Goal: Task Accomplishment & Management: Manage account settings

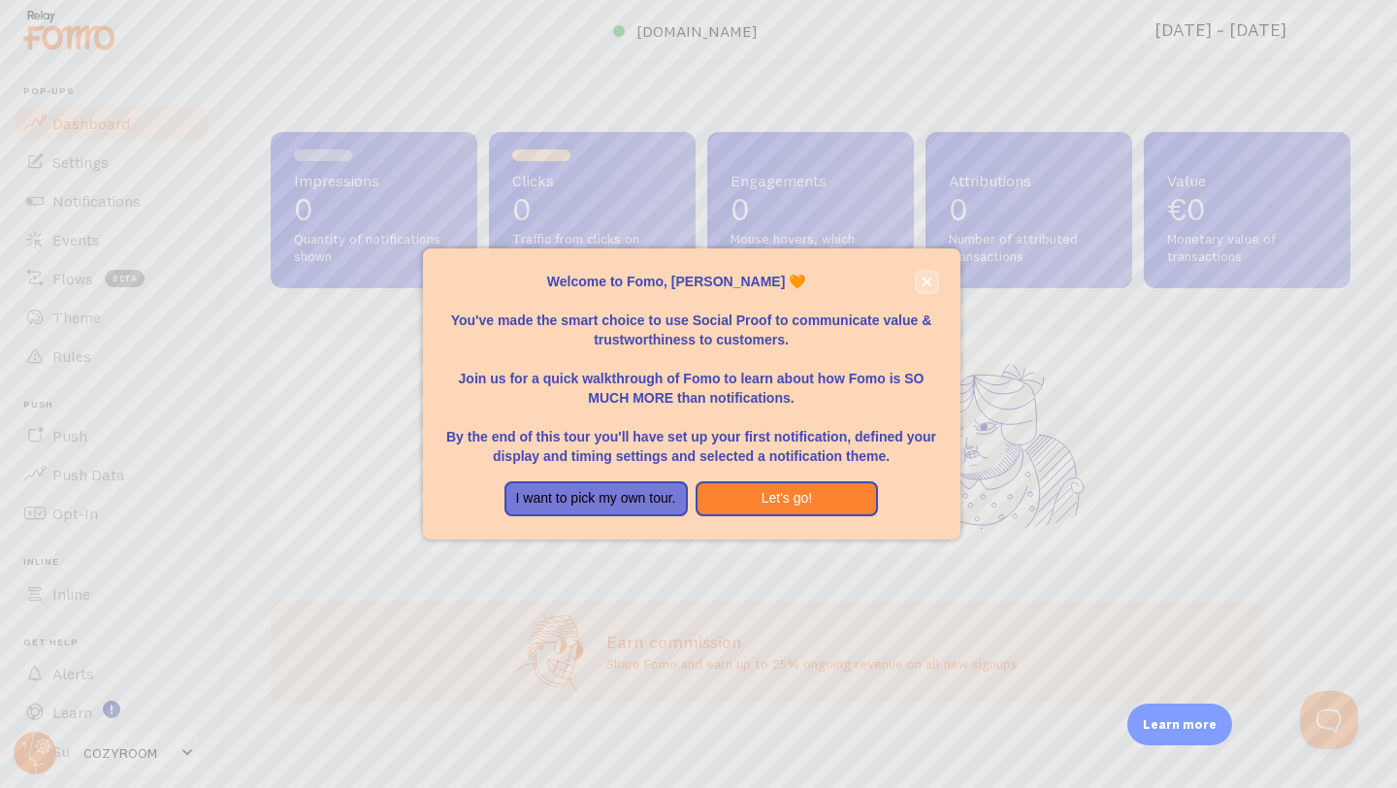
click at [928, 279] on icon "close," at bounding box center [926, 282] width 10 height 10
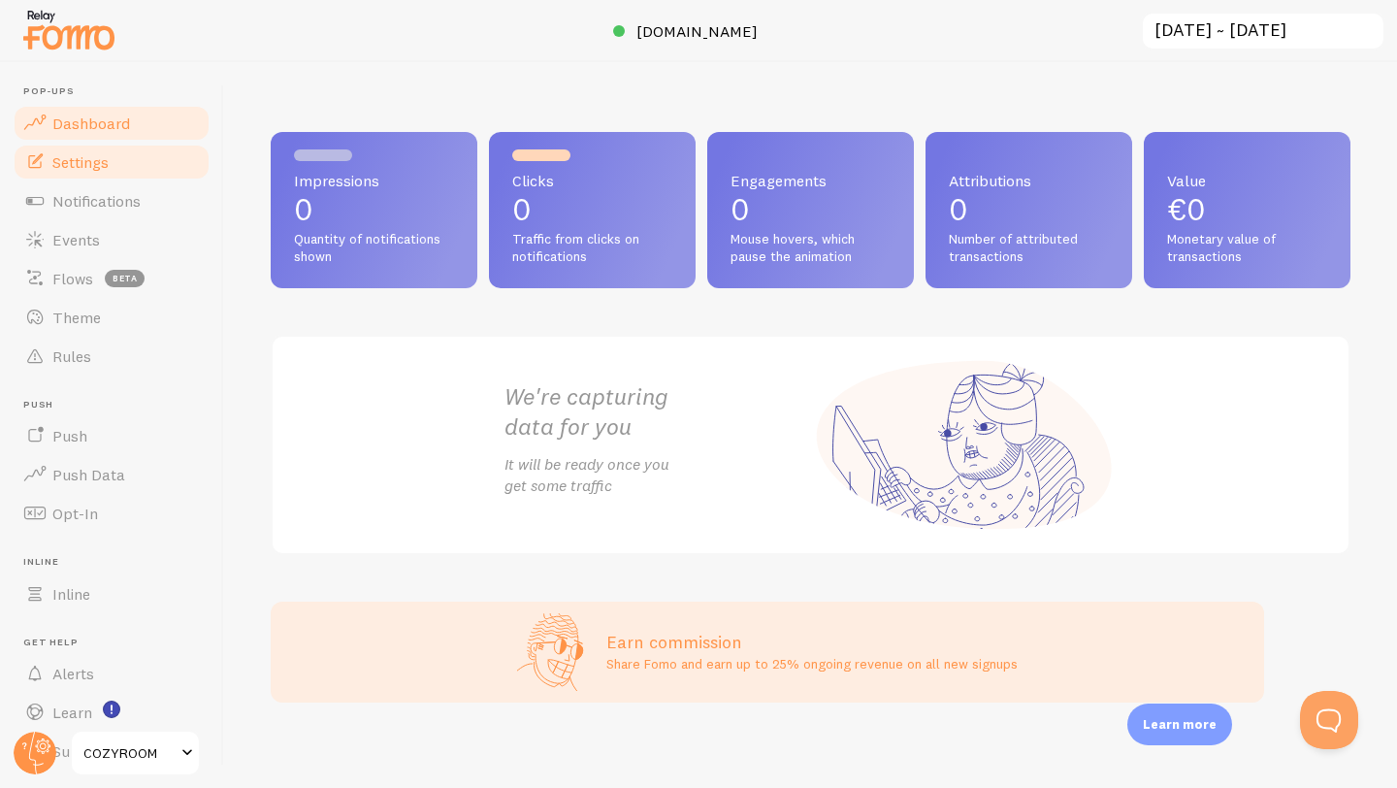
click at [103, 156] on span "Settings" at bounding box center [80, 161] width 56 height 19
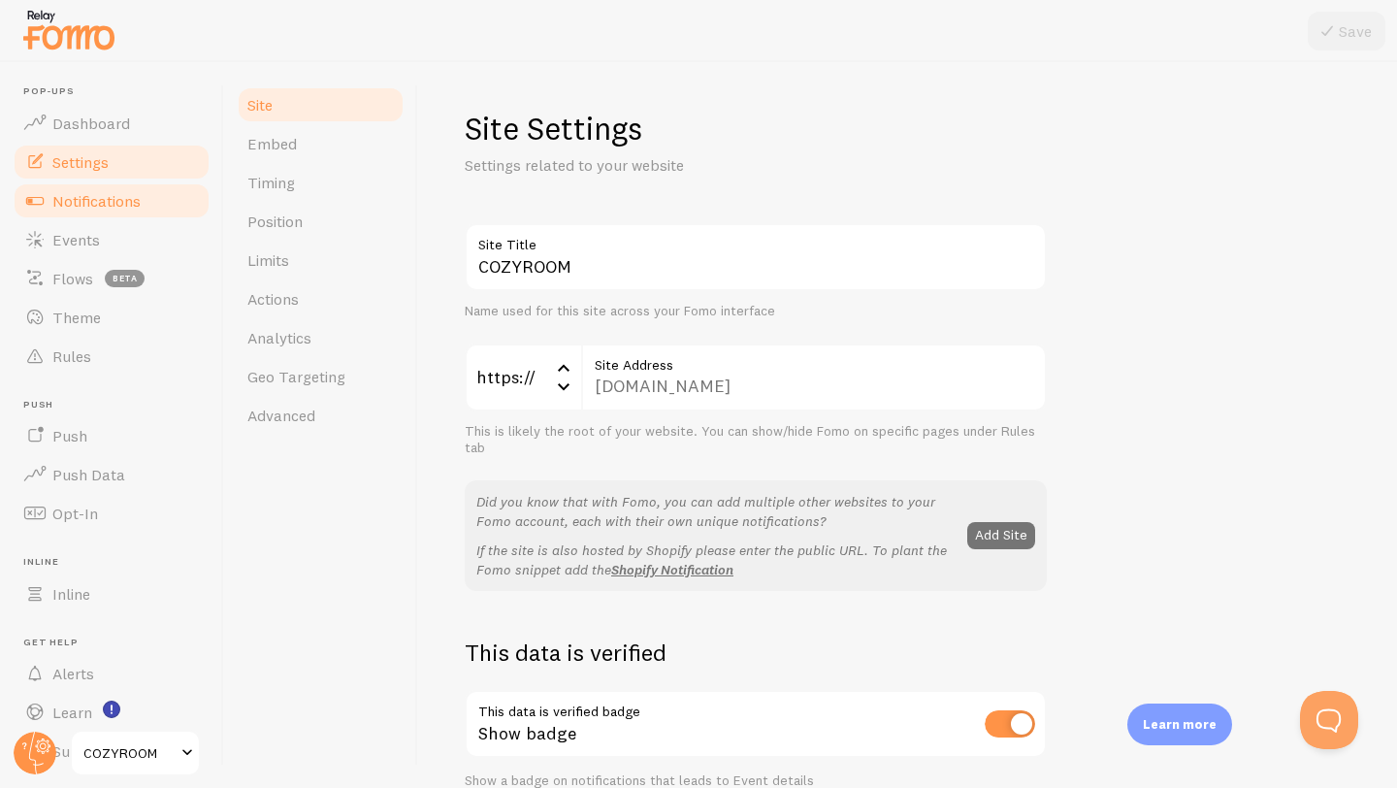
click at [99, 198] on span "Notifications" at bounding box center [96, 200] width 88 height 19
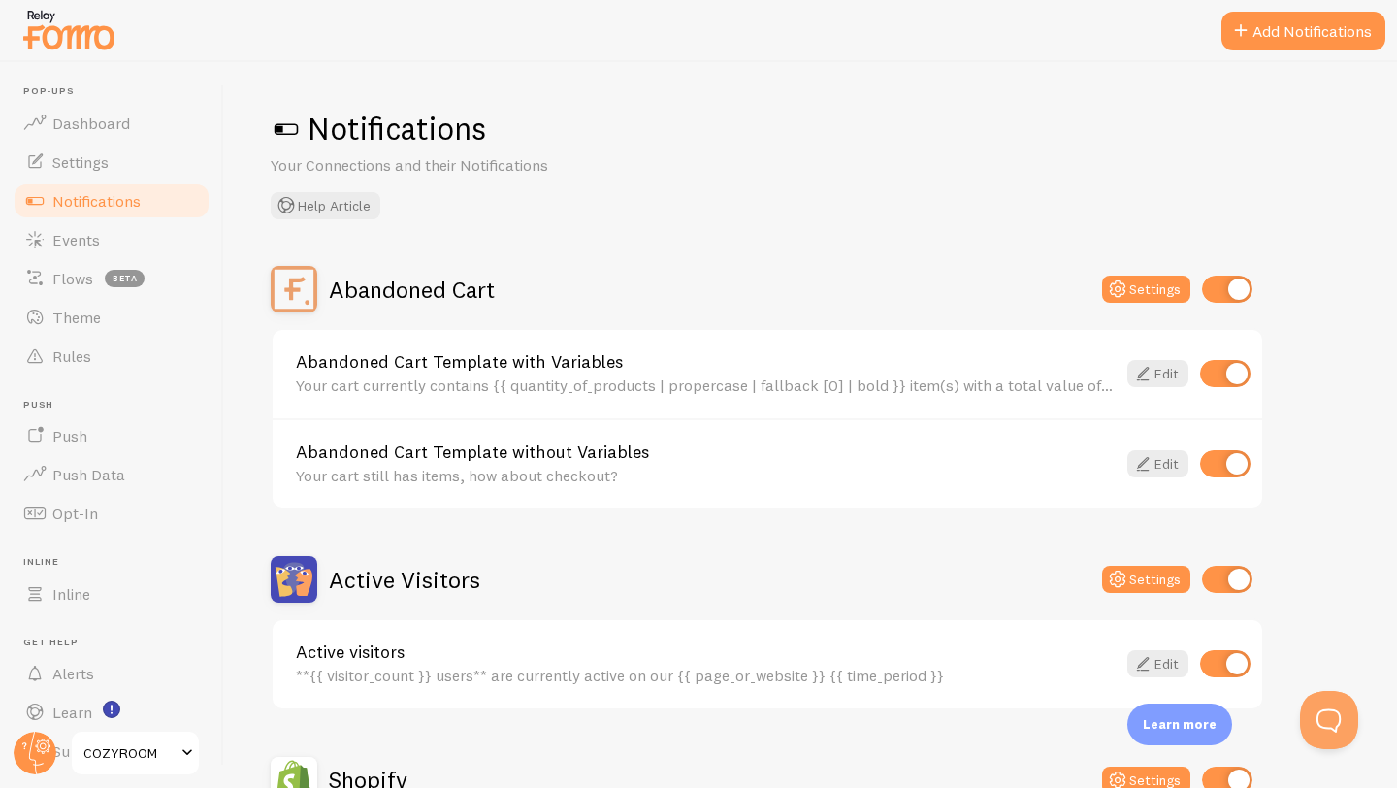
click at [1297, 27] on button "Add Notifications" at bounding box center [1303, 31] width 164 height 39
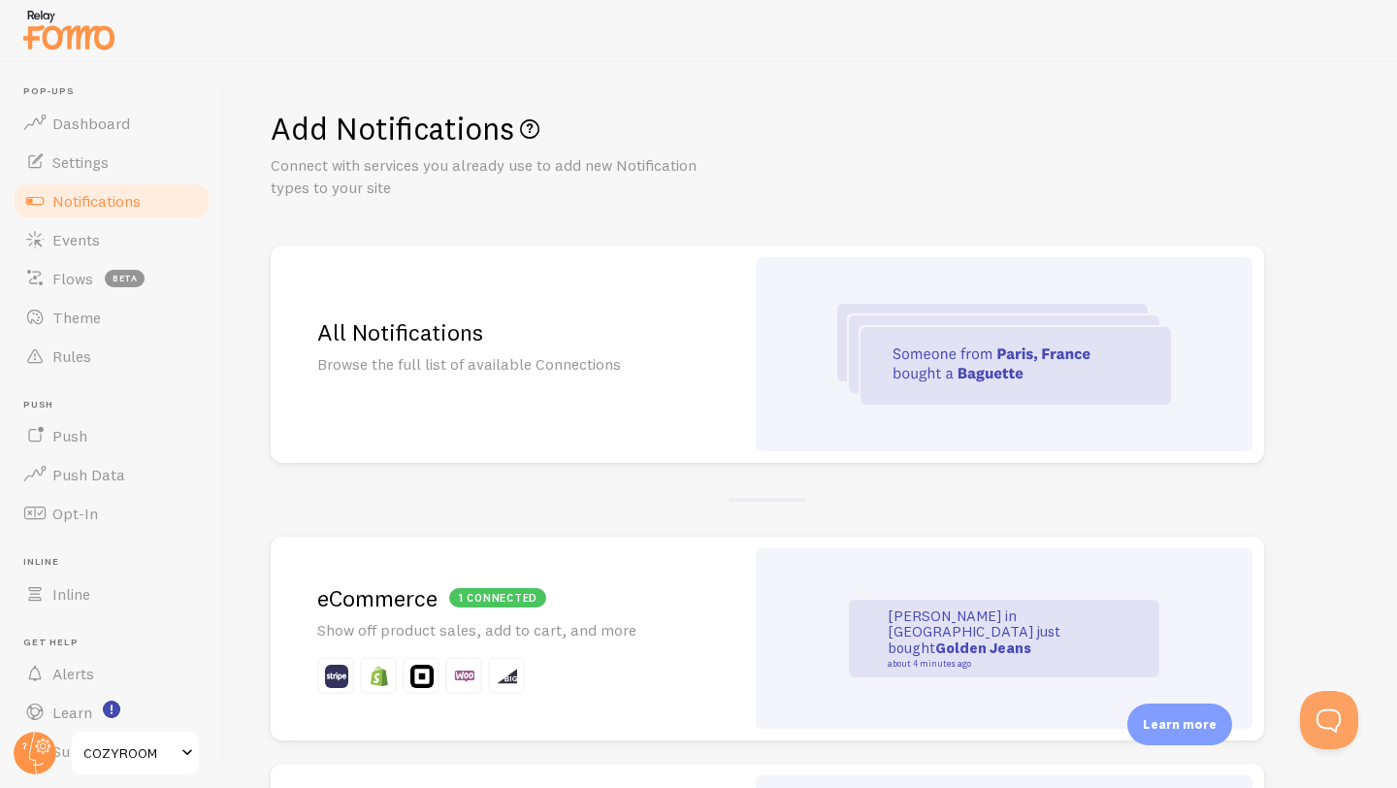
click at [1075, 355] on img at bounding box center [1004, 354] width 334 height 101
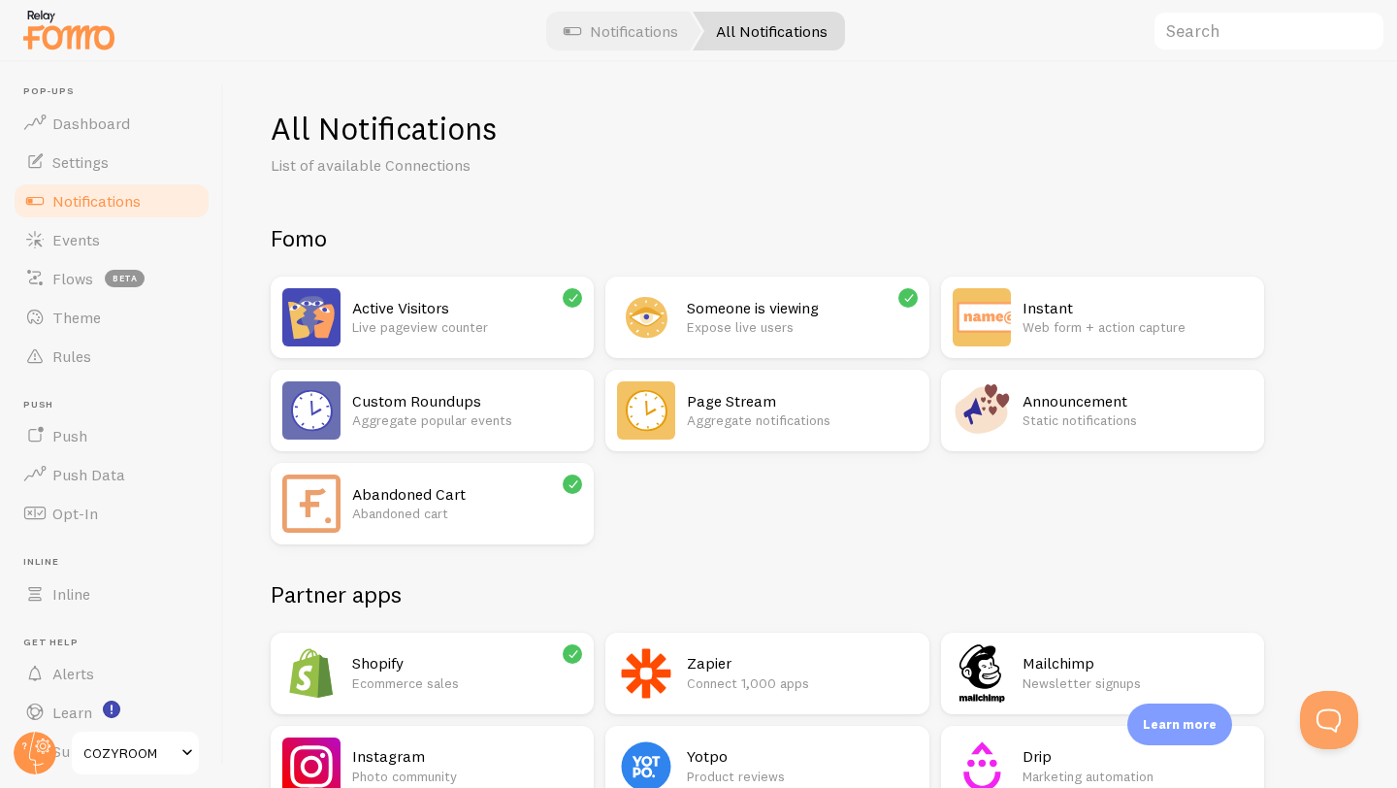
click at [571, 484] on icon at bounding box center [573, 483] width 17 height 17
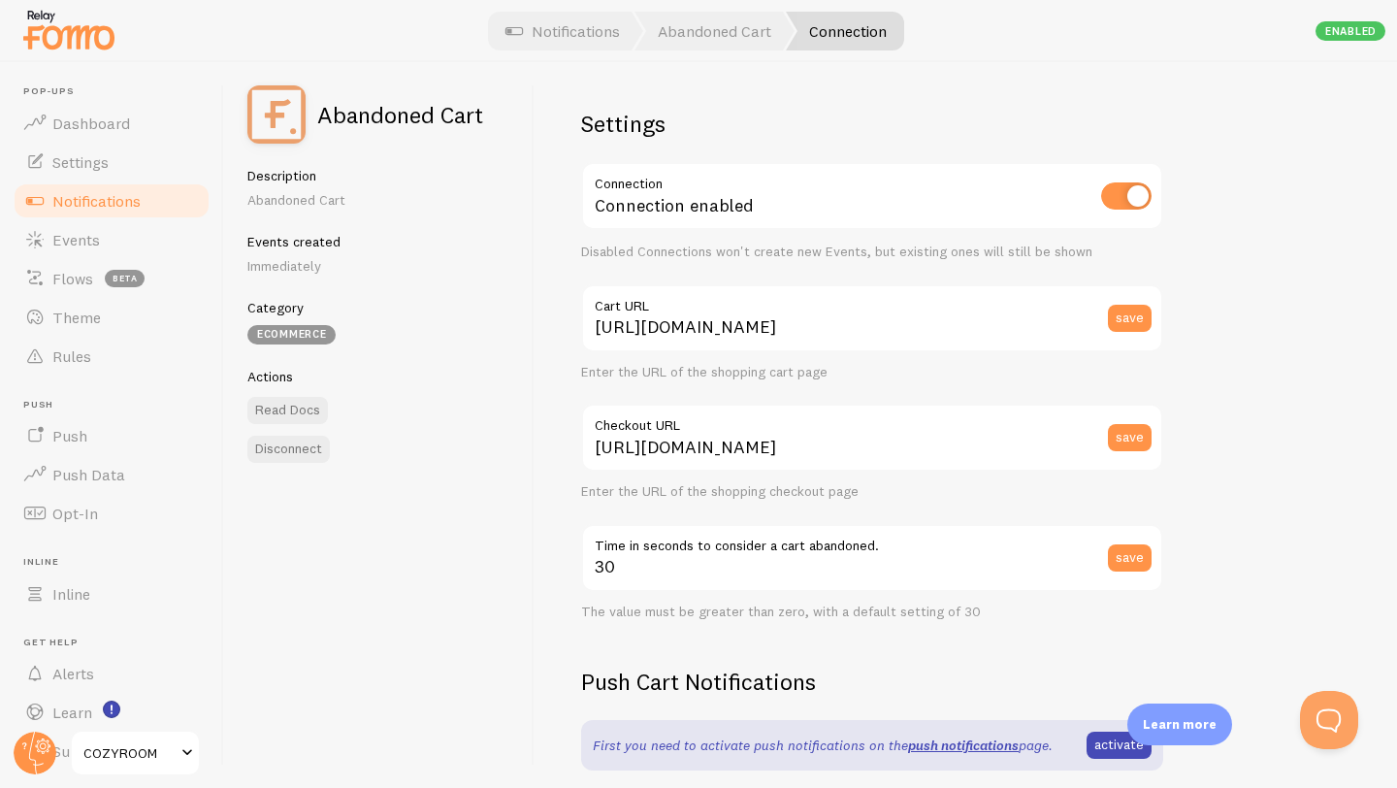
scroll to position [460, 0]
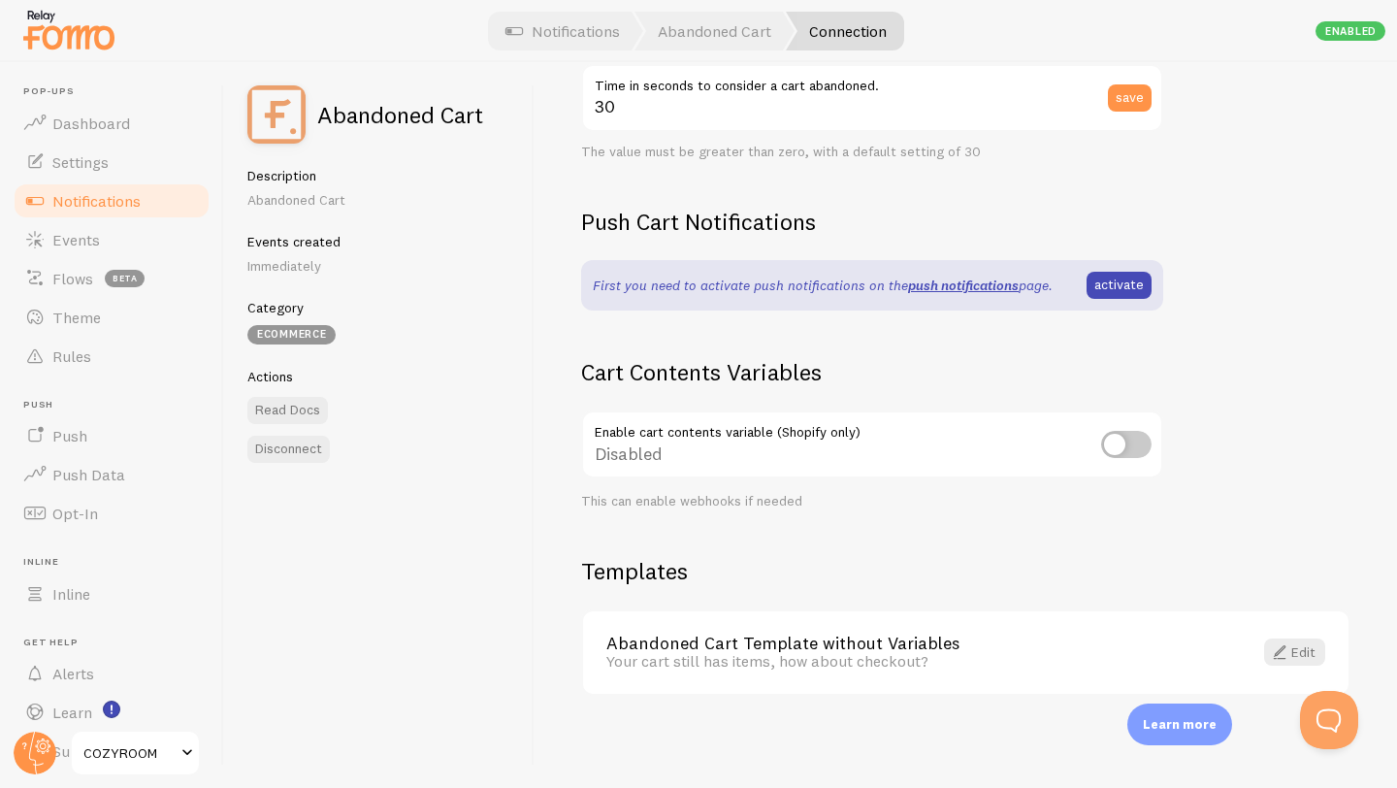
click at [1345, 29] on div "Enabled" at bounding box center [1350, 30] width 70 height 19
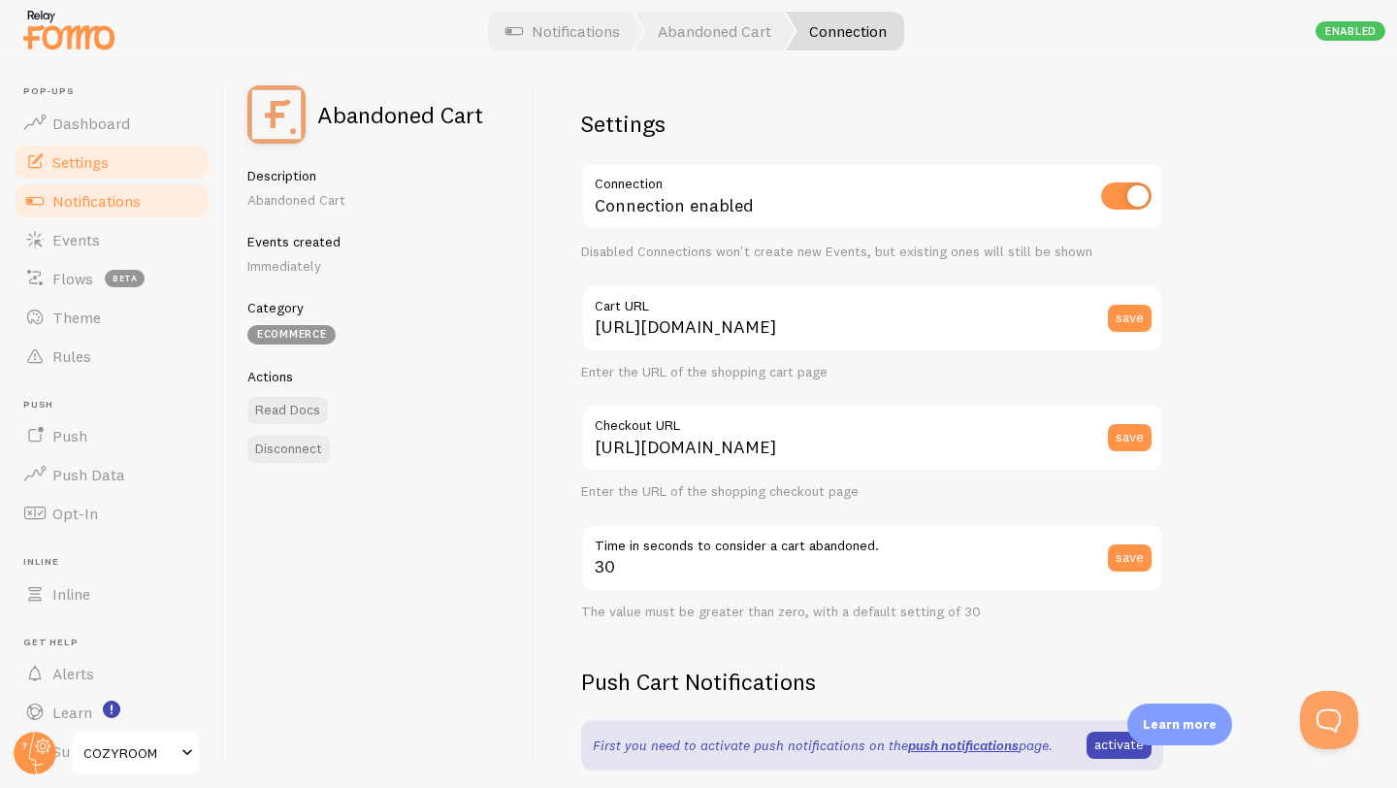
click at [105, 160] on span "Settings" at bounding box center [80, 161] width 56 height 19
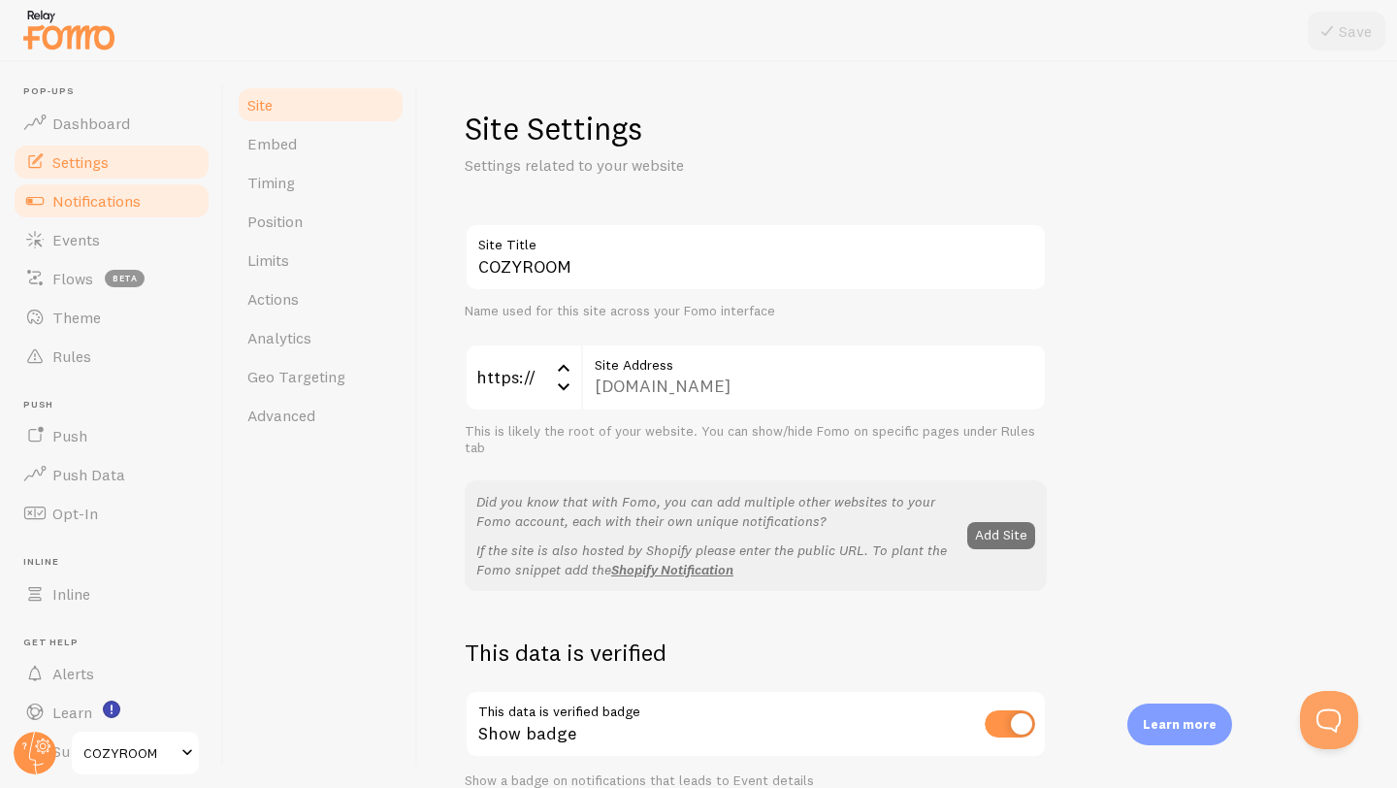
click at [107, 201] on span "Notifications" at bounding box center [96, 200] width 88 height 19
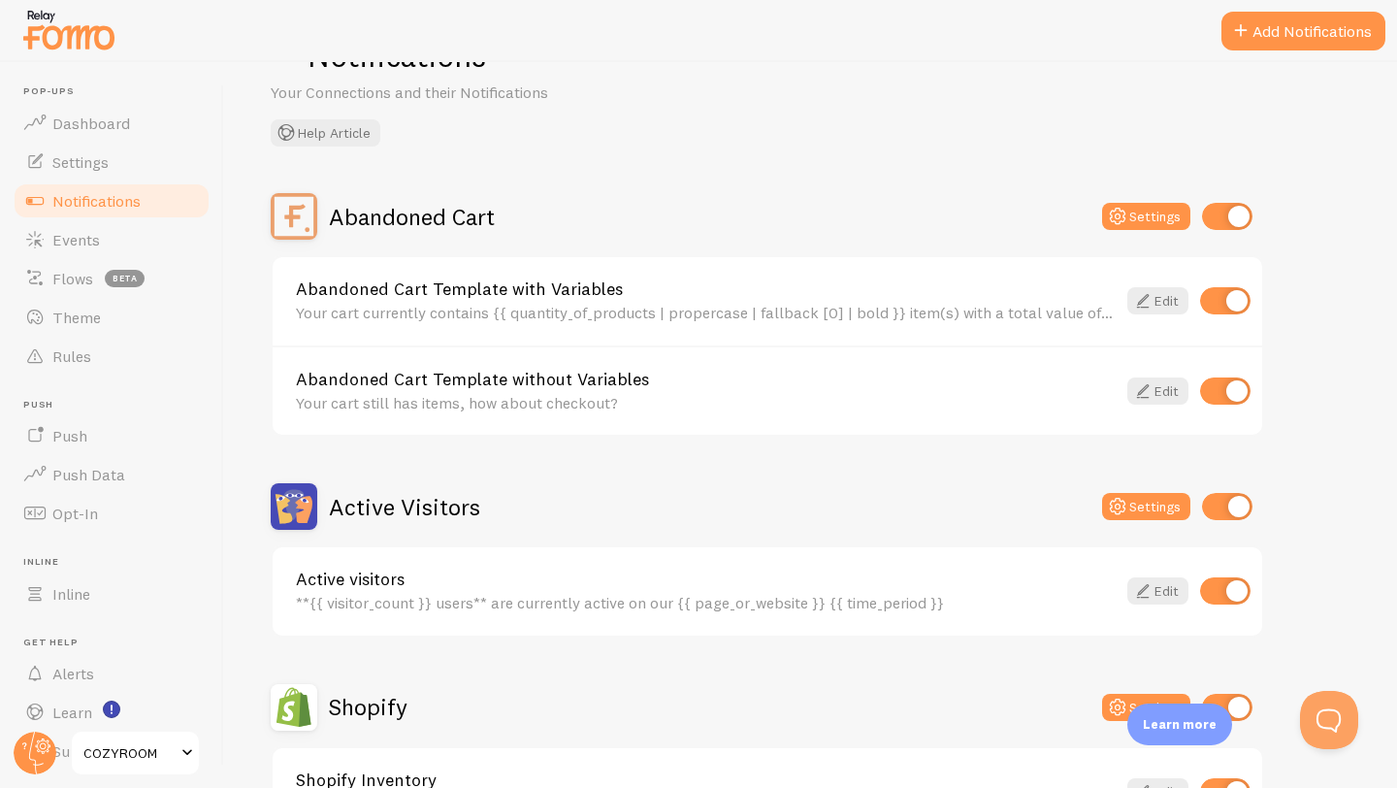
scroll to position [75, 0]
click at [1242, 221] on input "checkbox" at bounding box center [1227, 214] width 50 height 27
checkbox input "false"
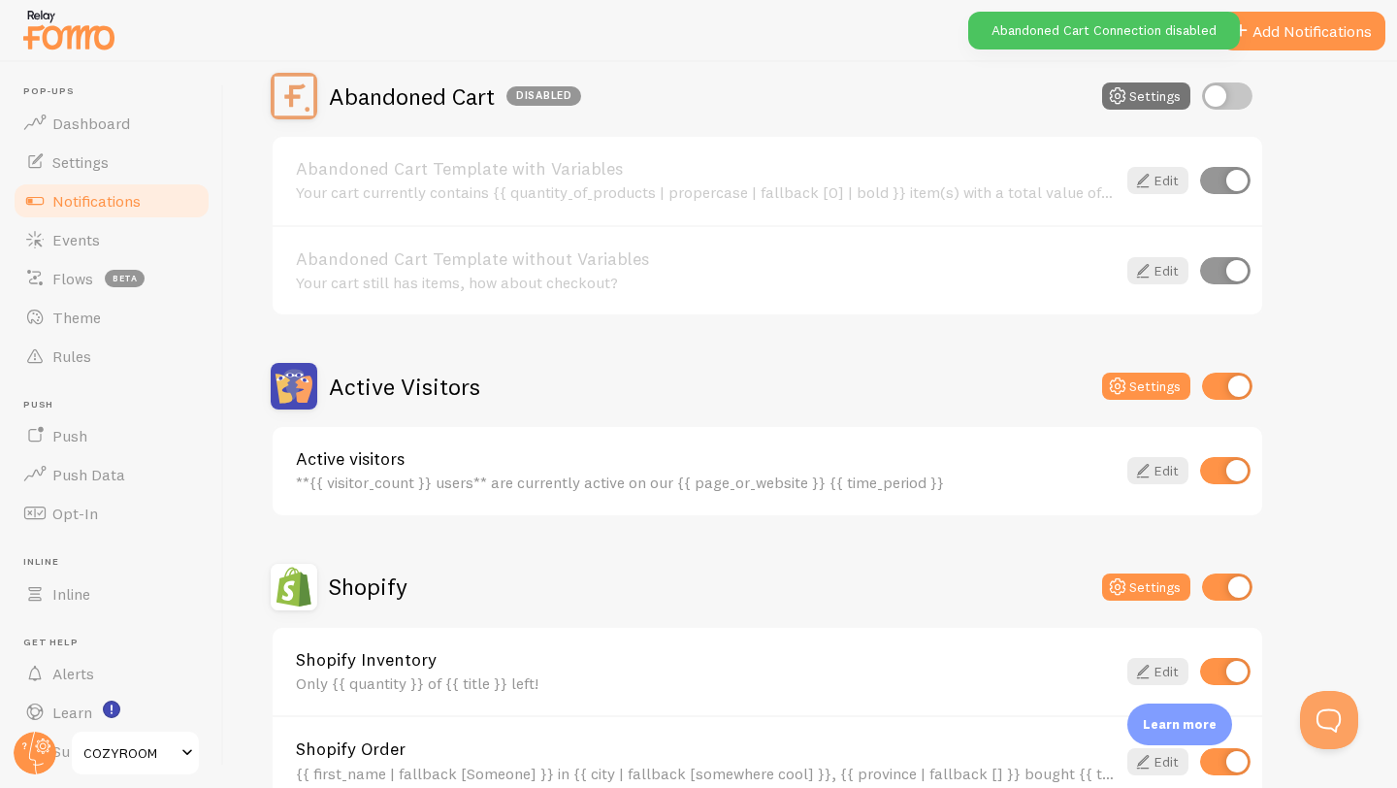
scroll to position [194, 0]
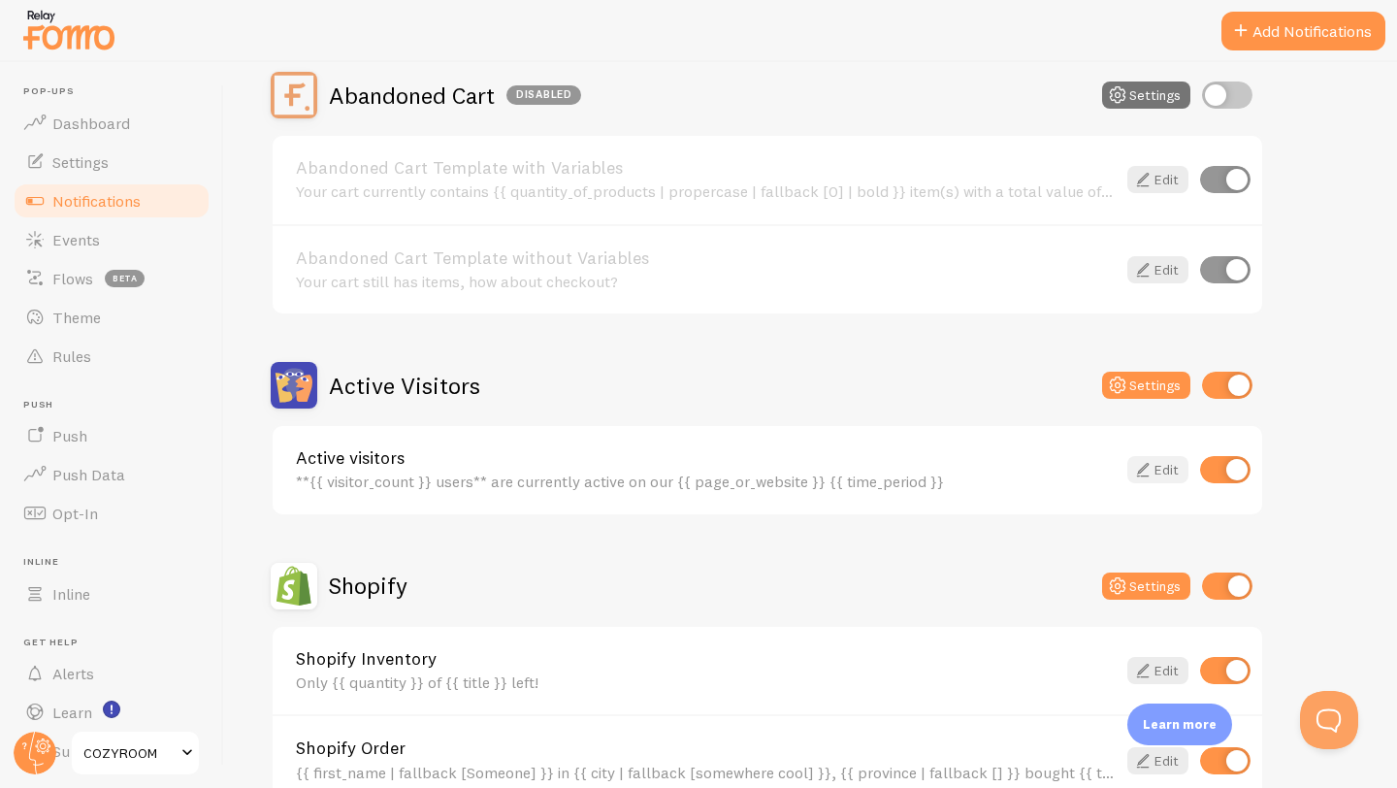
click at [1160, 464] on link "Edit" at bounding box center [1157, 469] width 61 height 27
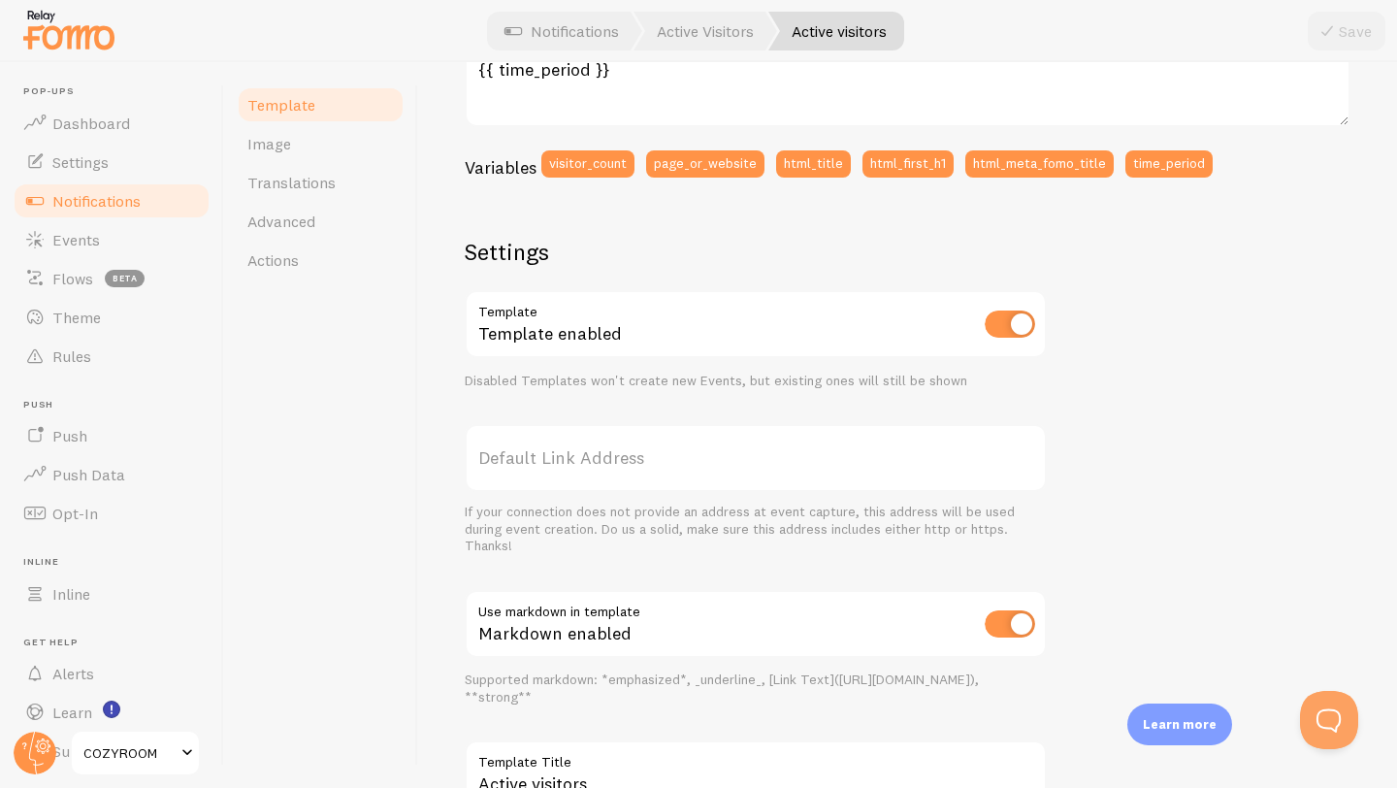
scroll to position [614, 0]
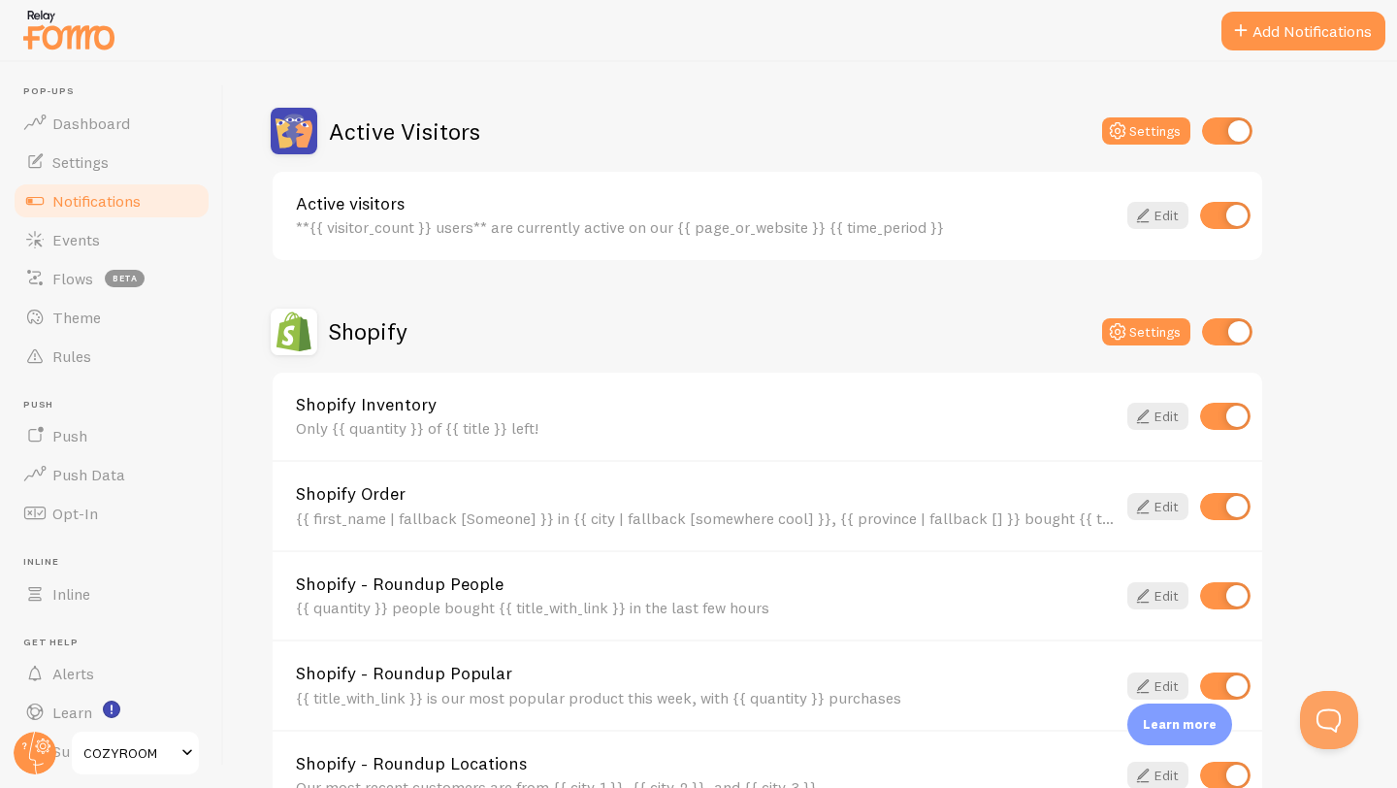
scroll to position [239, 0]
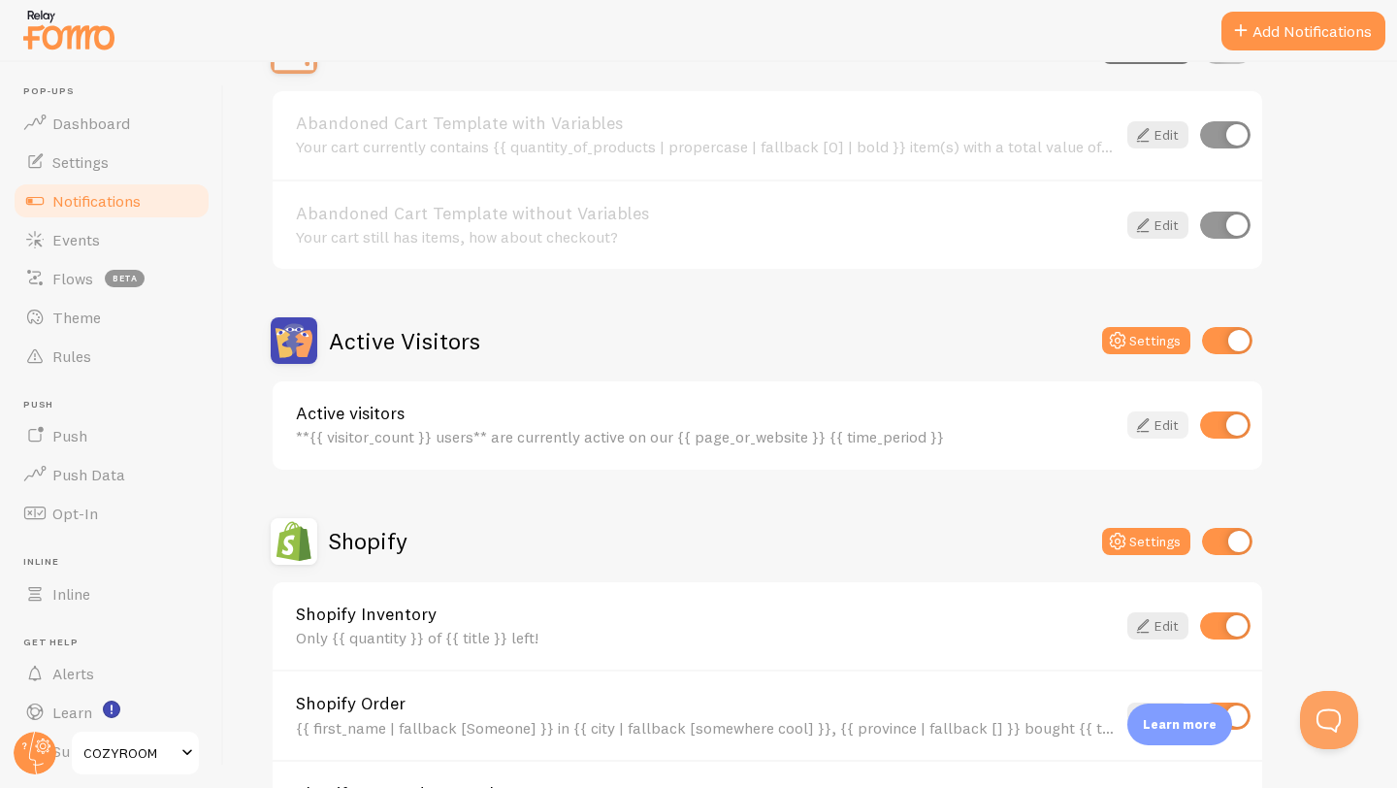
click at [1151, 425] on icon at bounding box center [1142, 424] width 23 height 23
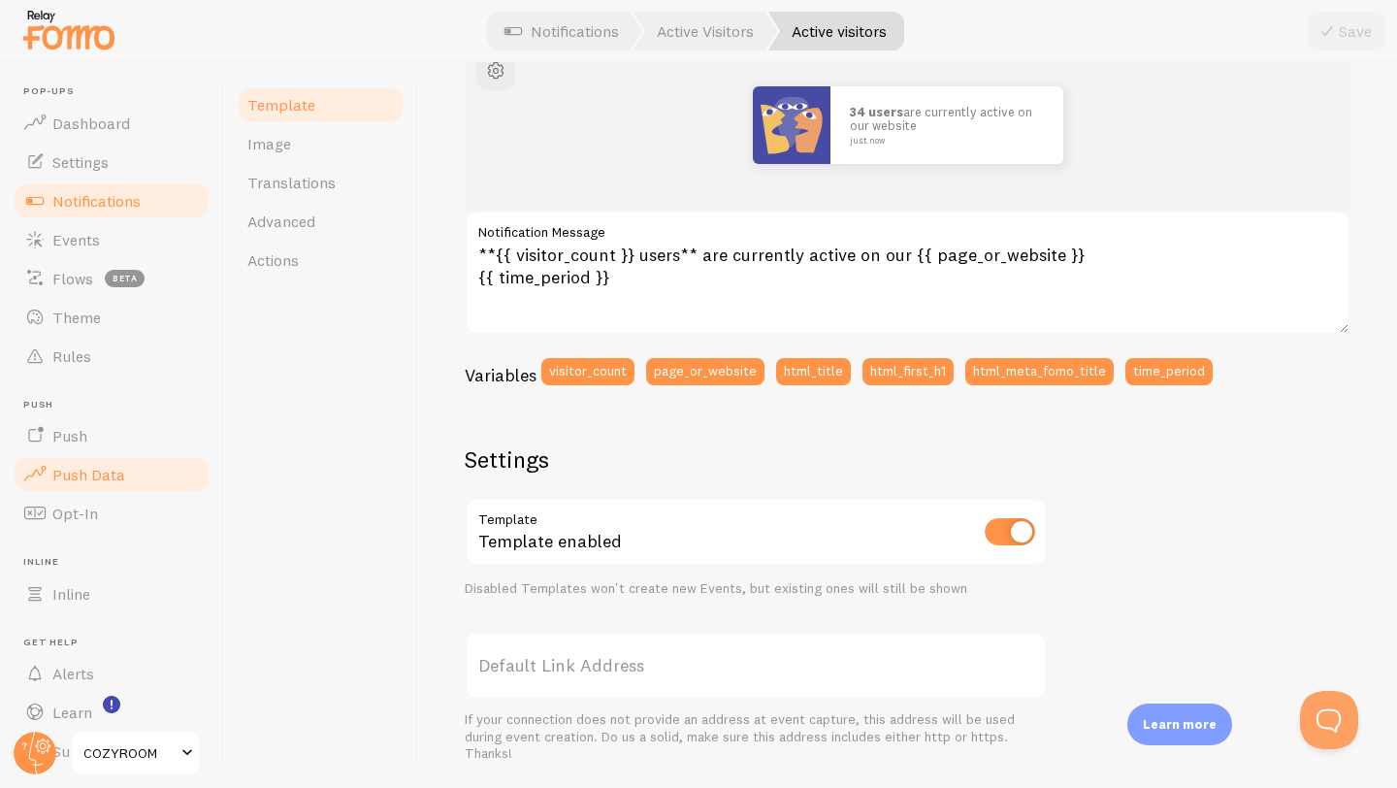
scroll to position [52, 0]
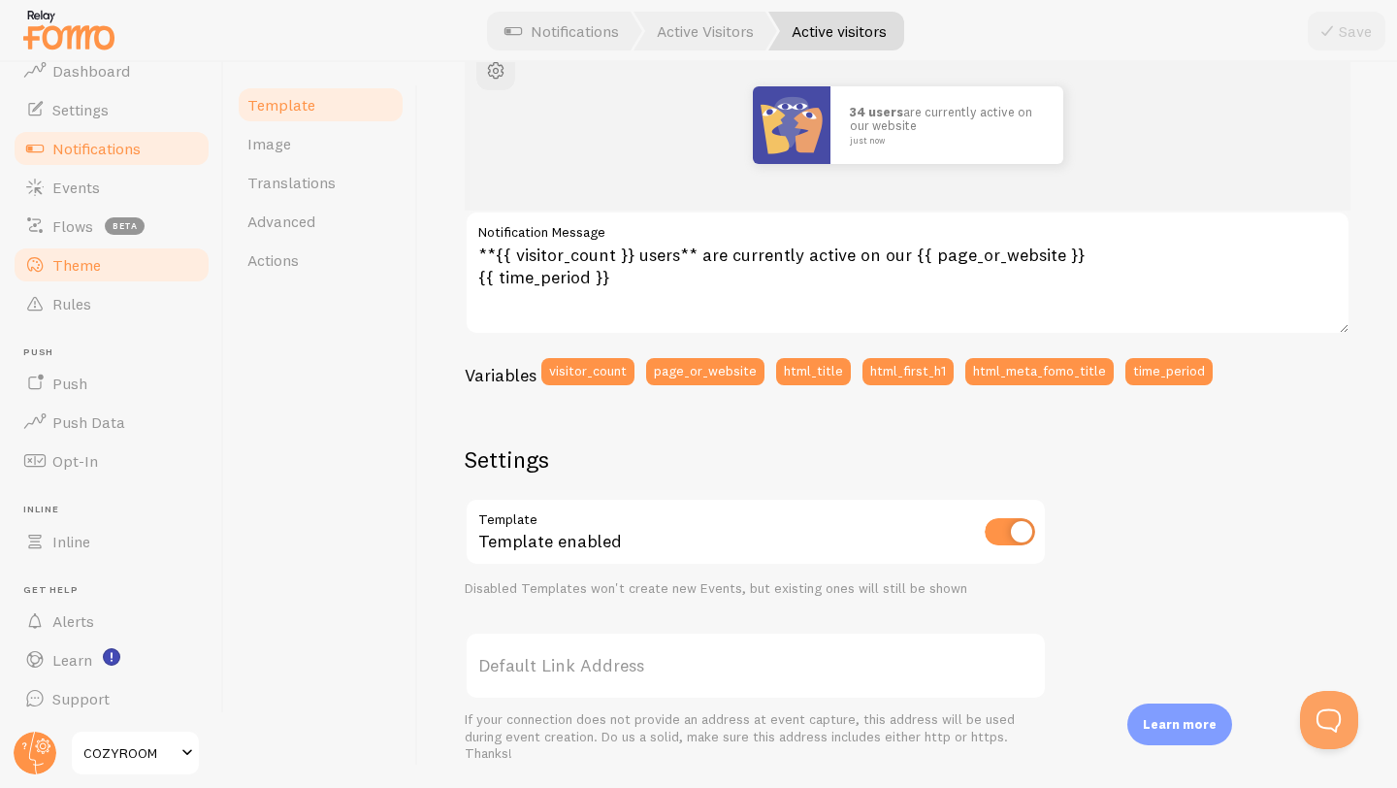
click at [113, 257] on link "Theme" at bounding box center [112, 264] width 200 height 39
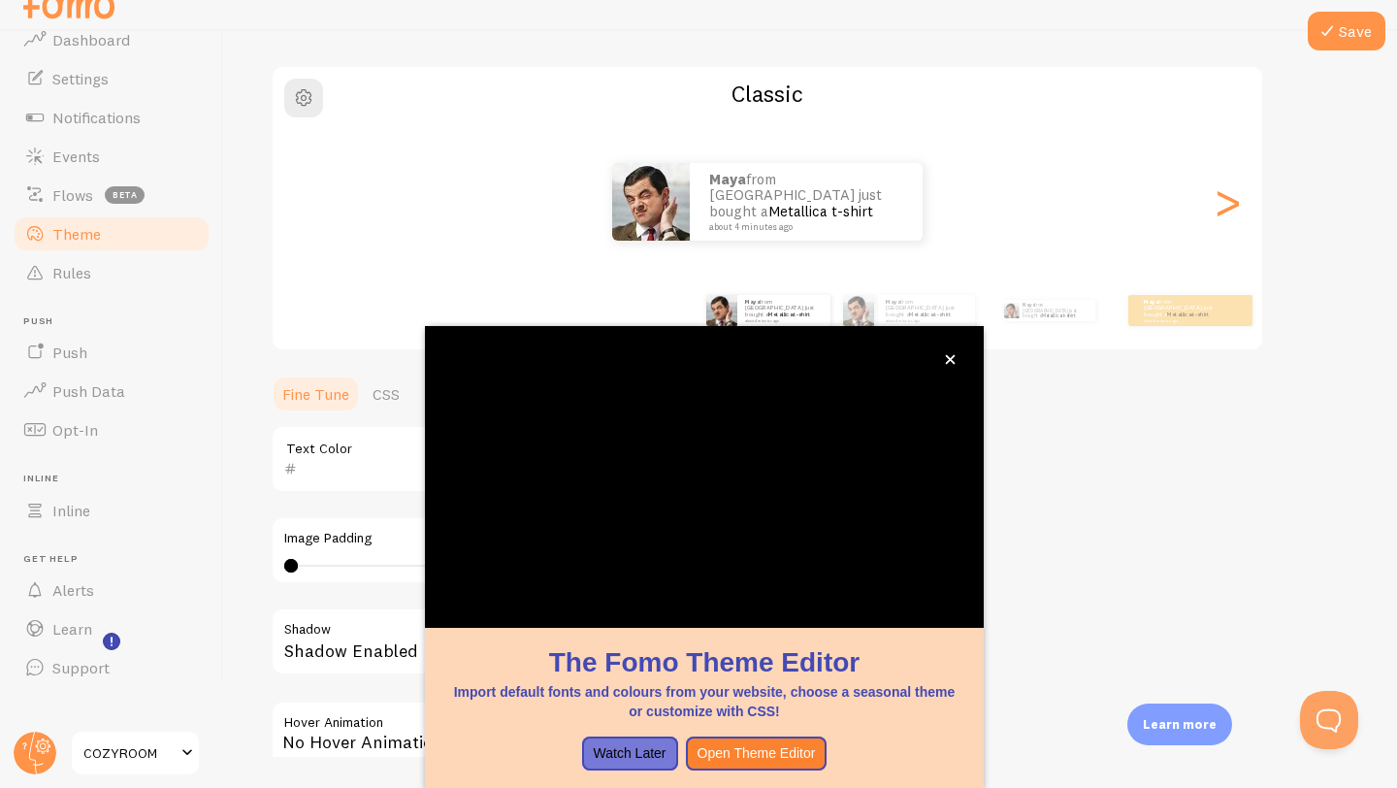
scroll to position [21, 0]
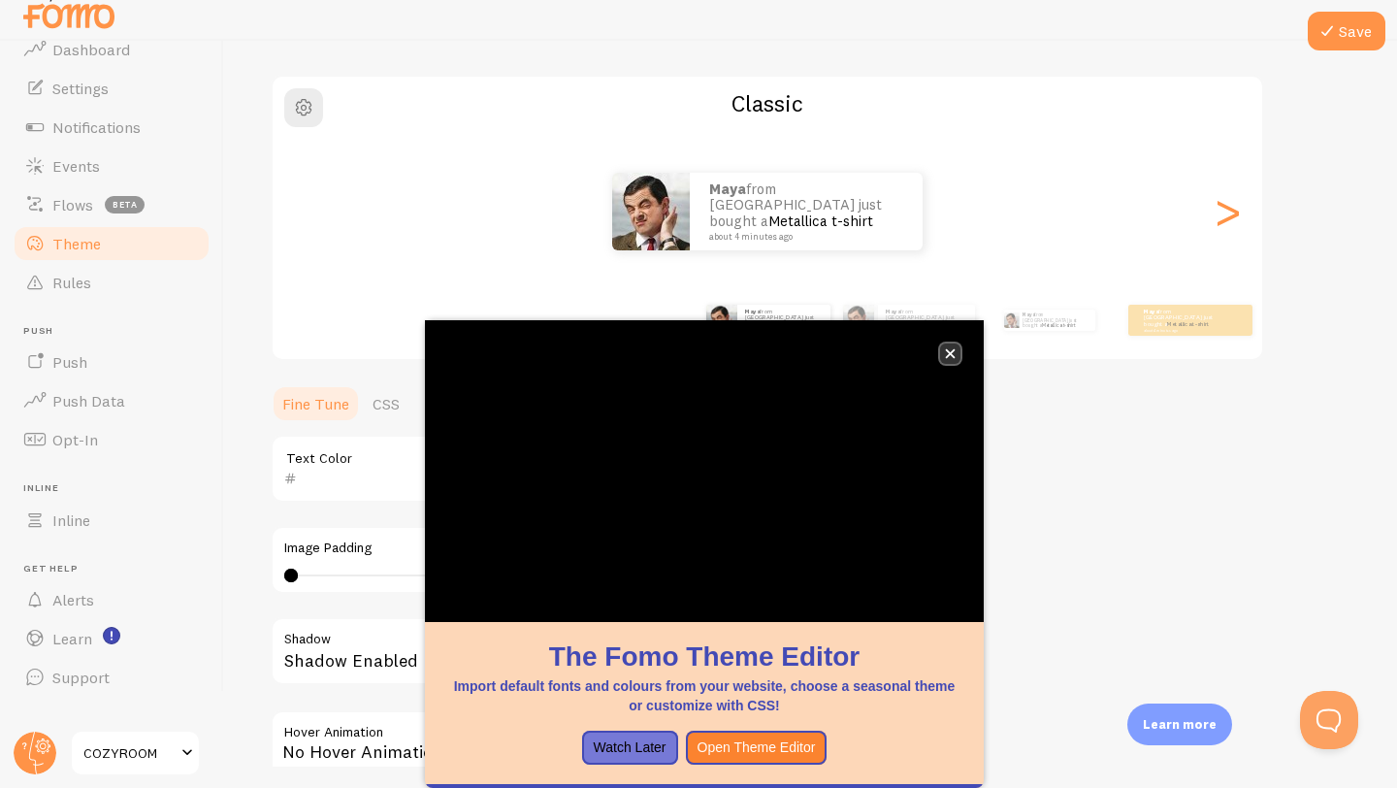
click at [949, 354] on icon "close," at bounding box center [951, 354] width 10 height 10
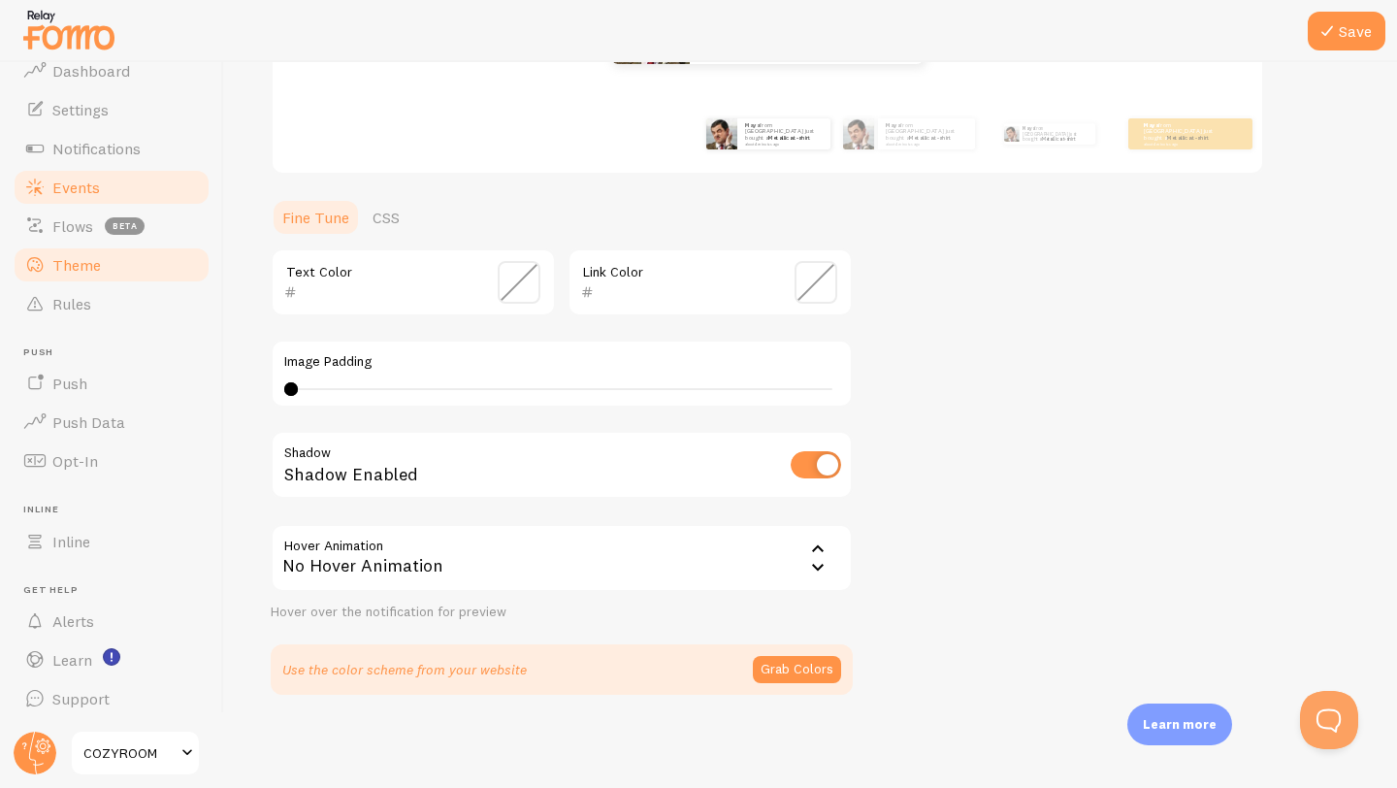
scroll to position [107, 0]
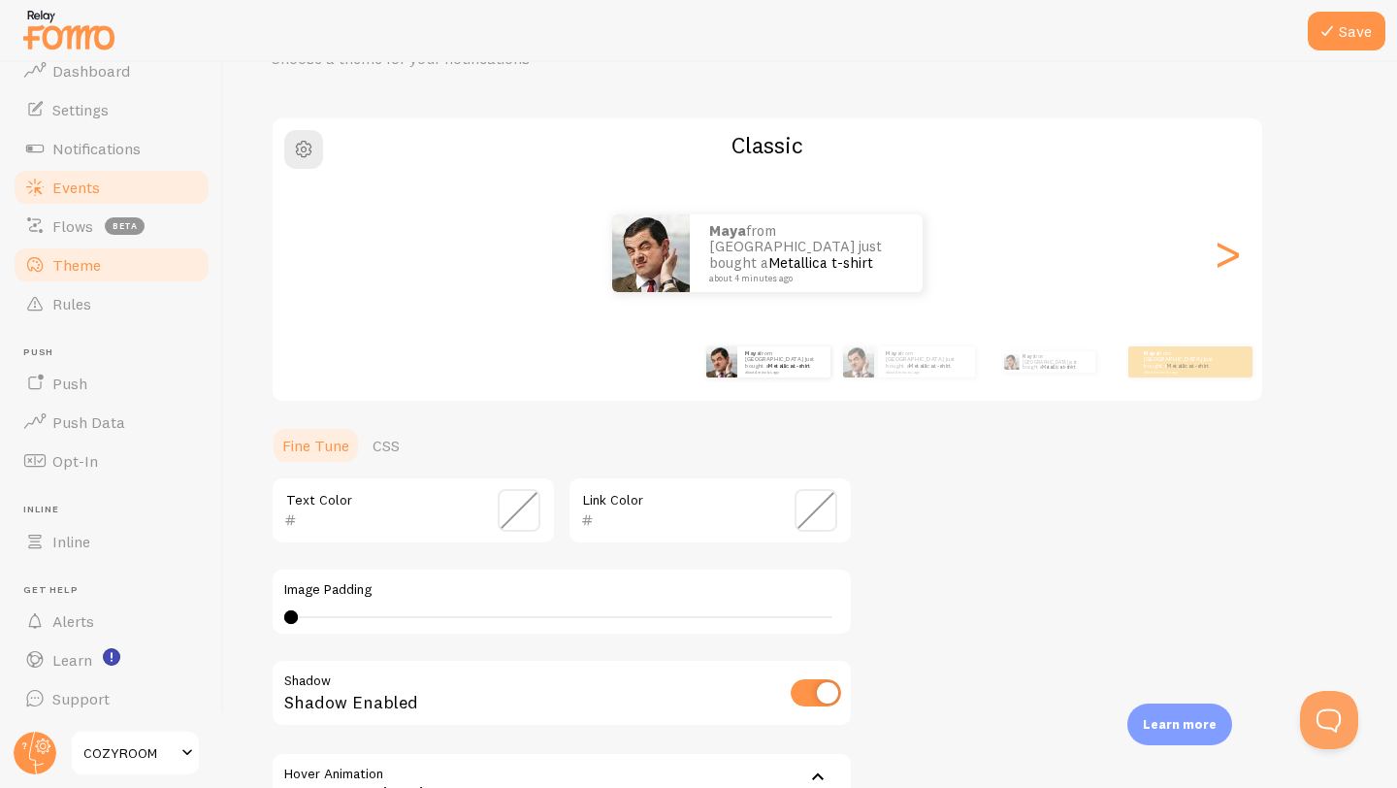
click at [81, 186] on span "Events" at bounding box center [76, 186] width 48 height 19
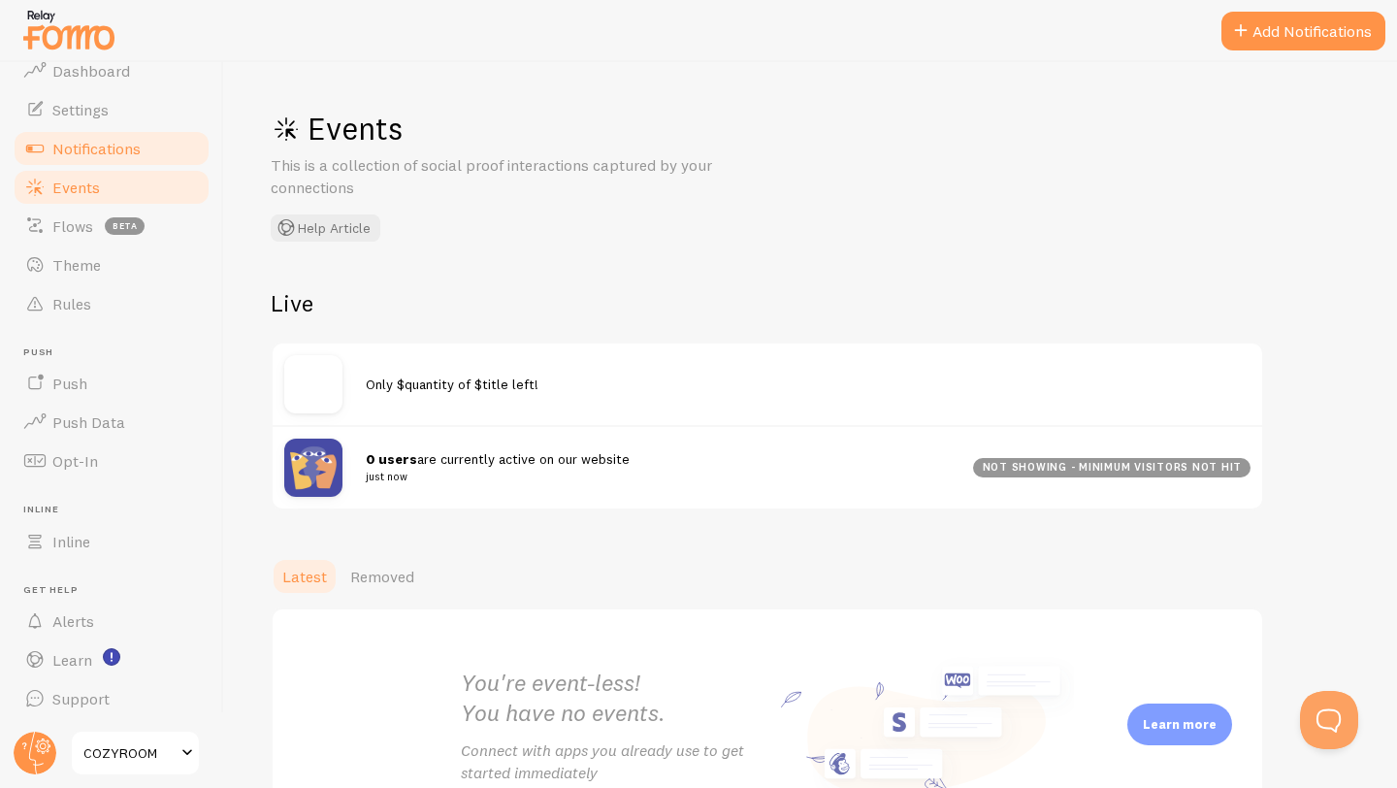
click at [102, 130] on link "Notifications" at bounding box center [112, 148] width 200 height 39
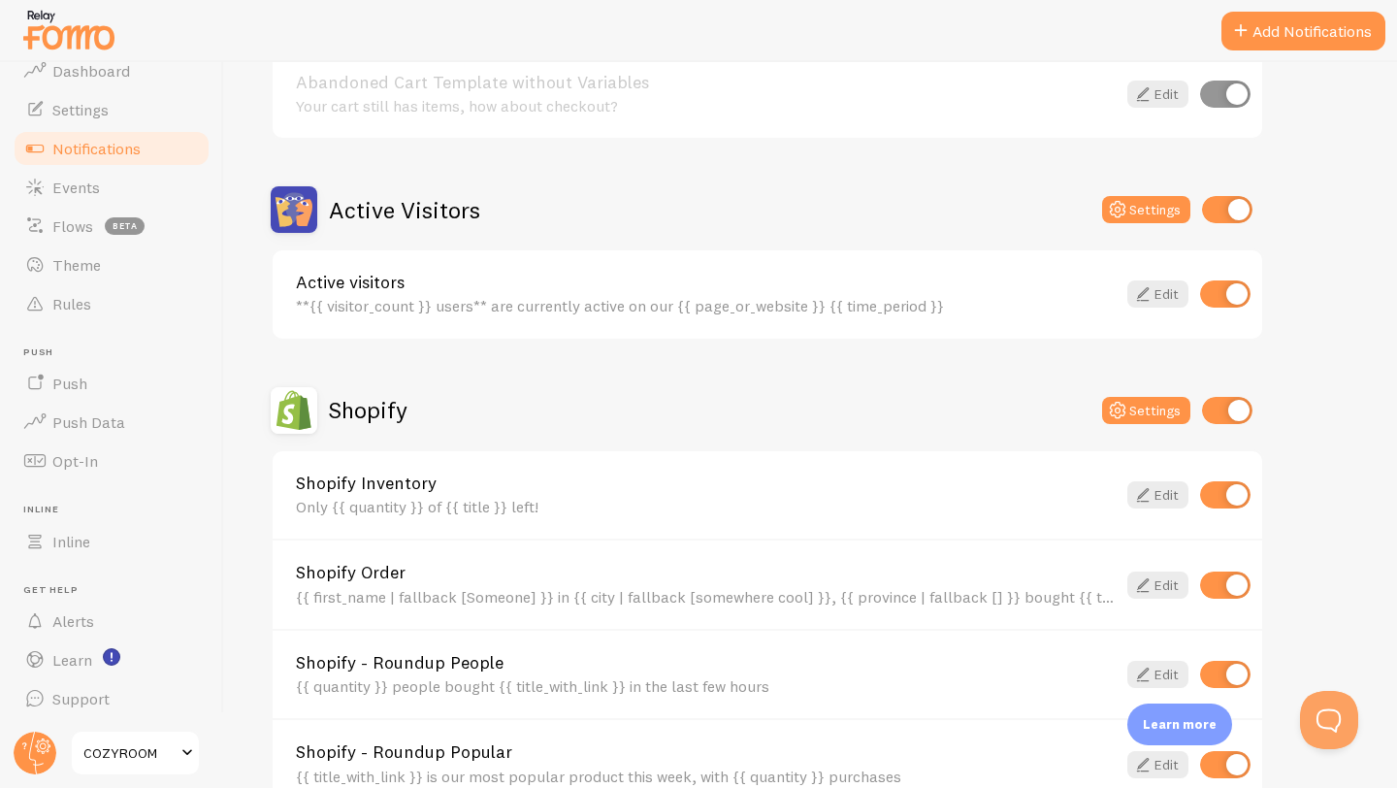
scroll to position [552, 0]
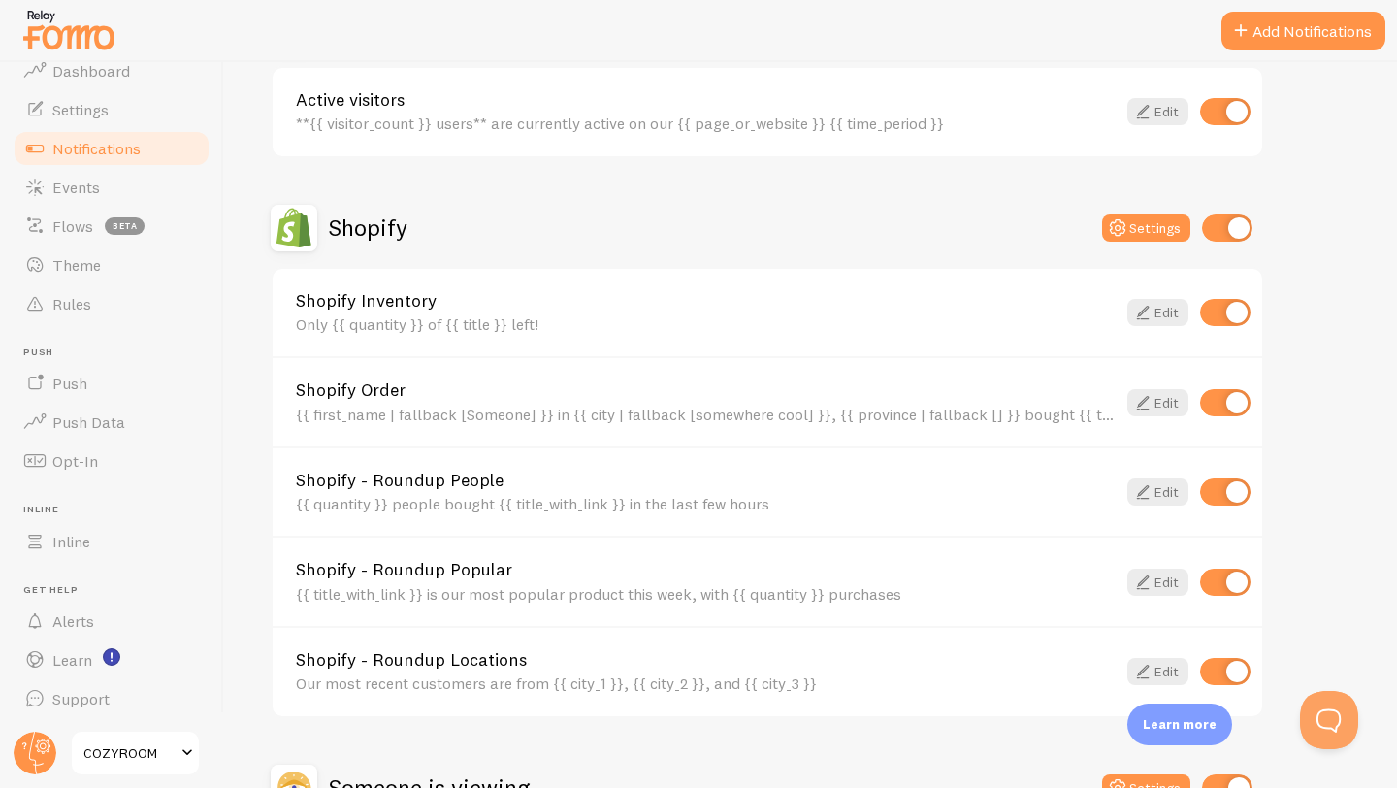
click at [1230, 228] on input "checkbox" at bounding box center [1227, 227] width 50 height 27
checkbox input "false"
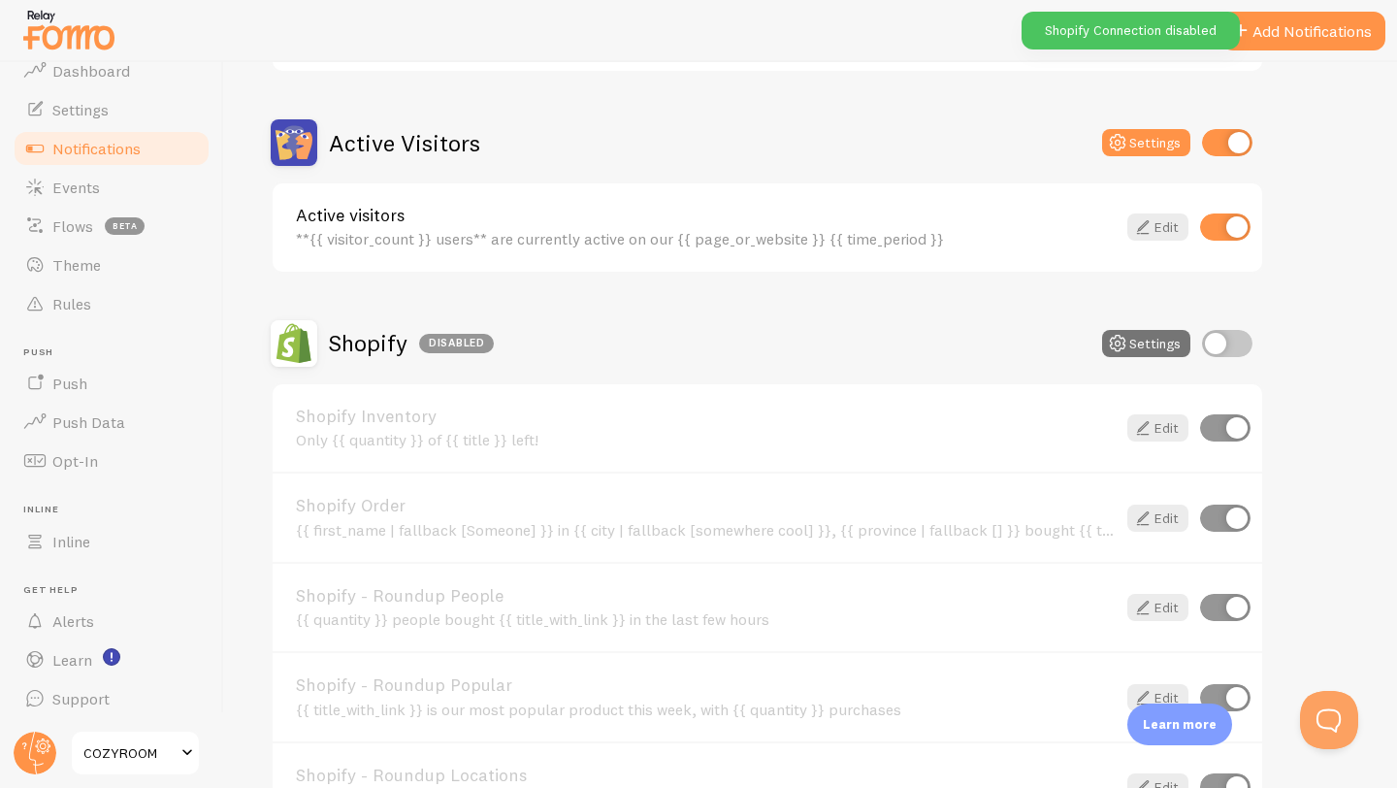
scroll to position [226, 0]
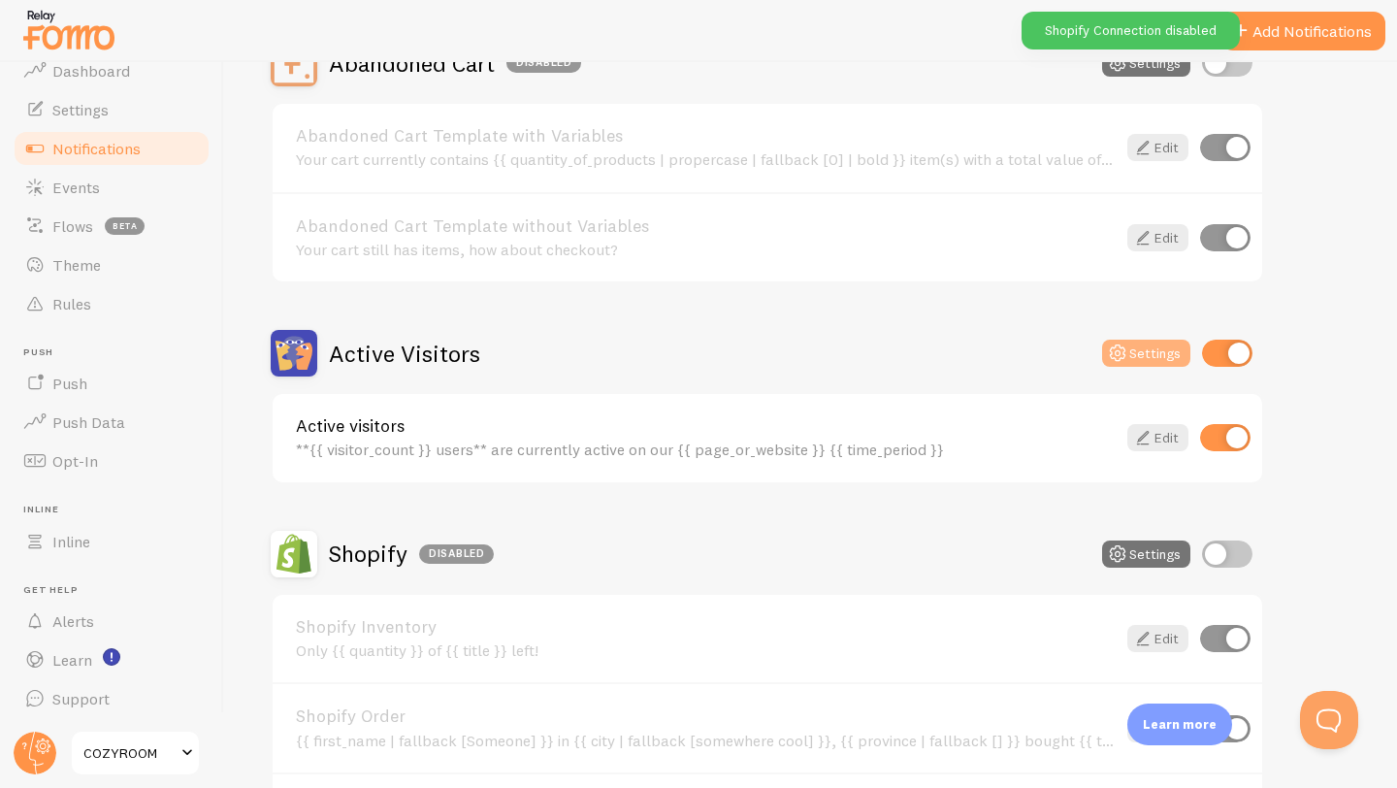
click at [1149, 357] on button "Settings" at bounding box center [1146, 352] width 88 height 27
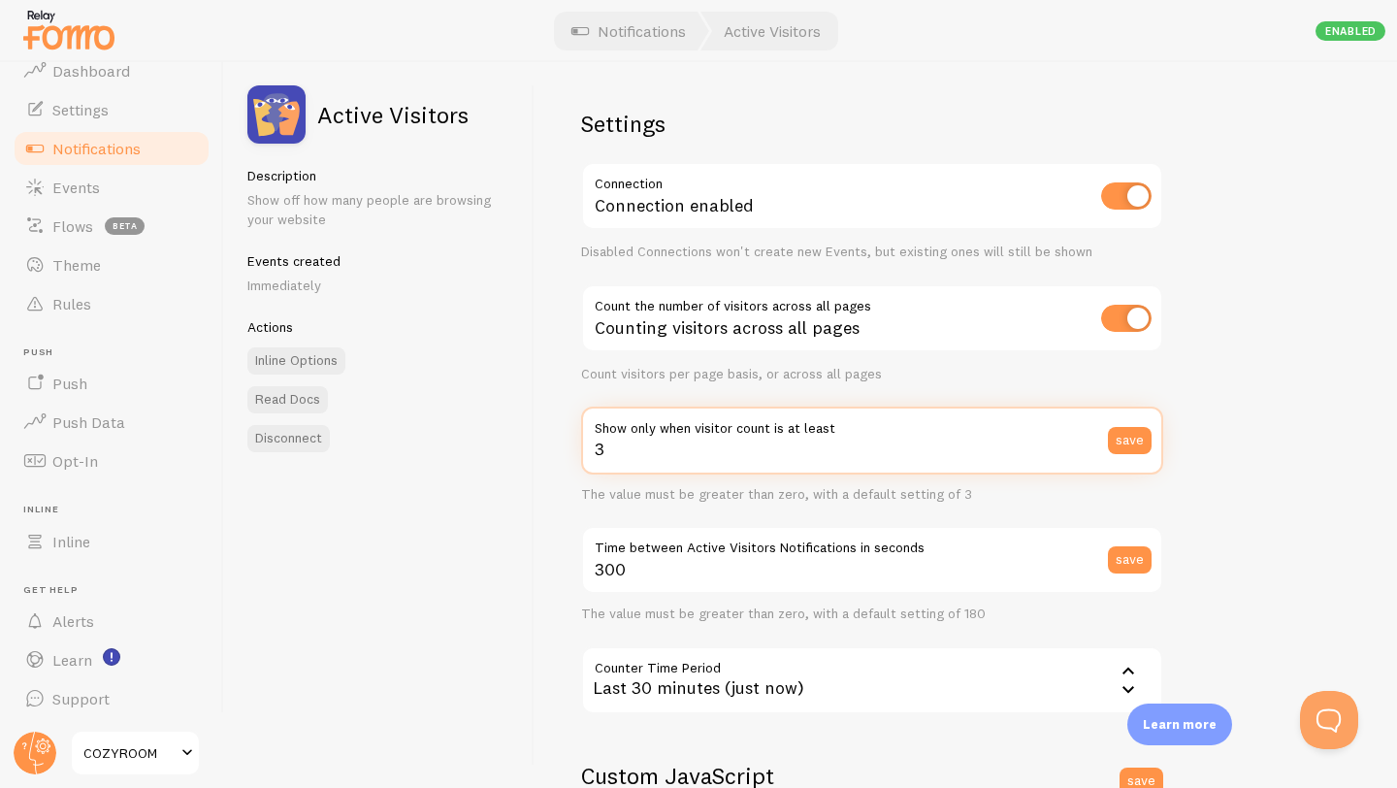
click at [849, 452] on input "3" at bounding box center [872, 440] width 582 height 68
type input "1"
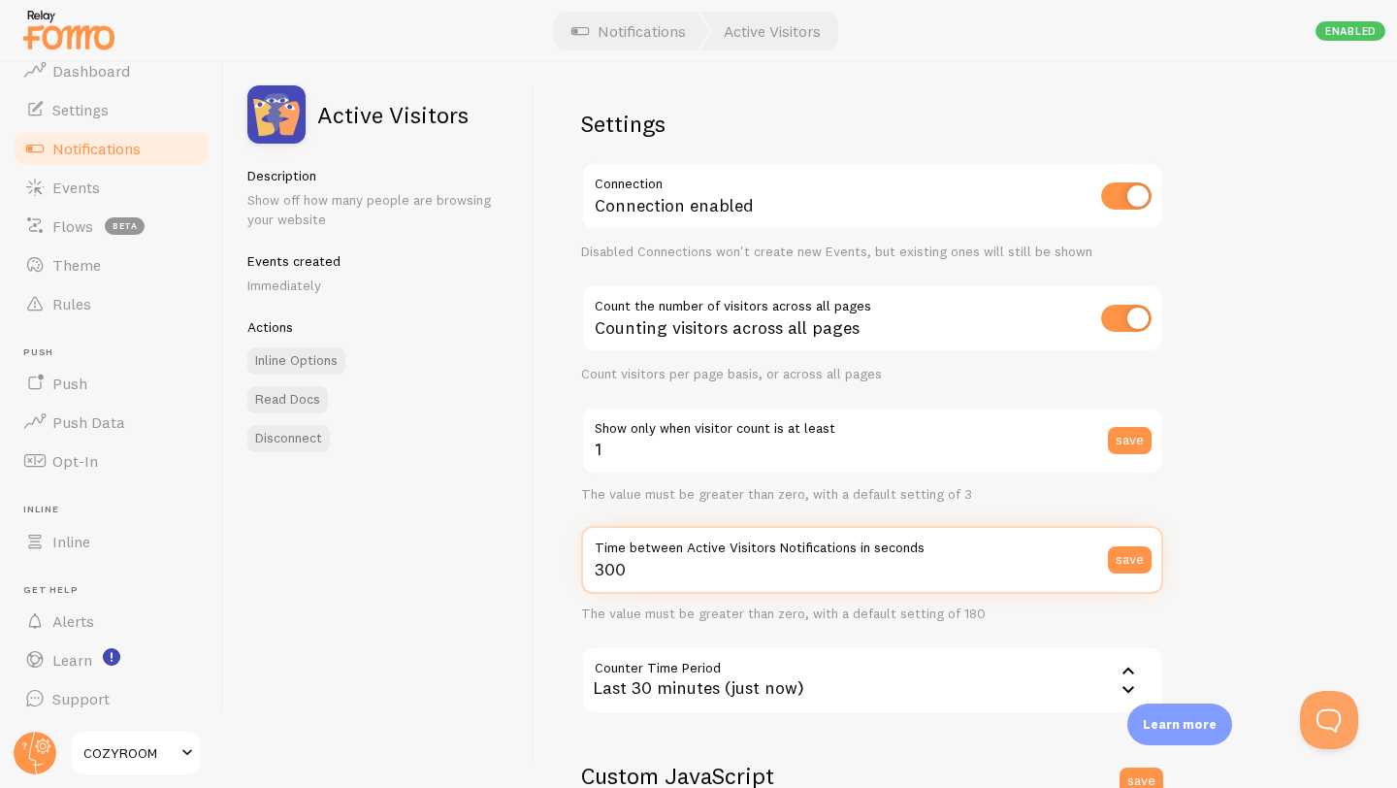
click at [662, 578] on input "300" at bounding box center [872, 560] width 582 height 68
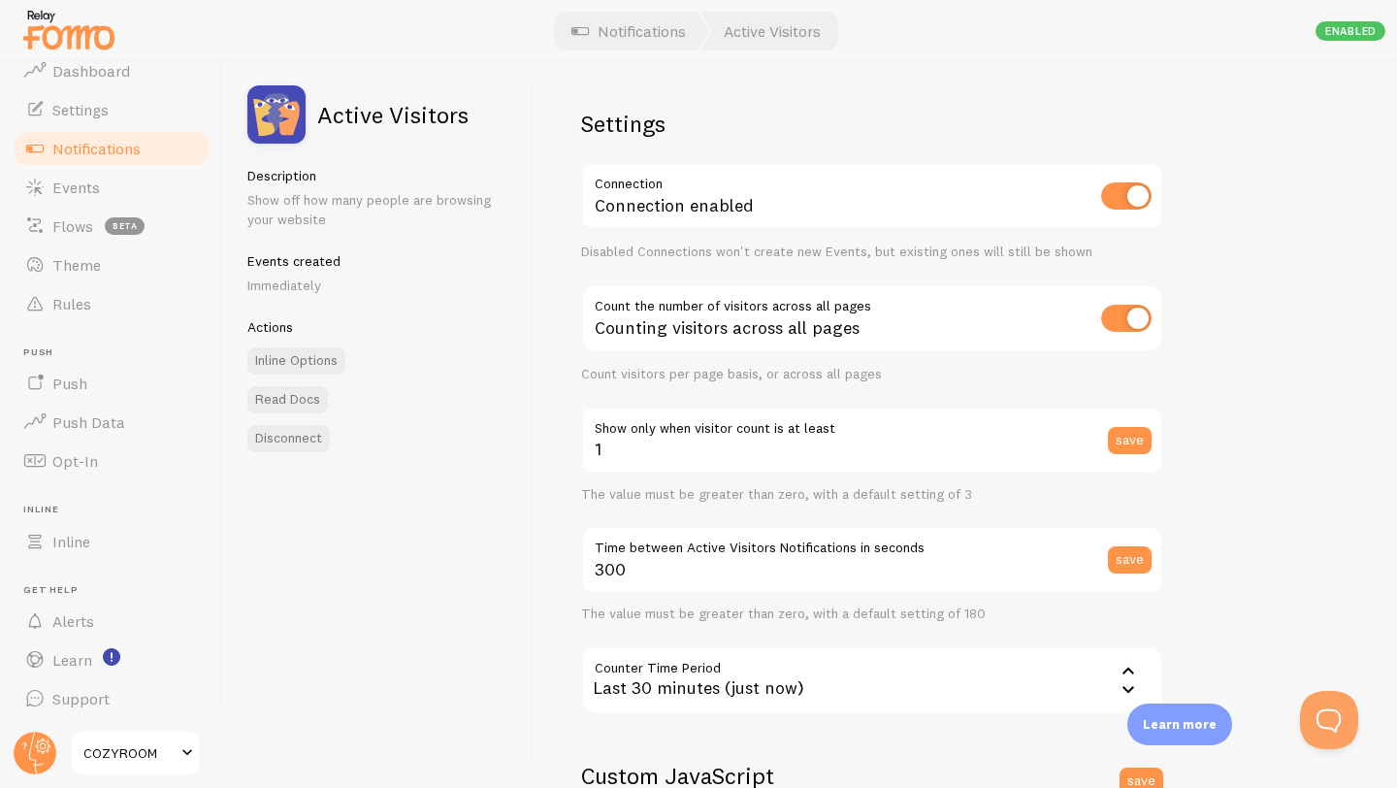
click at [512, 590] on div "Active Visitors Description Show off how many people are browsing your website …" at bounding box center [379, 425] width 310 height 726
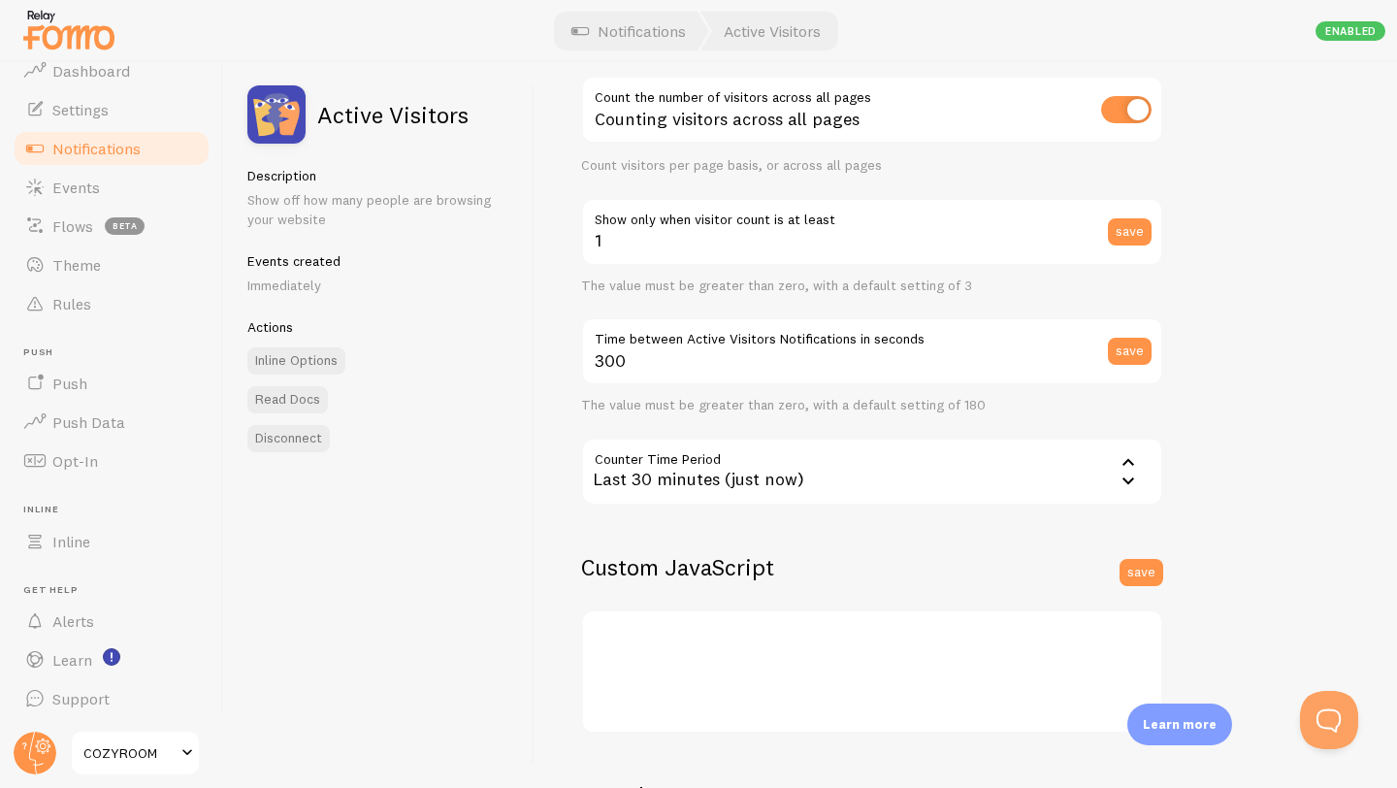
scroll to position [433, 0]
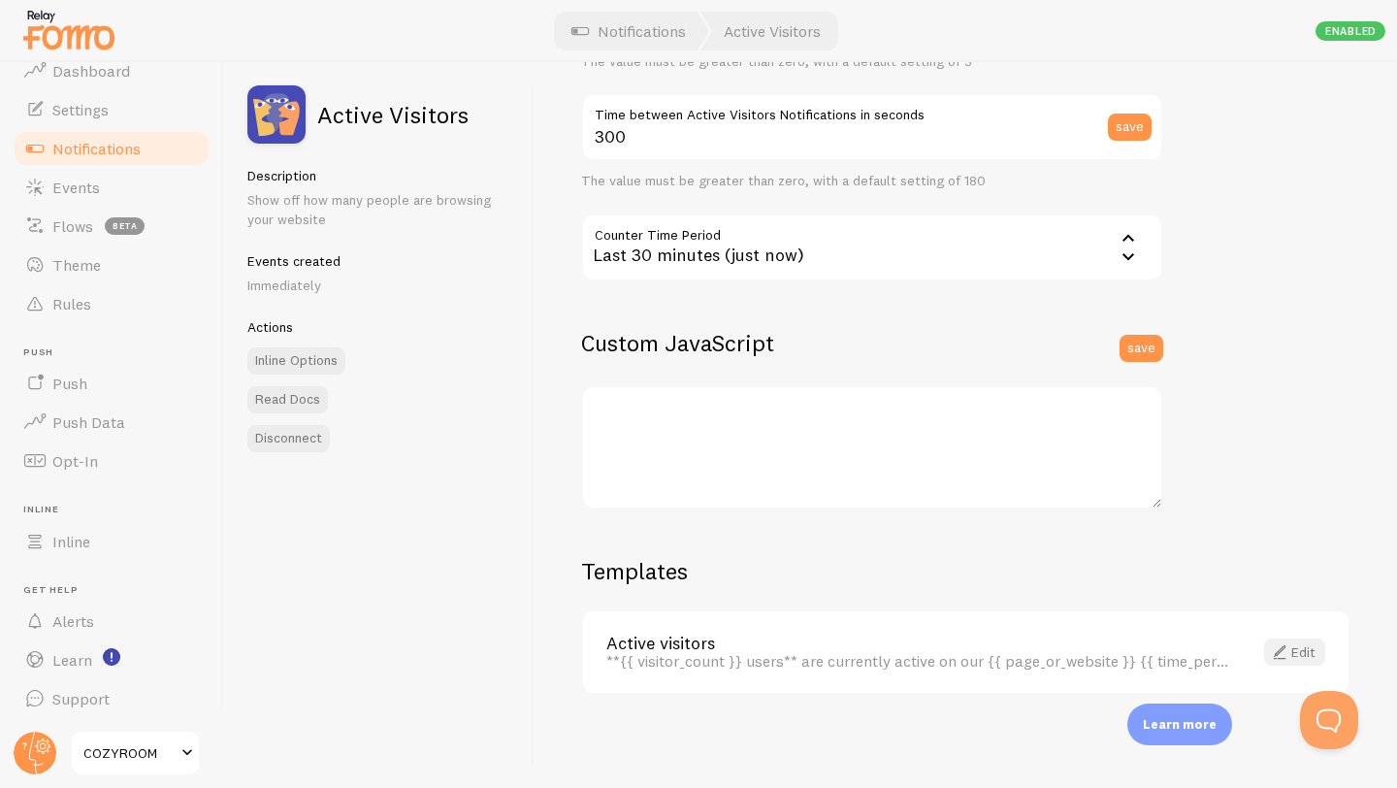
click at [1279, 642] on span at bounding box center [1279, 651] width 23 height 23
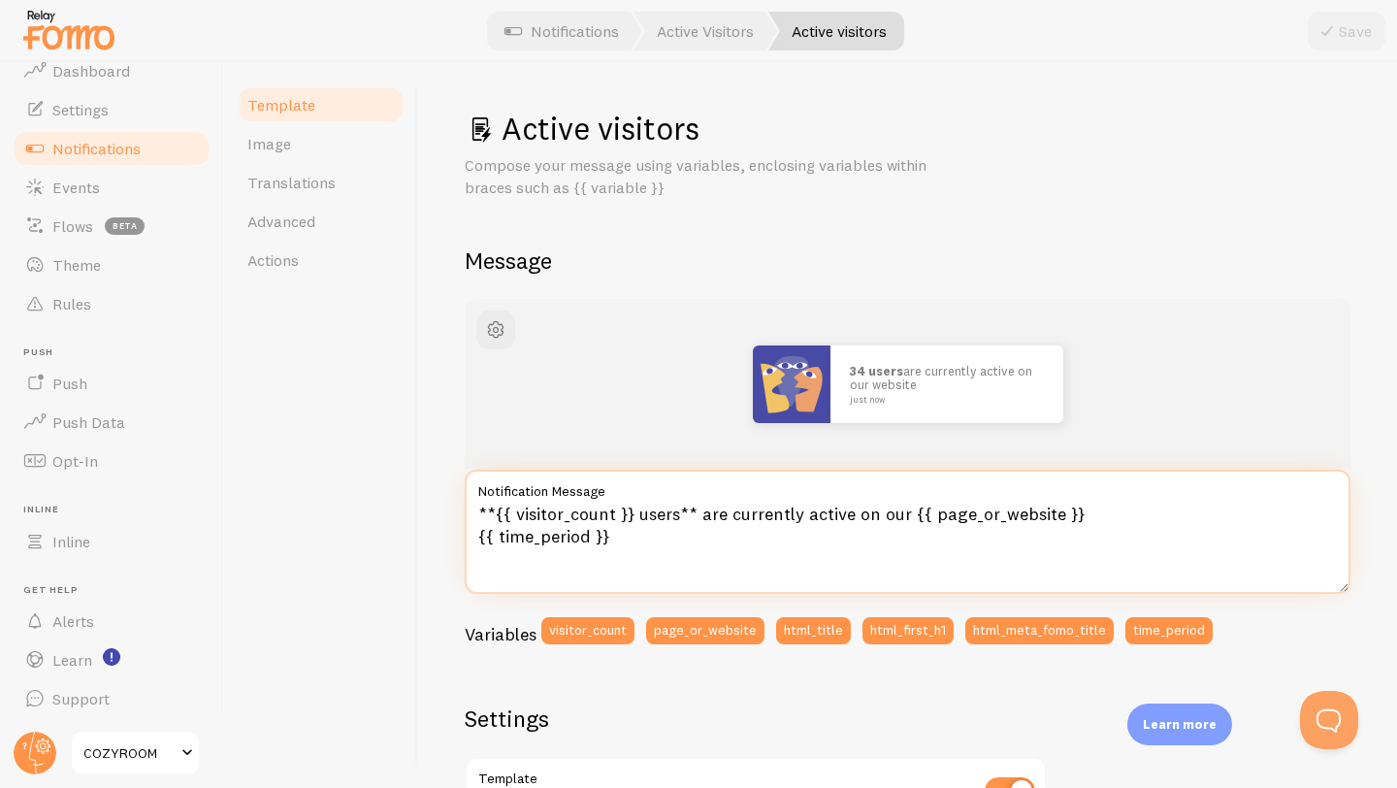
click at [635, 516] on textarea "**{{ visitor_count }} users** are currently active on our {{ page_or_website }}…" at bounding box center [908, 531] width 886 height 124
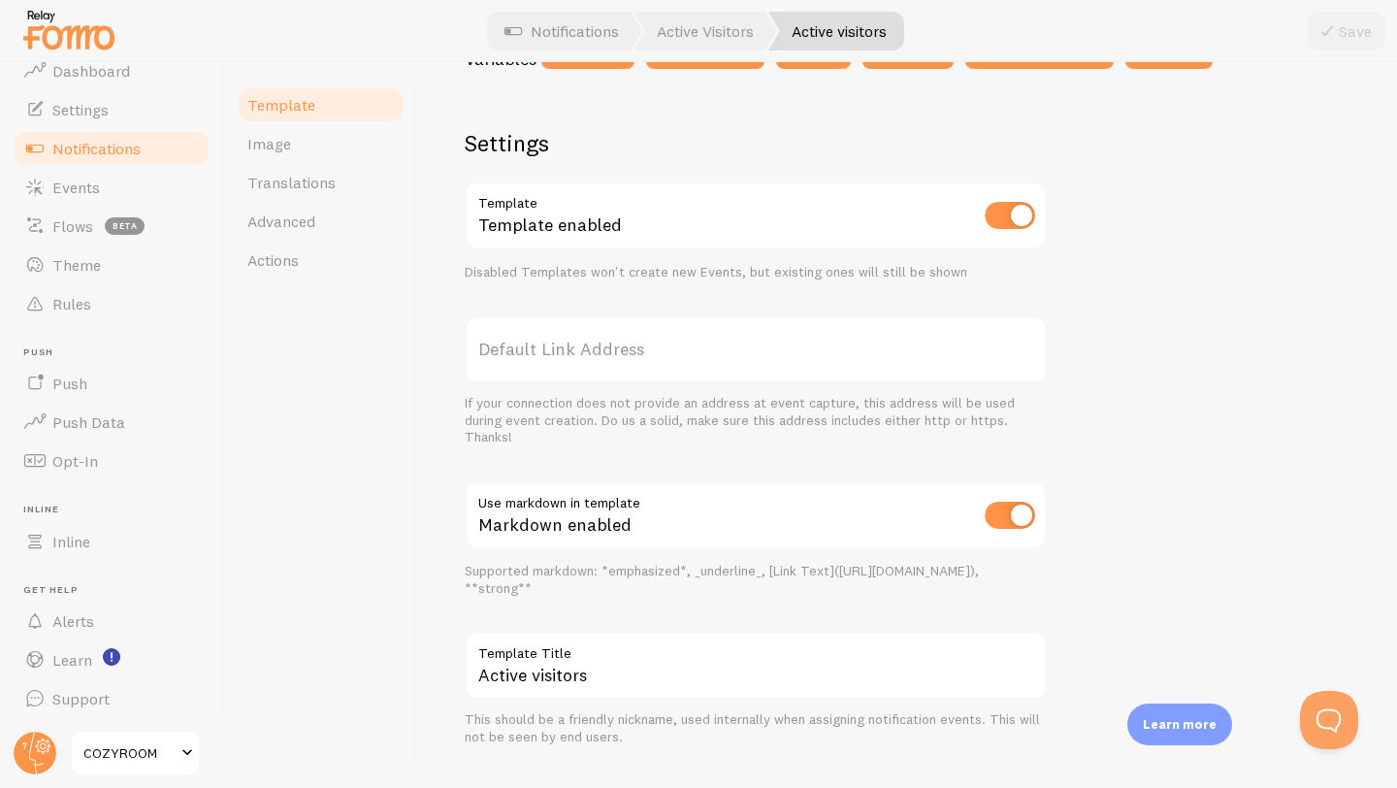
scroll to position [614, 0]
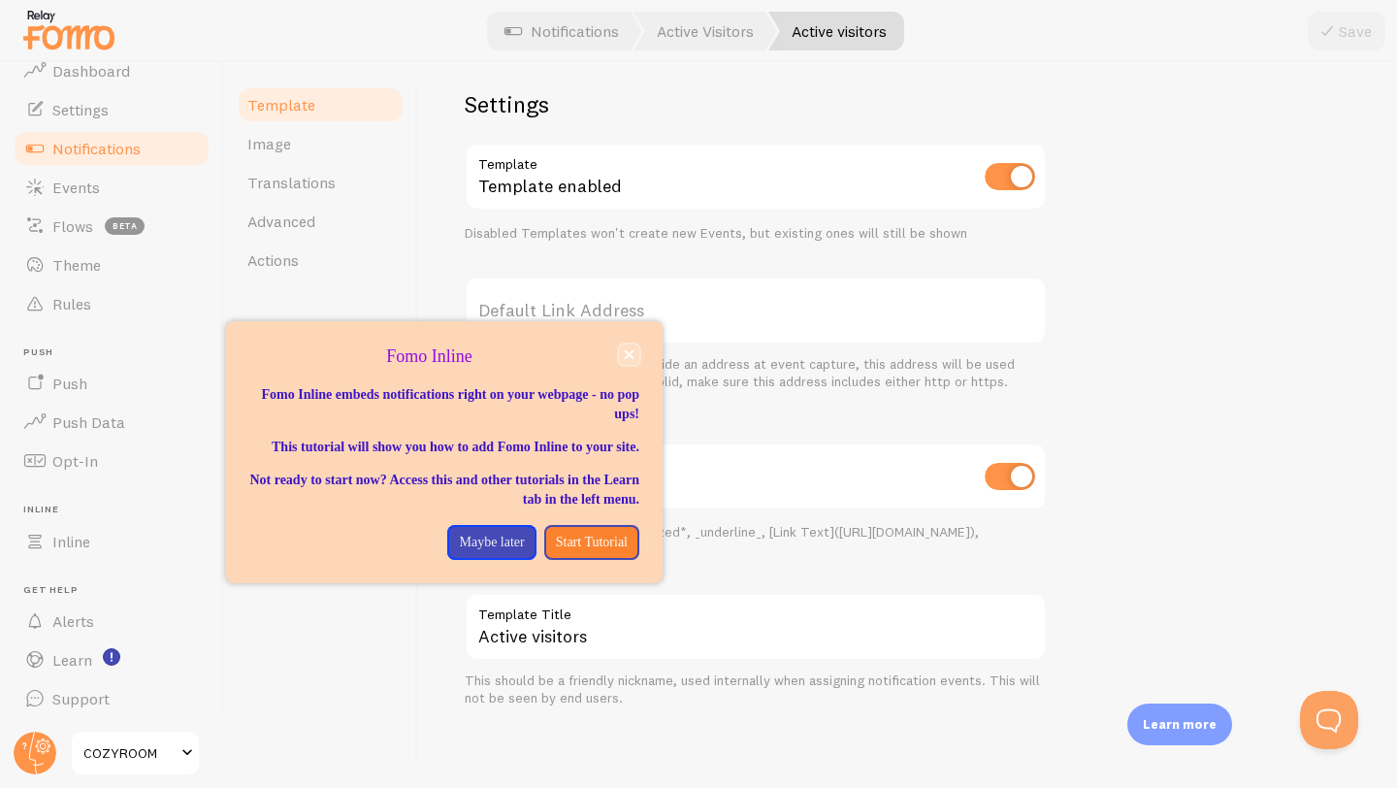
click at [628, 353] on icon "close," at bounding box center [630, 355] width 10 height 10
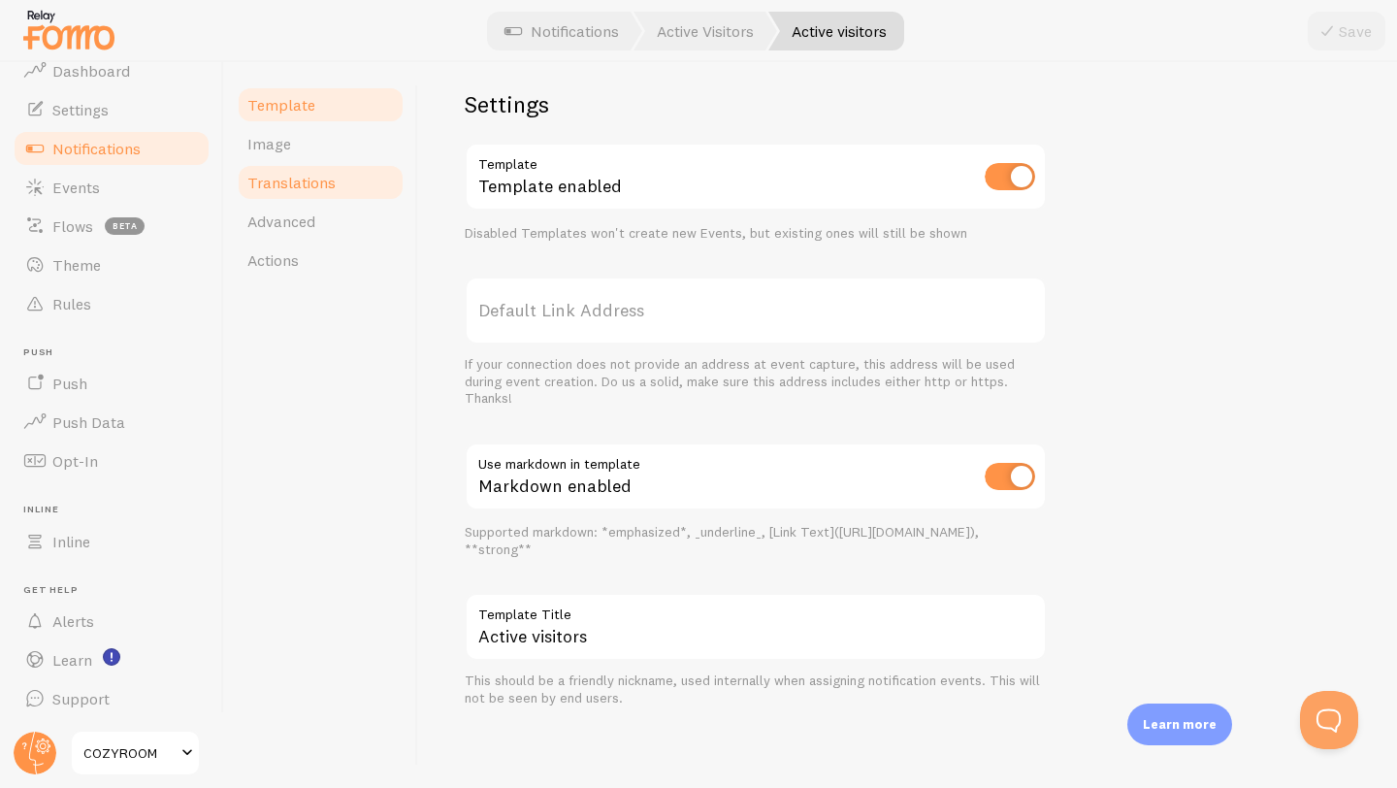
click at [289, 195] on link "Translations" at bounding box center [321, 182] width 170 height 39
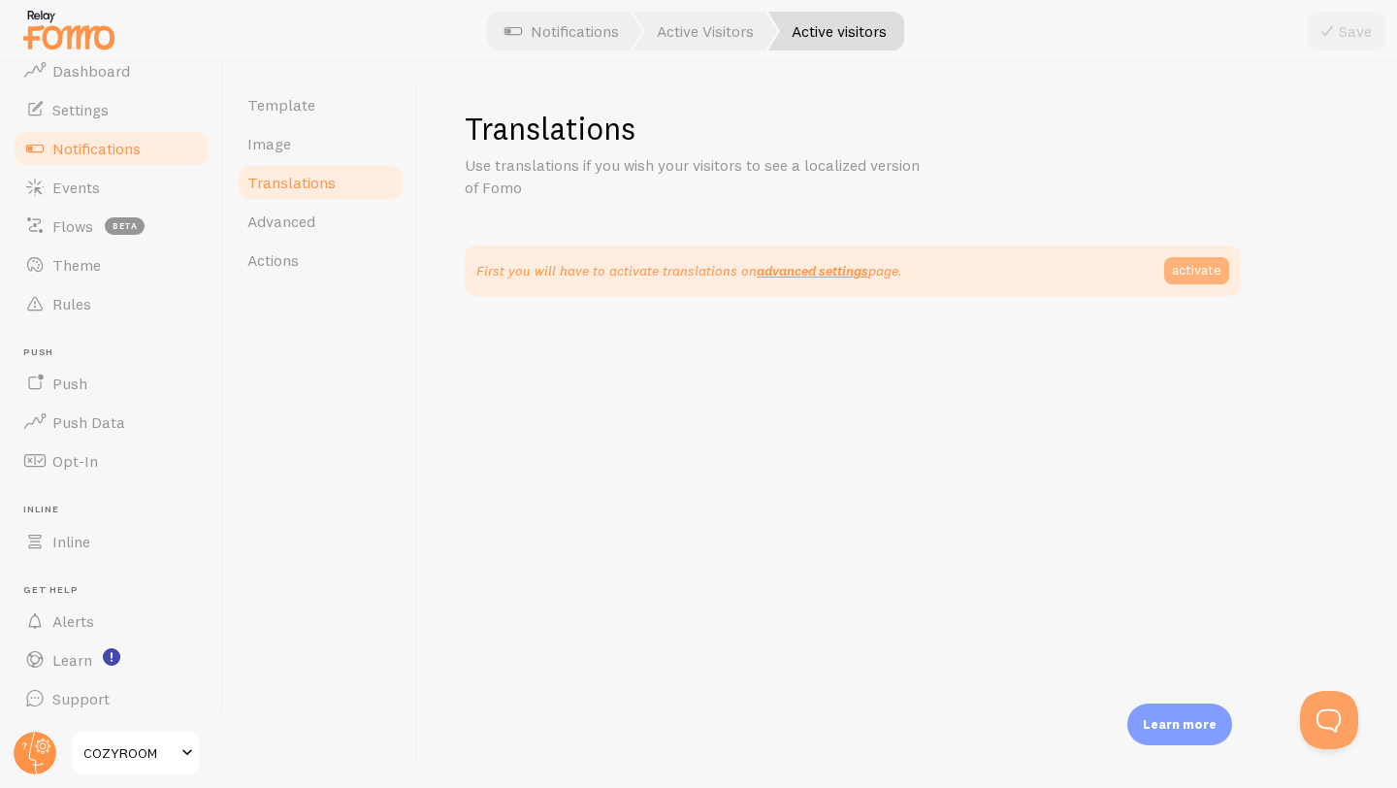
click at [1188, 271] on link "activate" at bounding box center [1196, 270] width 65 height 27
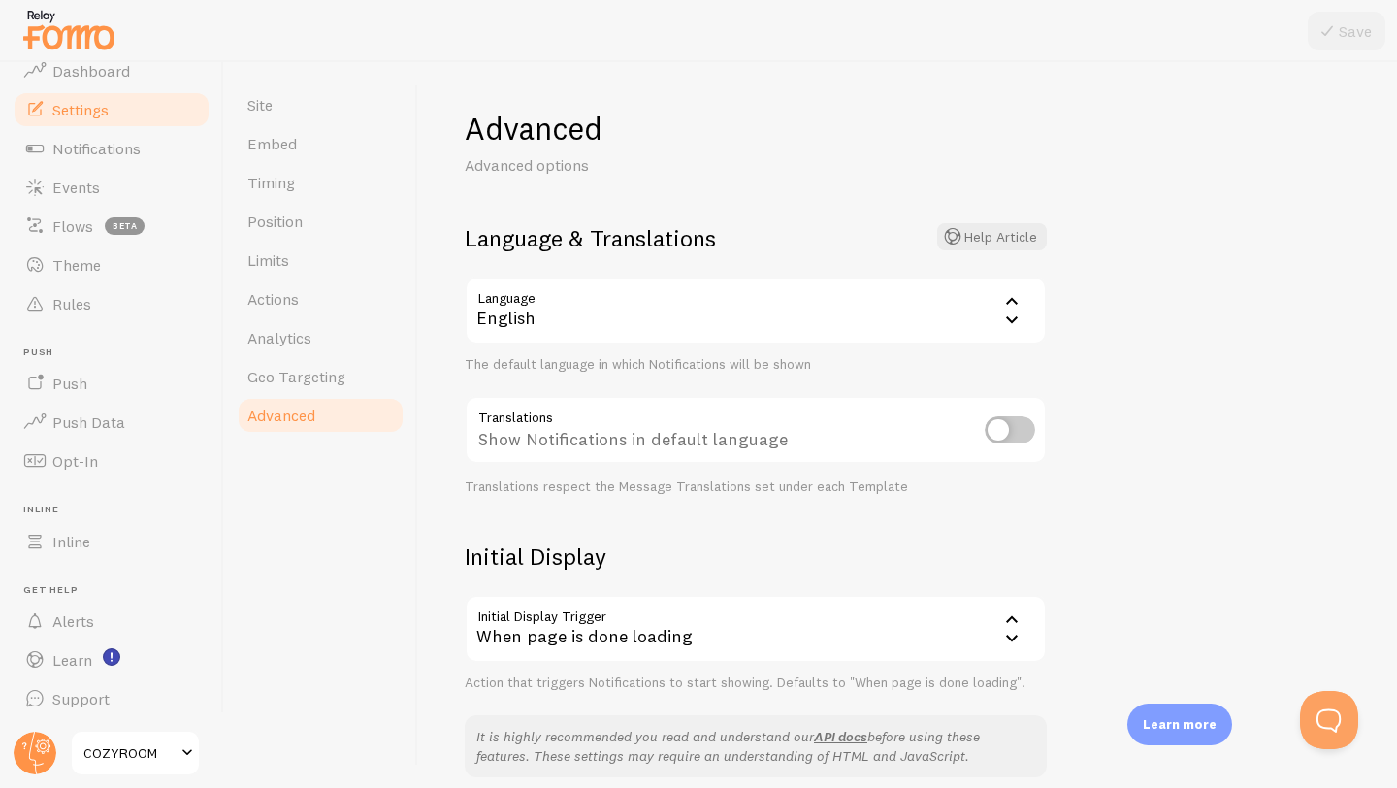
click at [903, 301] on div "English" at bounding box center [756, 310] width 582 height 68
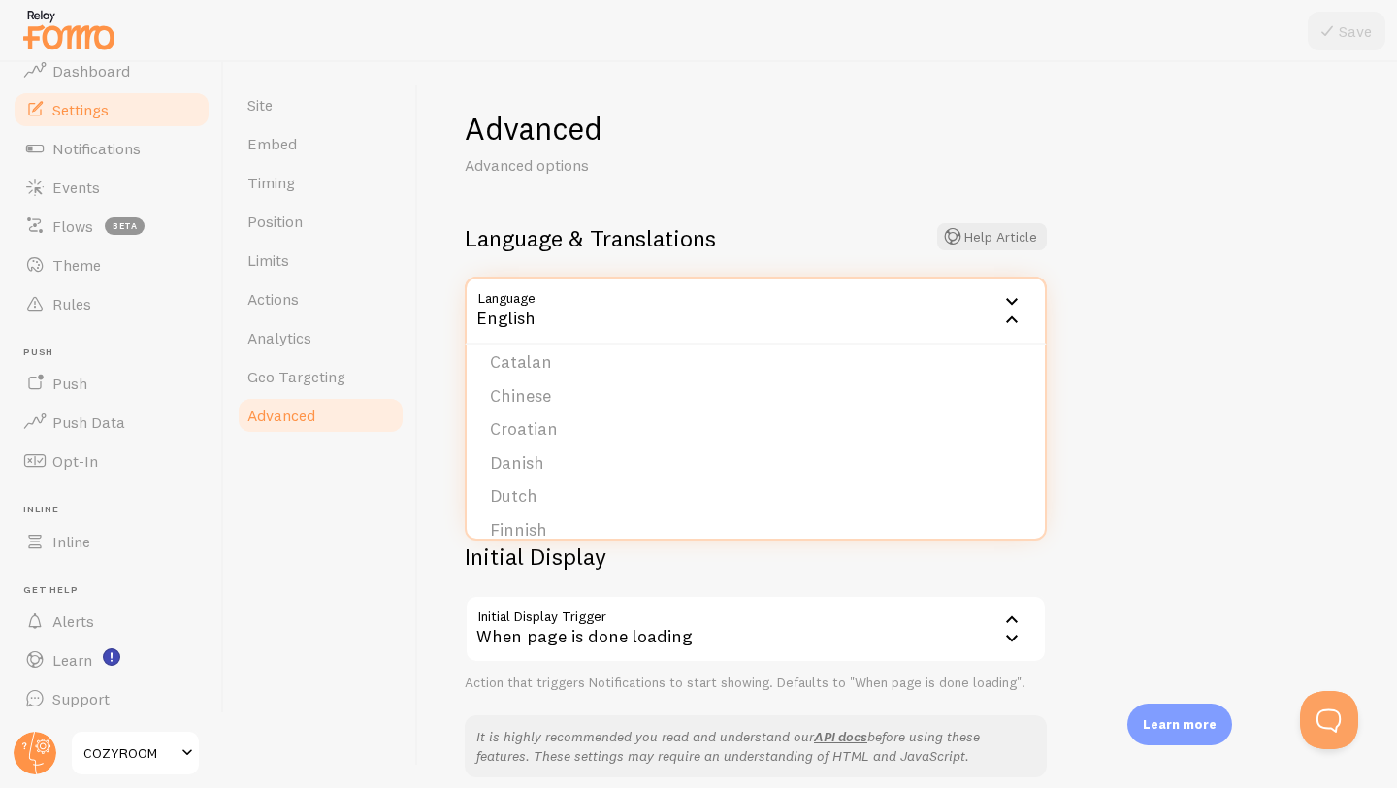
scroll to position [151, 0]
click at [707, 453] on li "Dutch" at bounding box center [756, 455] width 578 height 34
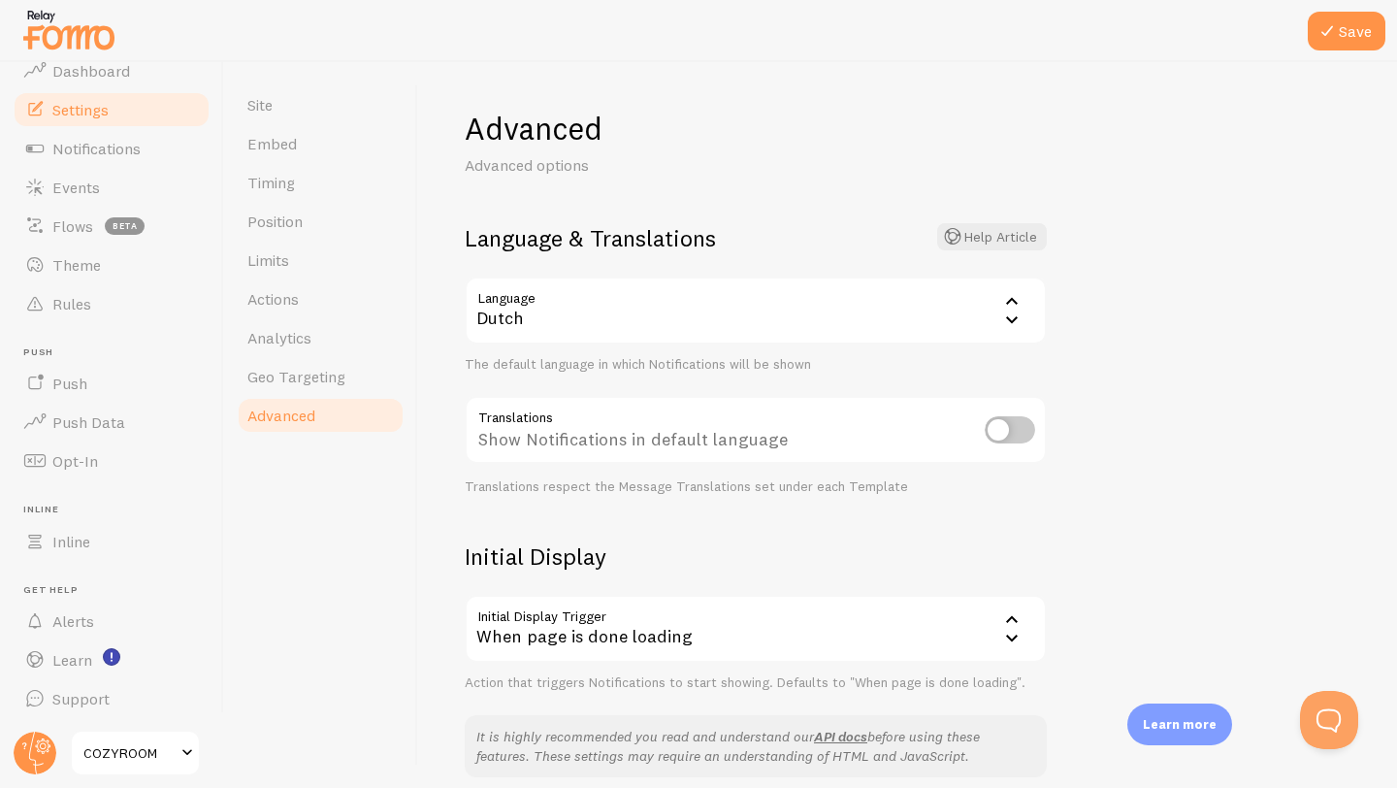
click at [1005, 433] on input "checkbox" at bounding box center [1009, 429] width 50 height 27
checkbox input "true"
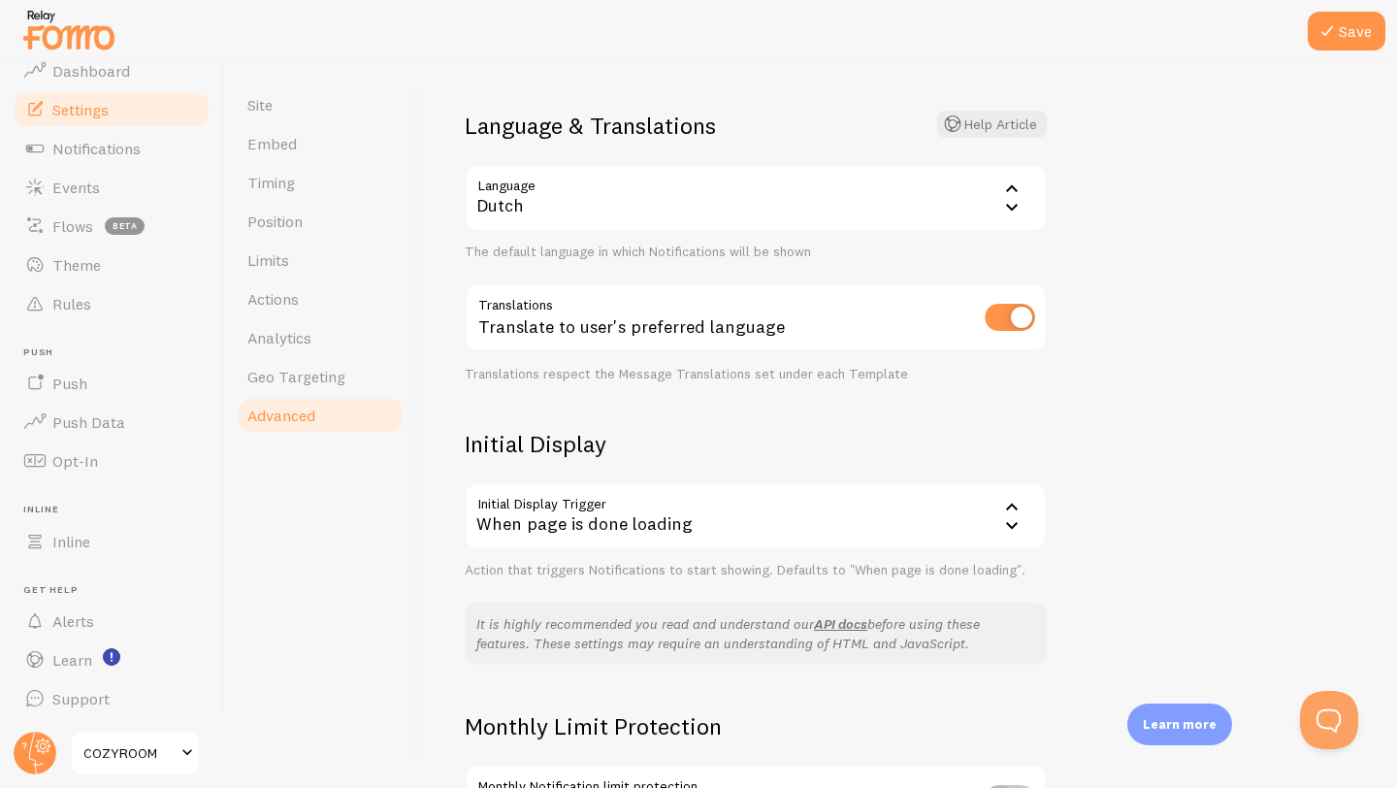
scroll to position [113, 0]
click at [826, 528] on div "When page is done loading" at bounding box center [756, 515] width 582 height 68
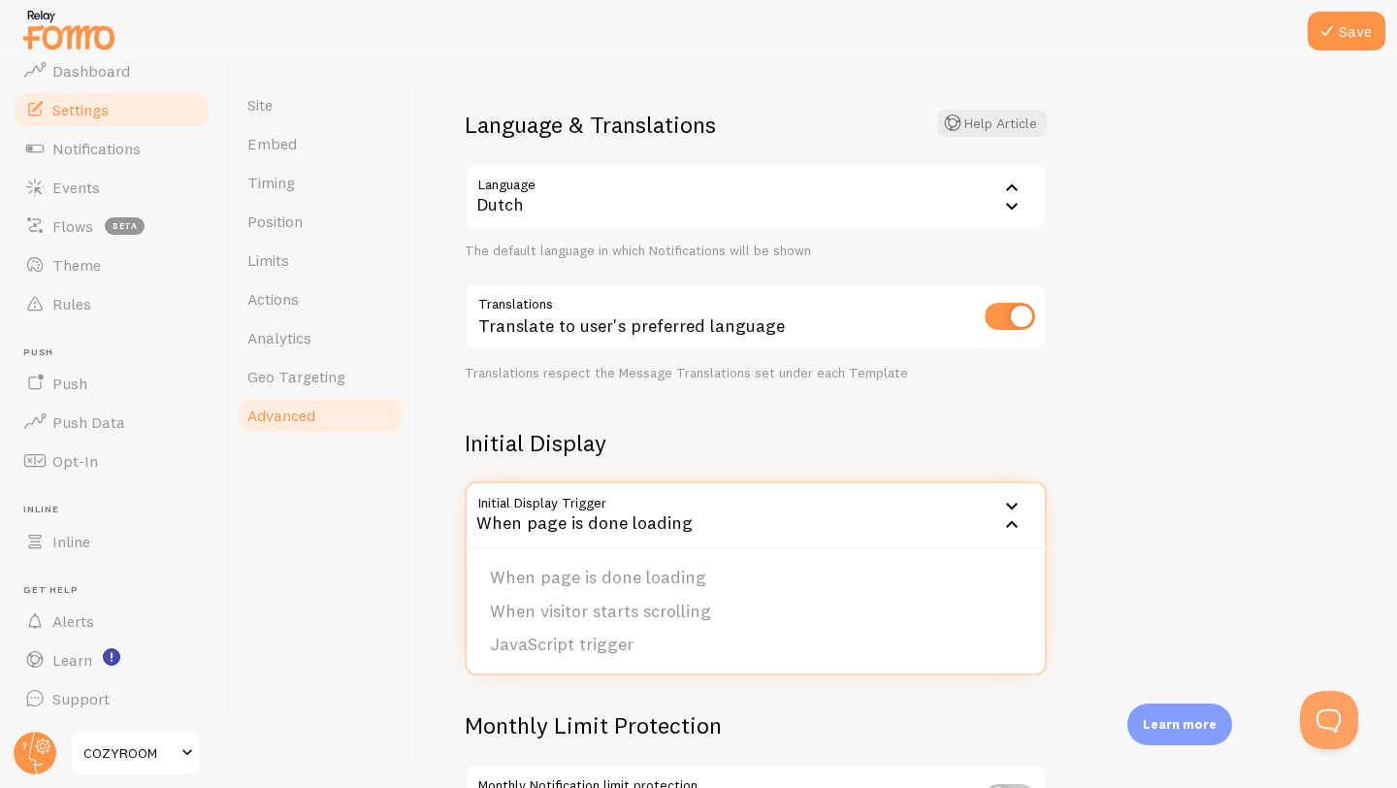
click at [1080, 466] on div "Advanced Advanced options Language & Translations Help Article Language nl Dutc…" at bounding box center [907, 425] width 979 height 726
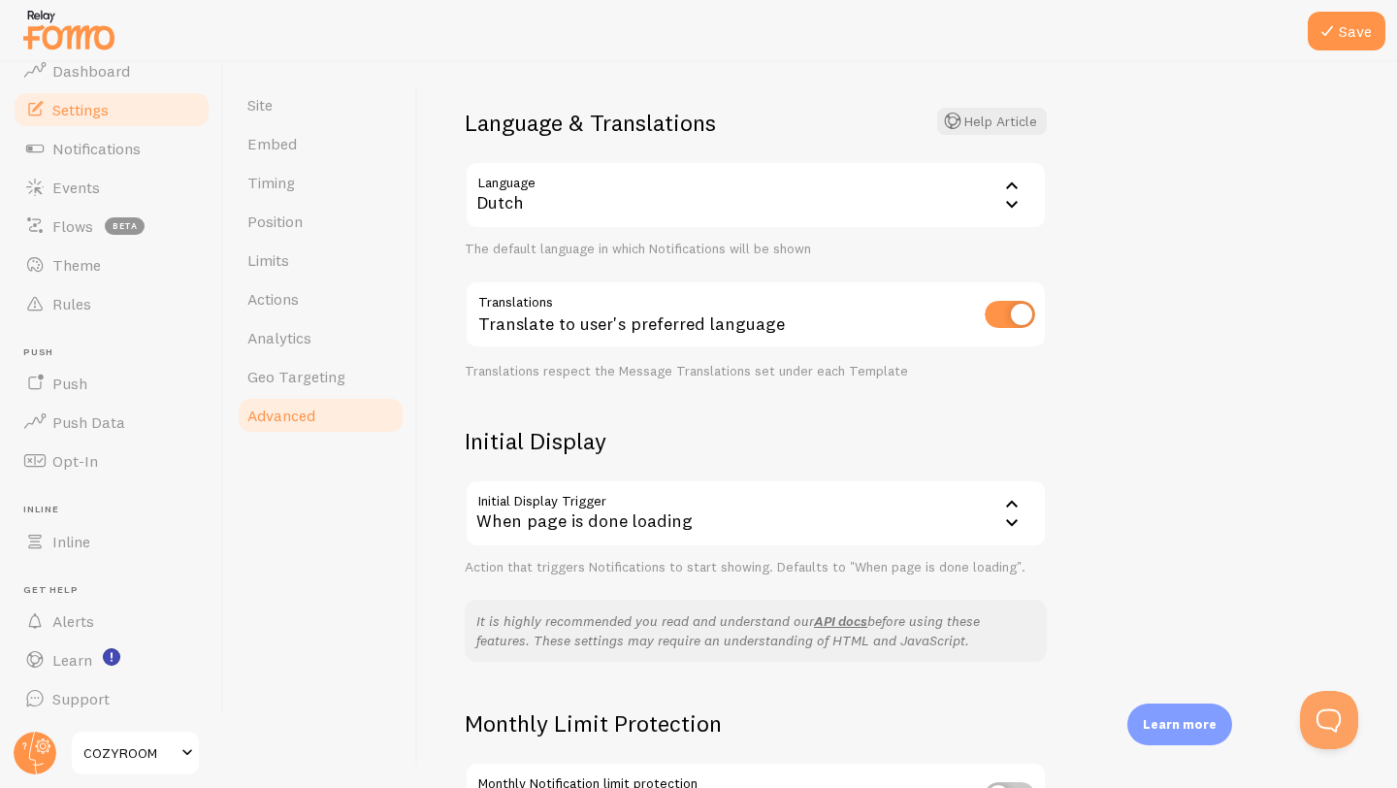
scroll to position [0, 0]
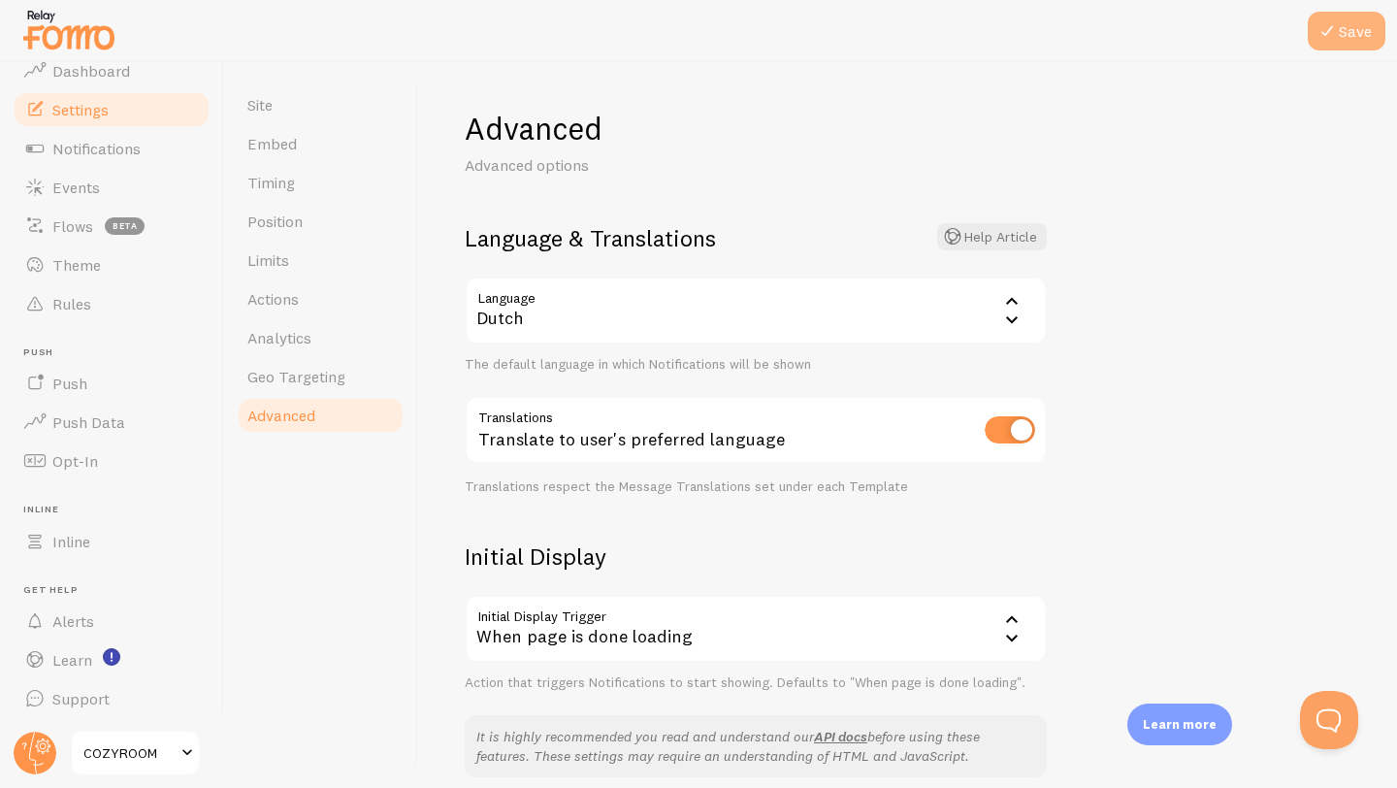
click at [1350, 30] on button "Save" at bounding box center [1346, 31] width 78 height 39
click at [301, 174] on link "Timing" at bounding box center [321, 182] width 170 height 39
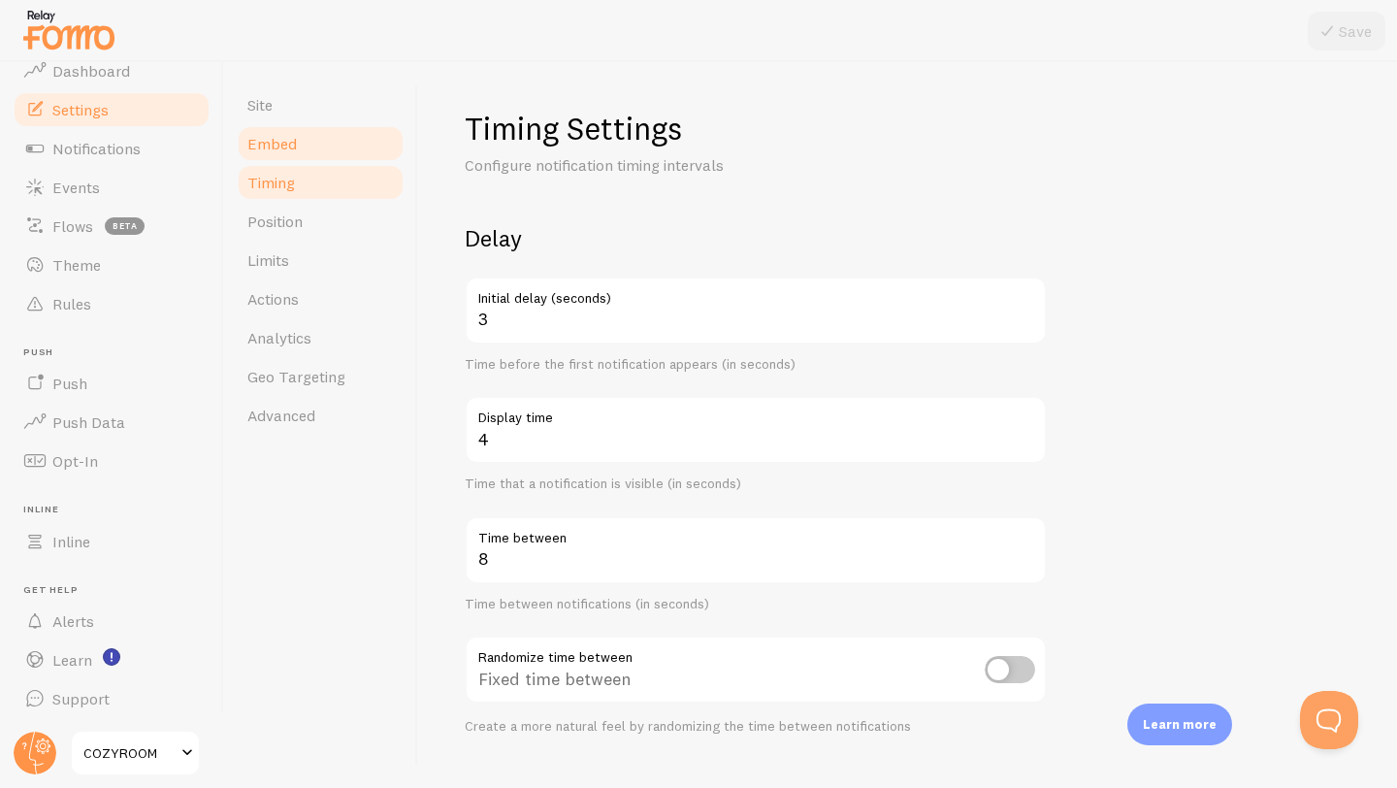
click at [290, 135] on span "Embed" at bounding box center [271, 143] width 49 height 19
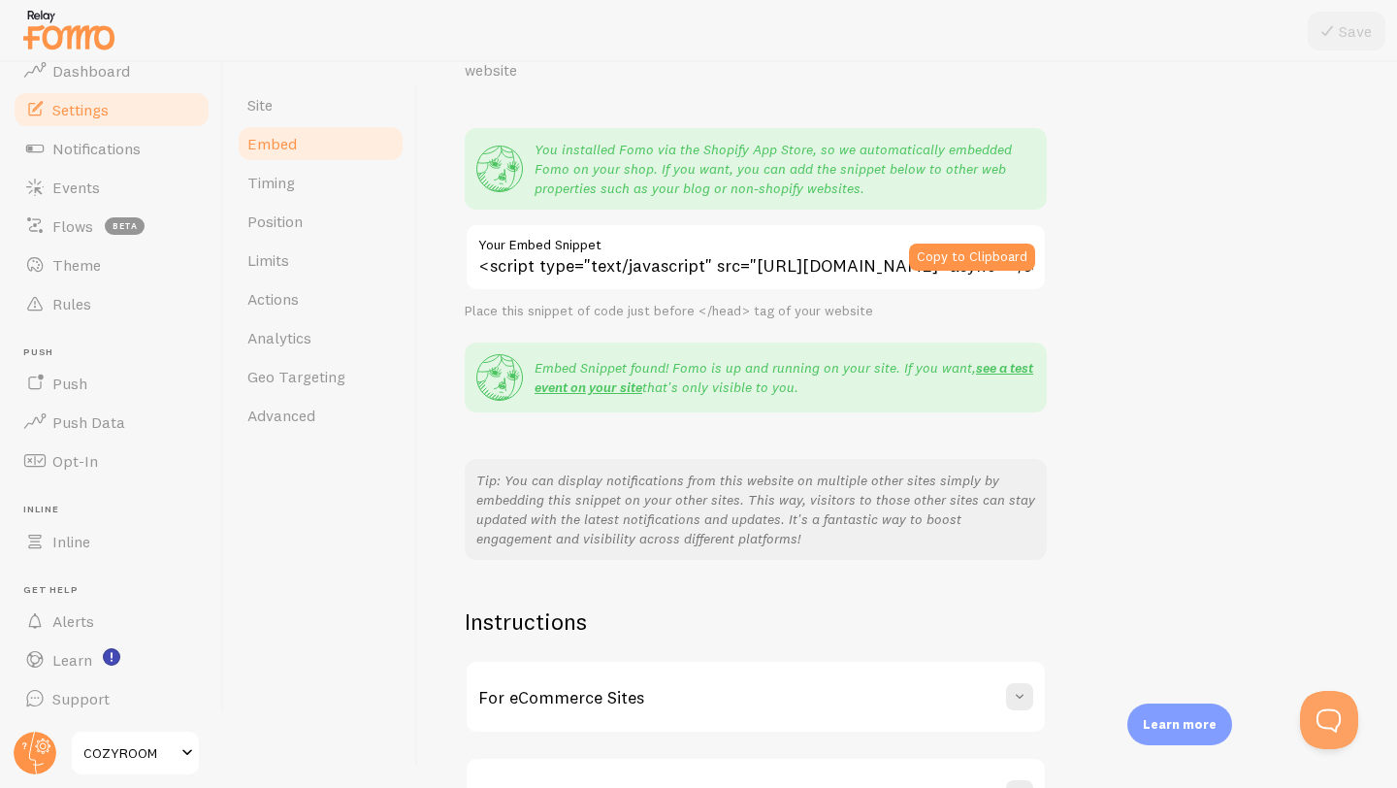
scroll to position [253, 0]
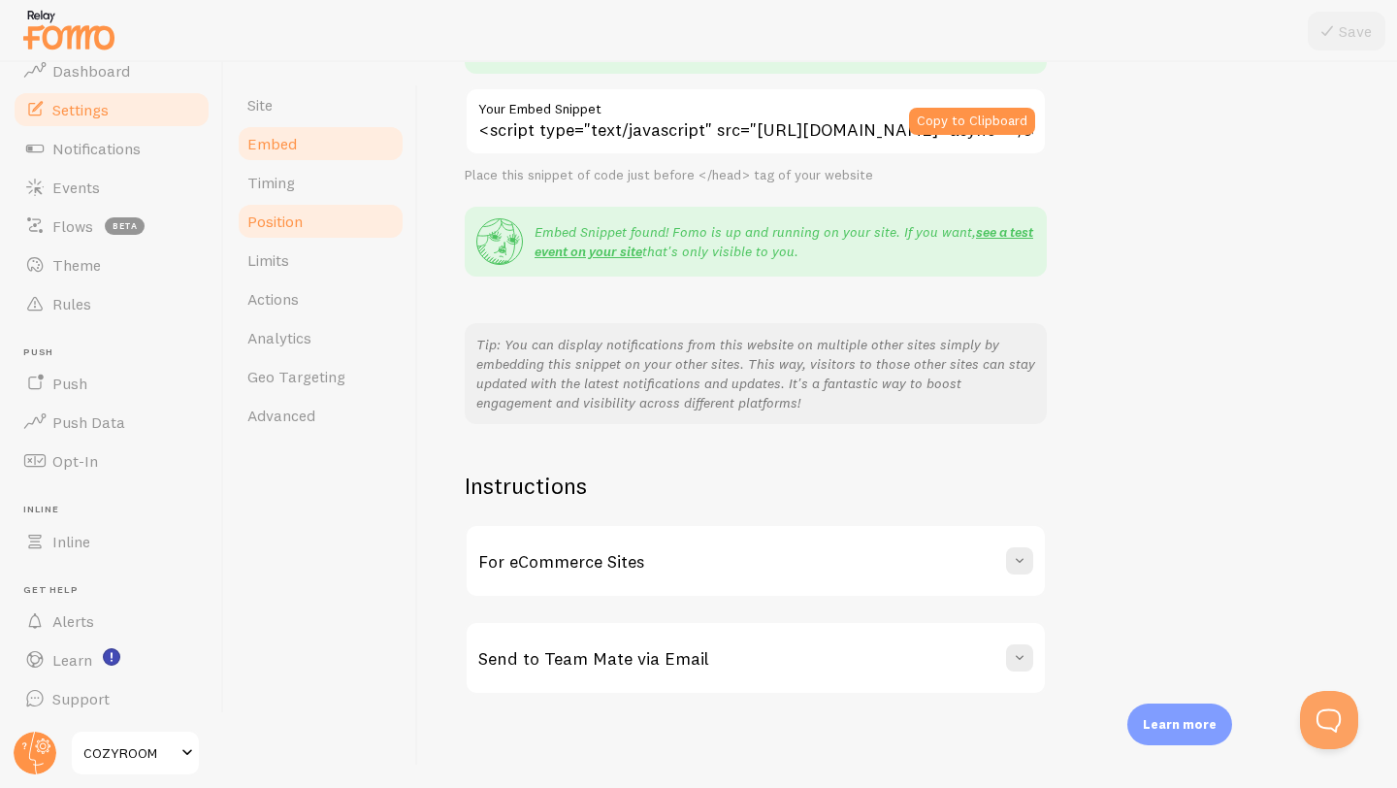
click at [286, 215] on span "Position" at bounding box center [274, 220] width 55 height 19
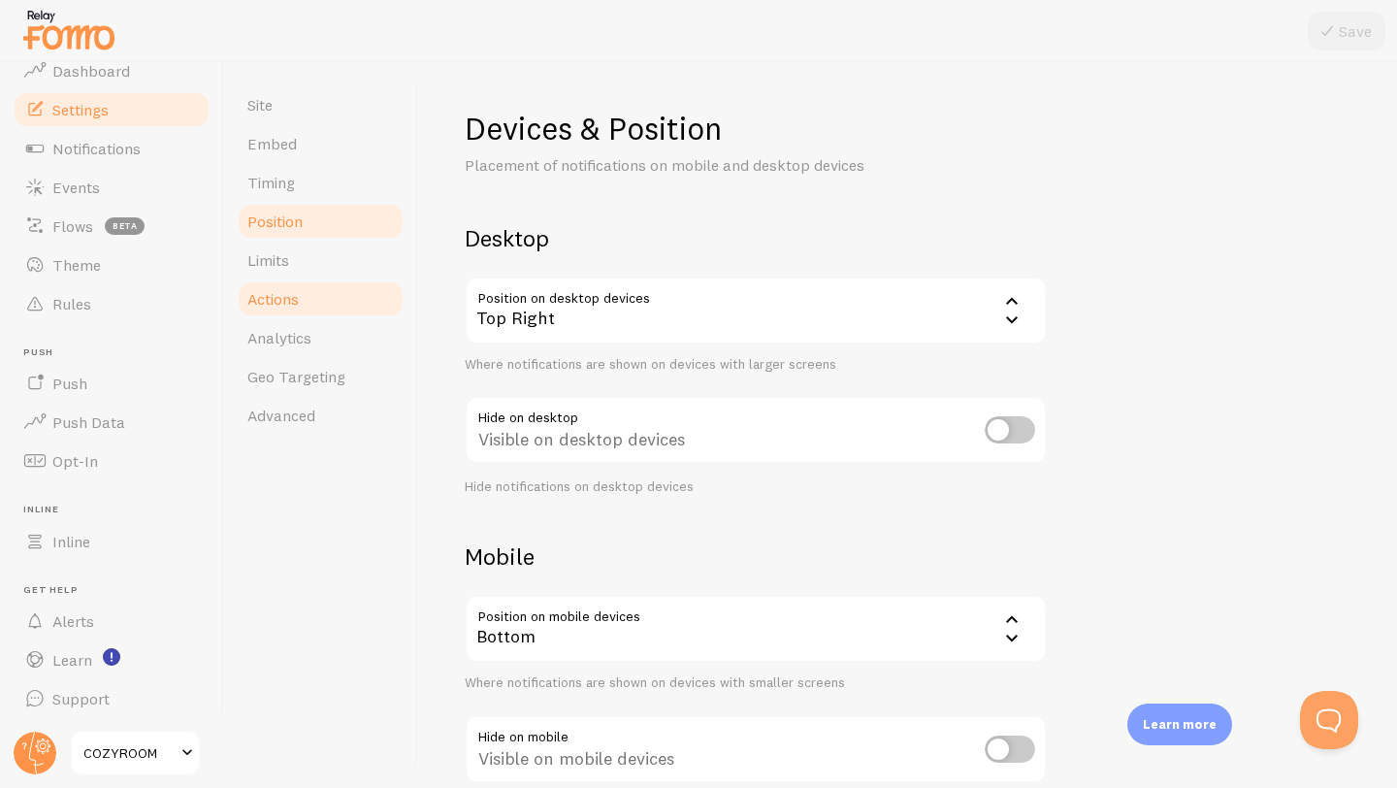
click at [289, 306] on span "Actions" at bounding box center [272, 298] width 51 height 19
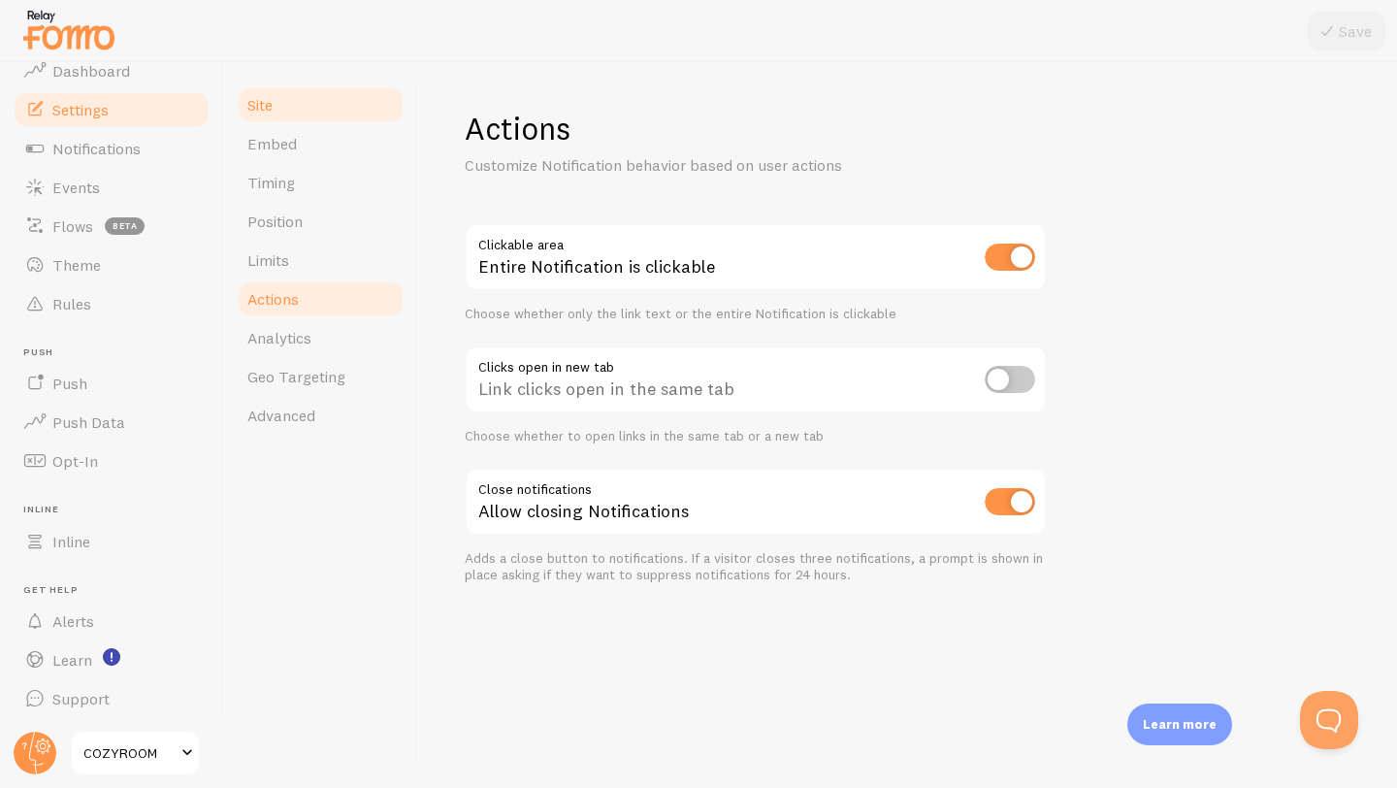
click at [285, 90] on link "Site" at bounding box center [321, 104] width 170 height 39
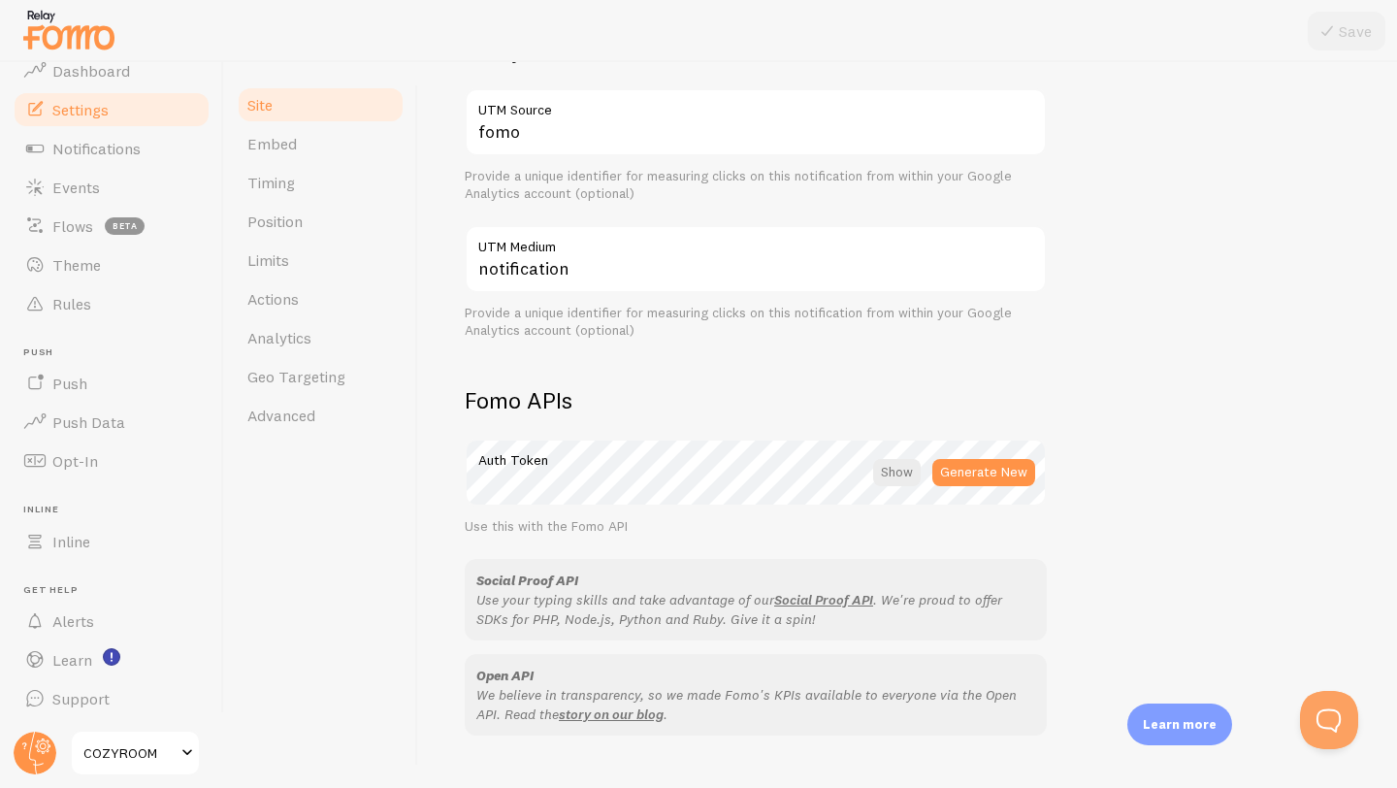
scroll to position [816, 0]
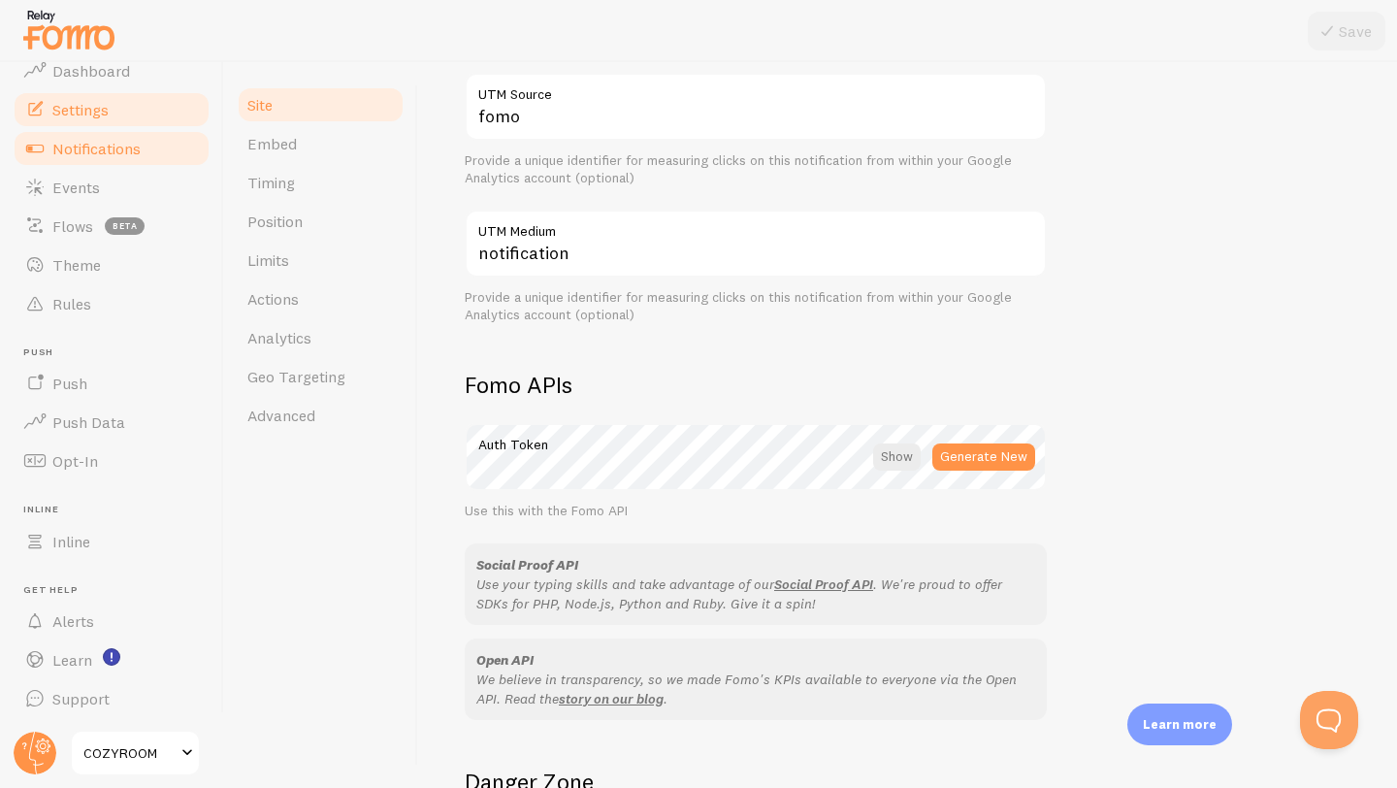
click at [137, 157] on span "Notifications" at bounding box center [96, 148] width 88 height 19
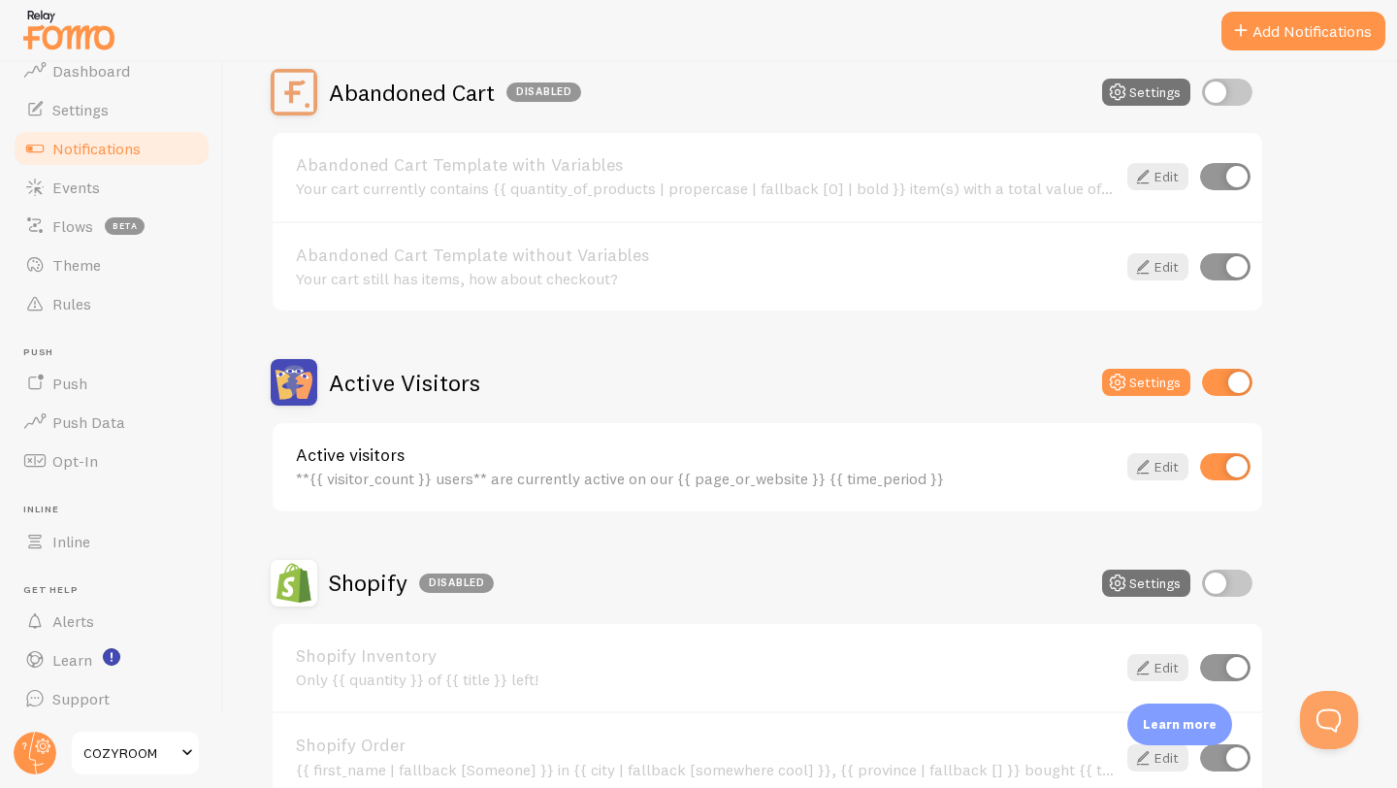
scroll to position [278, 0]
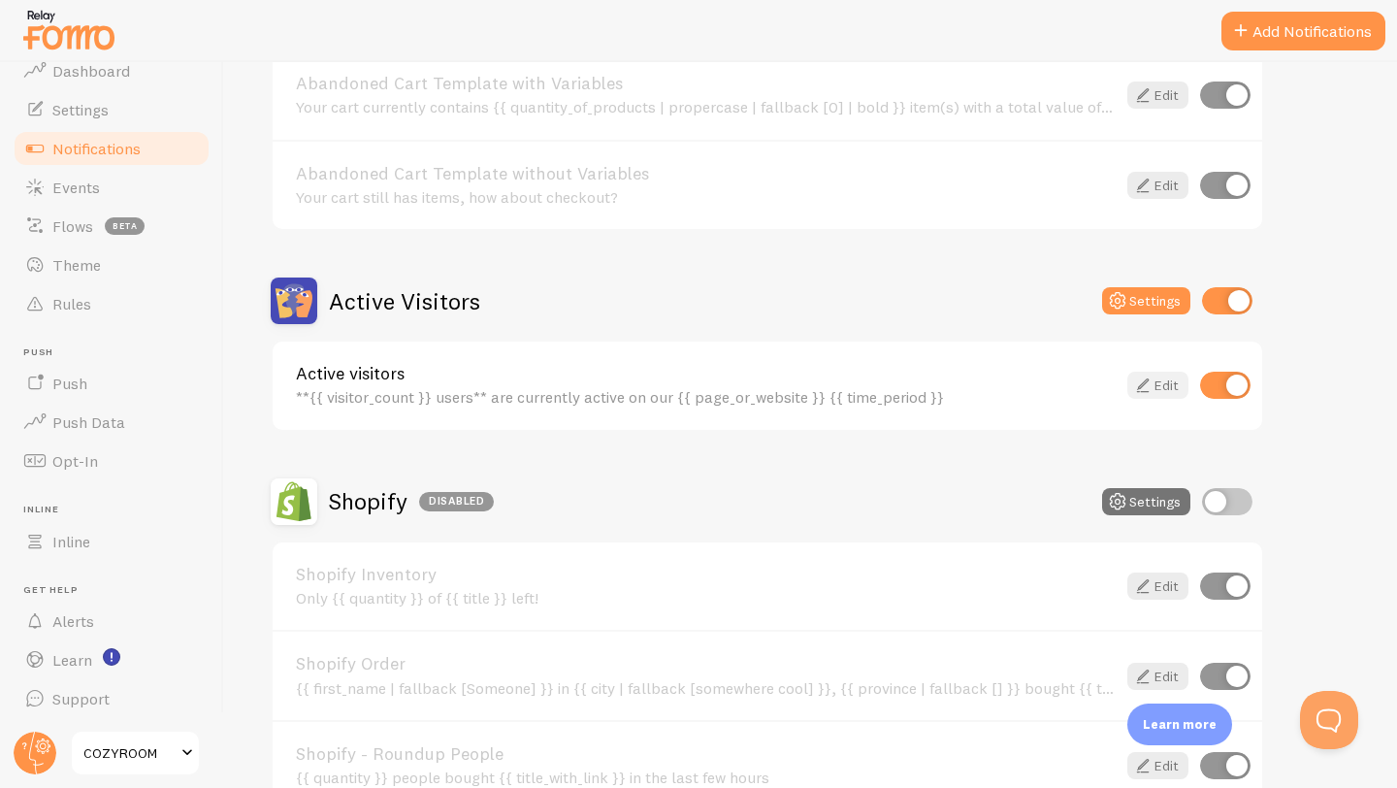
click at [1164, 389] on link "Edit" at bounding box center [1157, 384] width 61 height 27
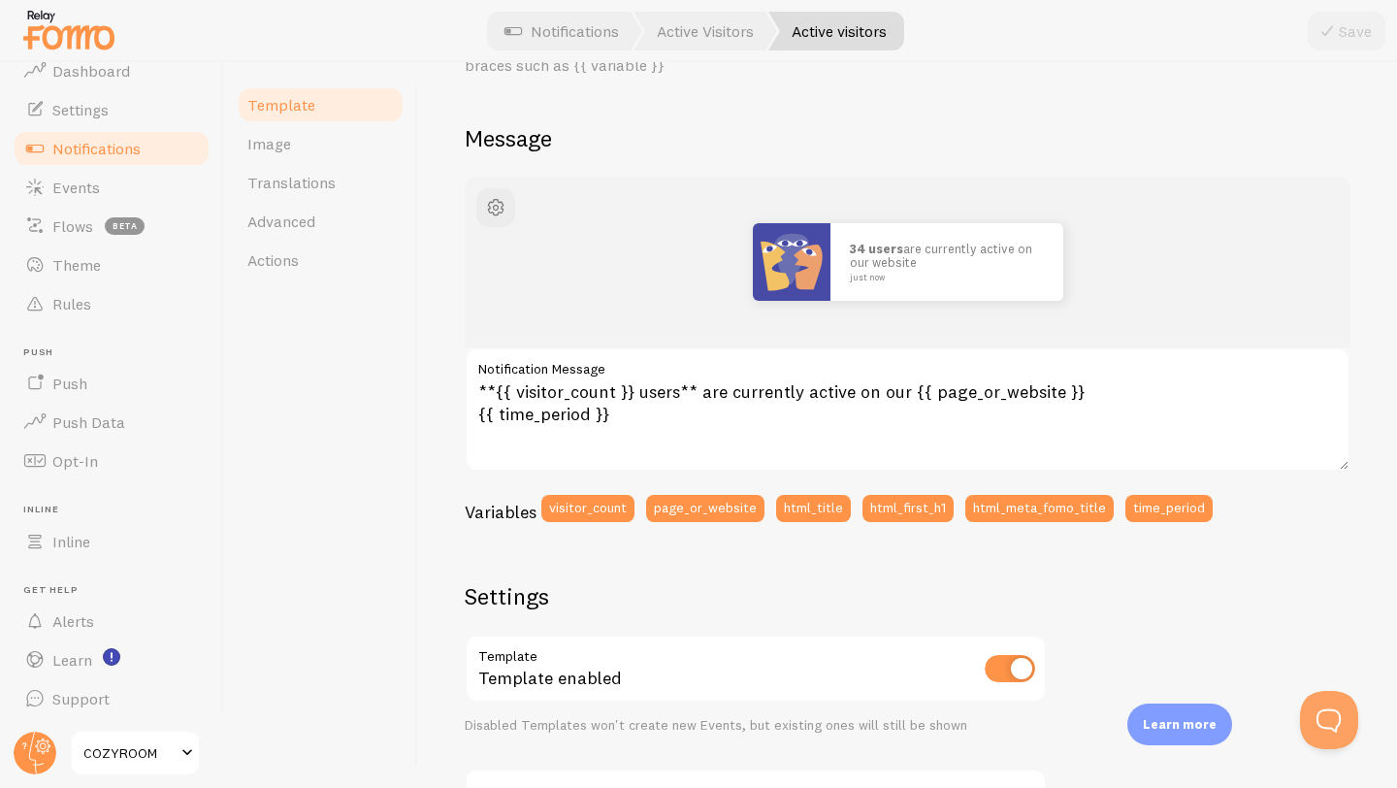
scroll to position [235, 0]
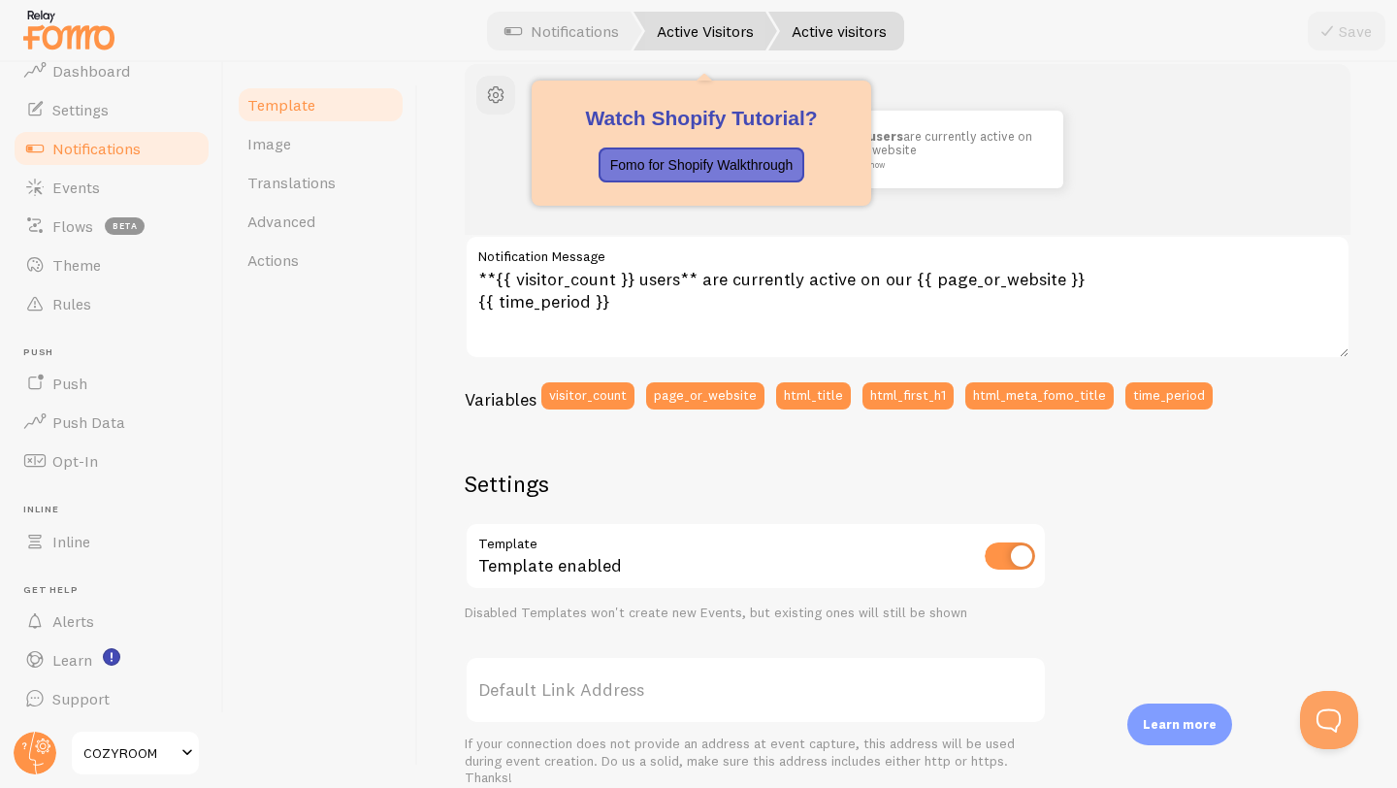
click at [716, 32] on link "Active Visitors" at bounding box center [705, 31] width 144 height 39
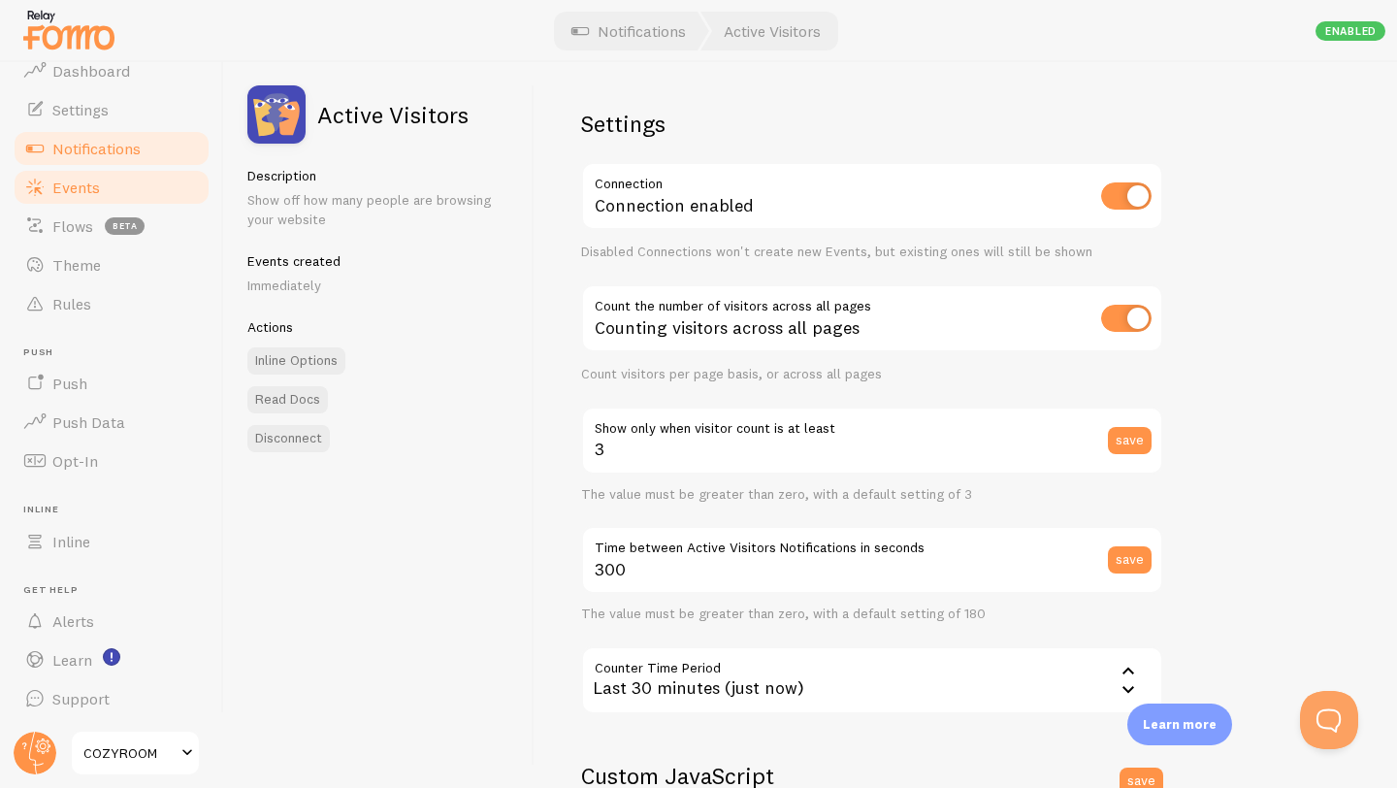
click at [96, 191] on span "Events" at bounding box center [76, 186] width 48 height 19
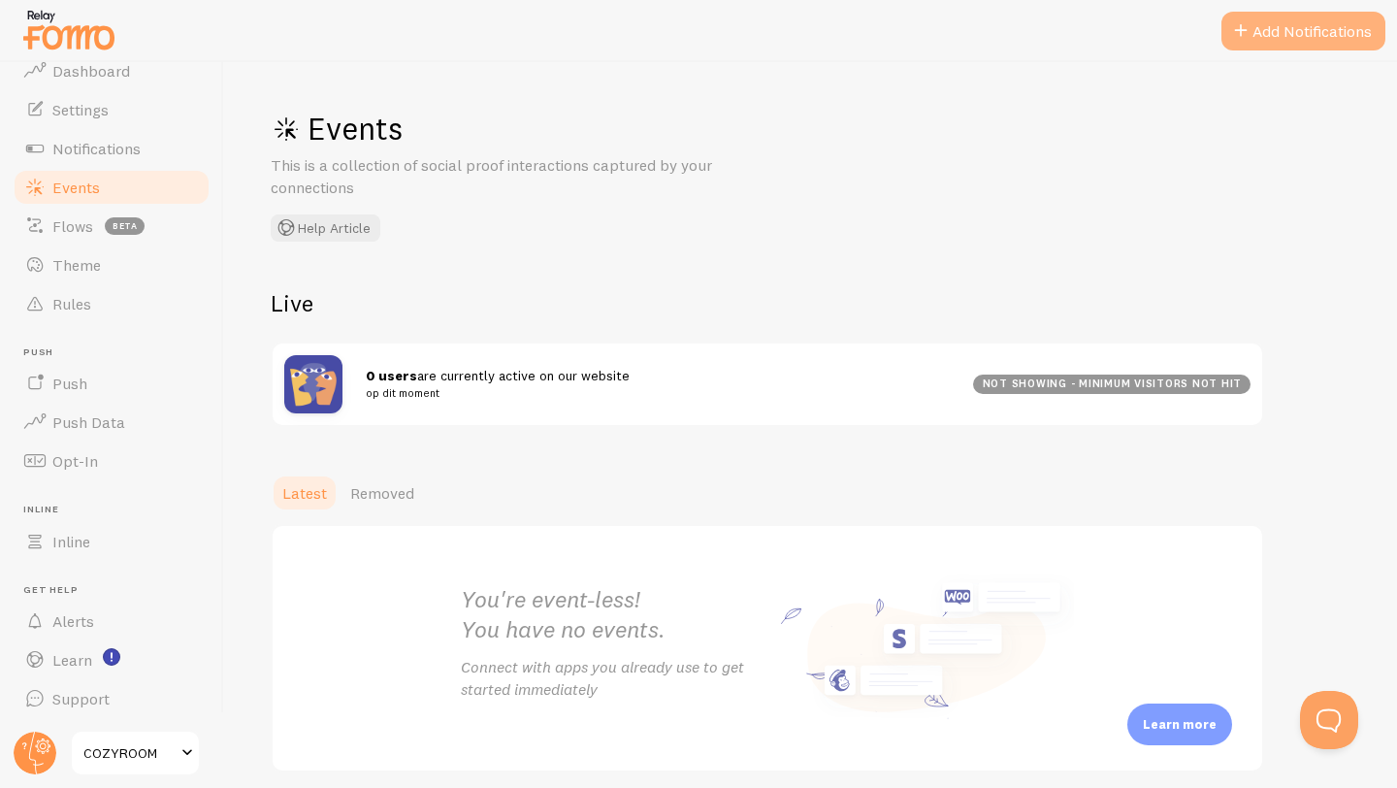
click at [1303, 27] on button "Add Notifications" at bounding box center [1303, 31] width 164 height 39
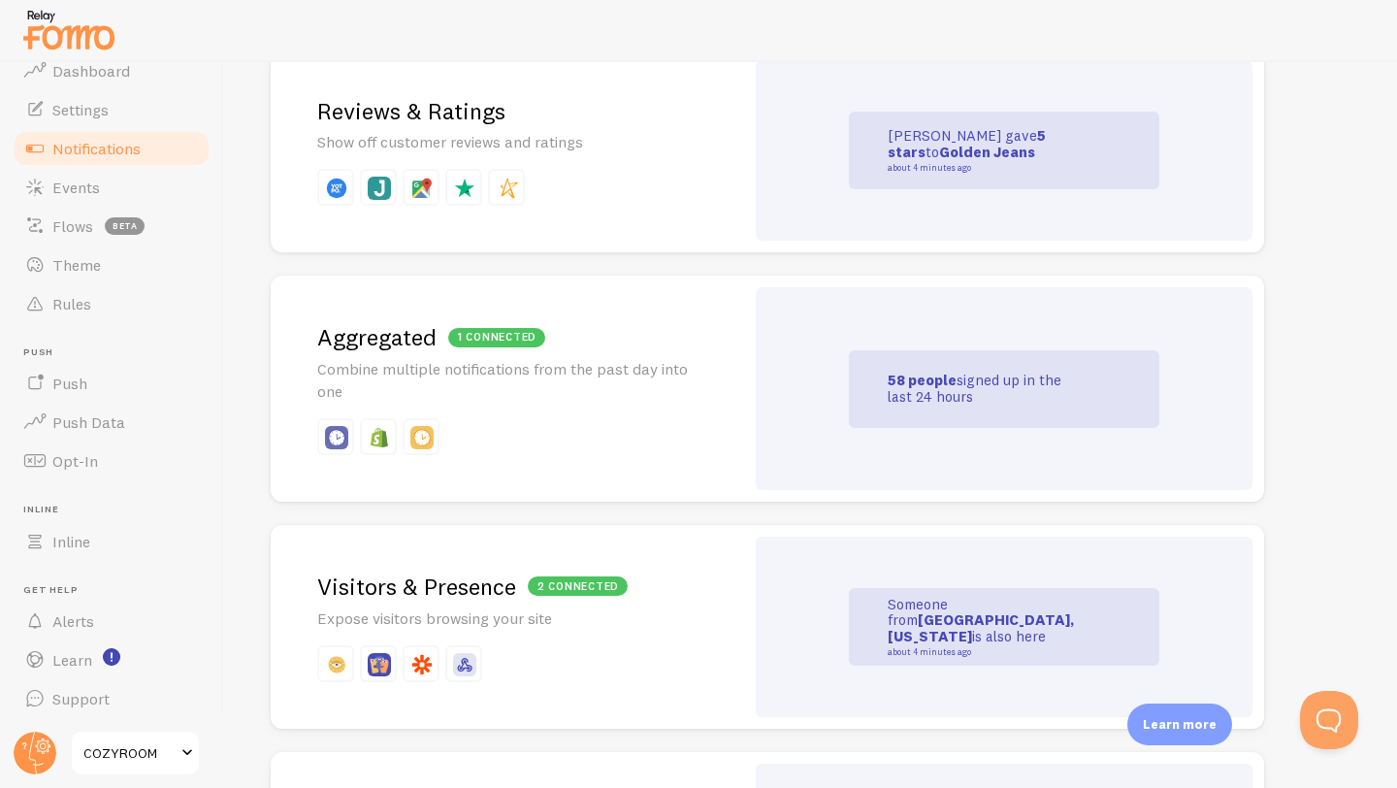
scroll to position [719, 0]
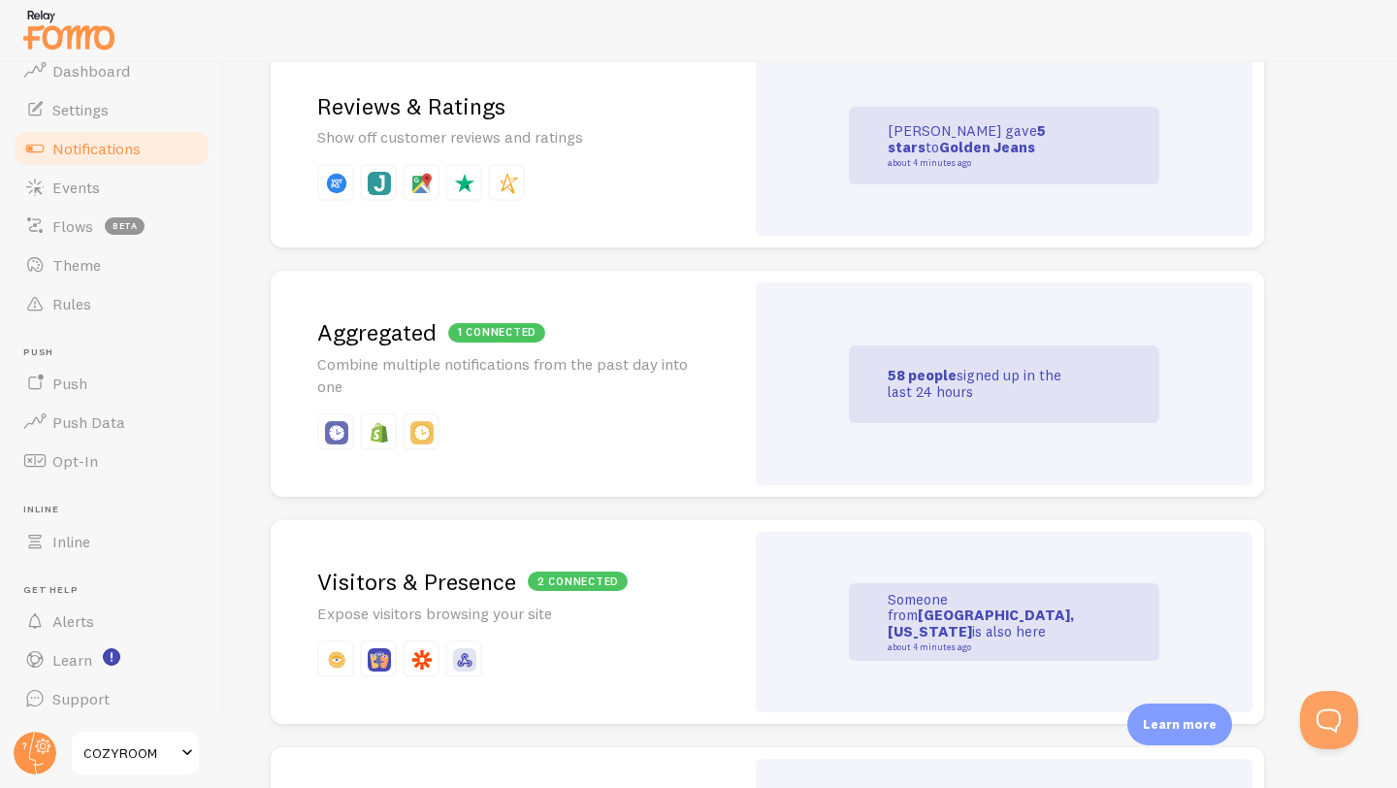
click at [913, 162] on small "about 4 minutes ago" at bounding box center [981, 163] width 188 height 10
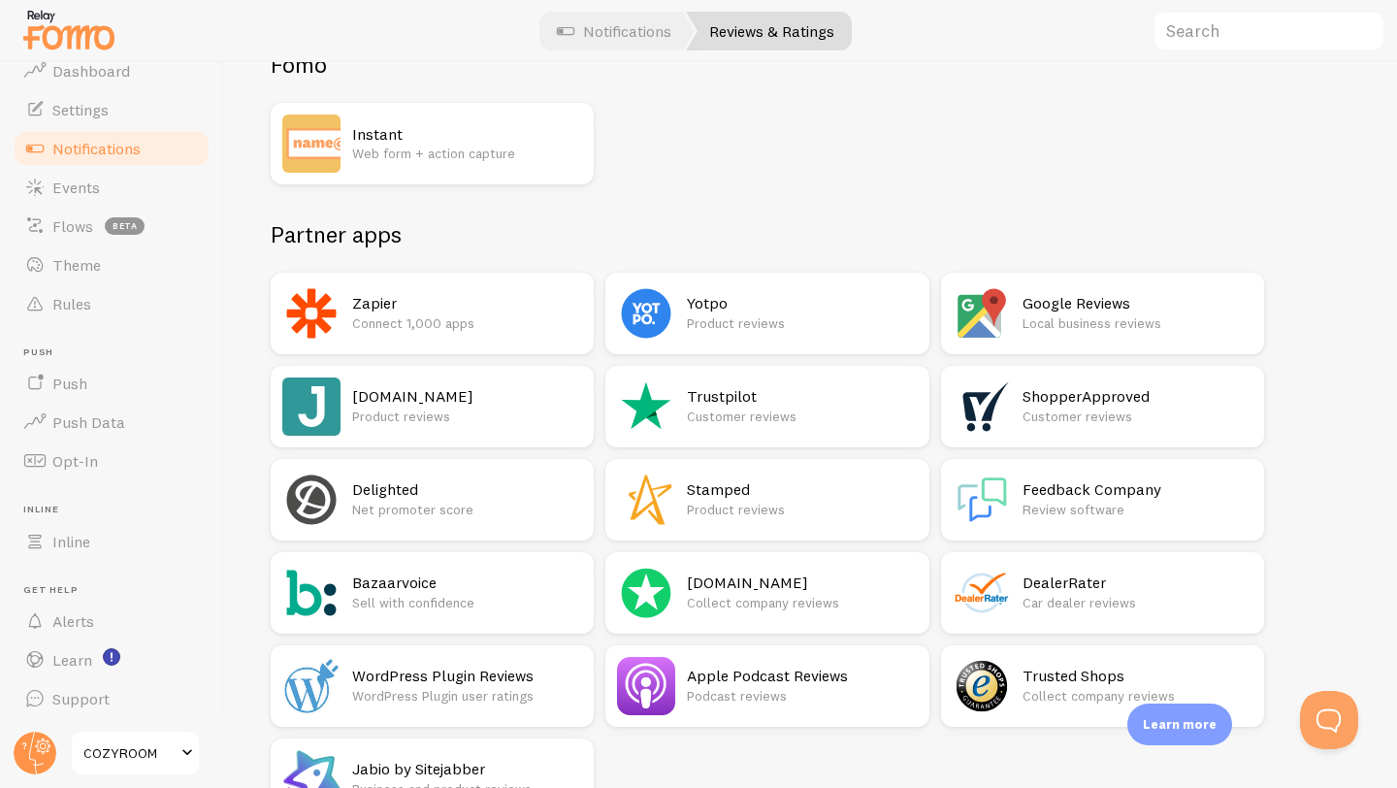
scroll to position [215, 0]
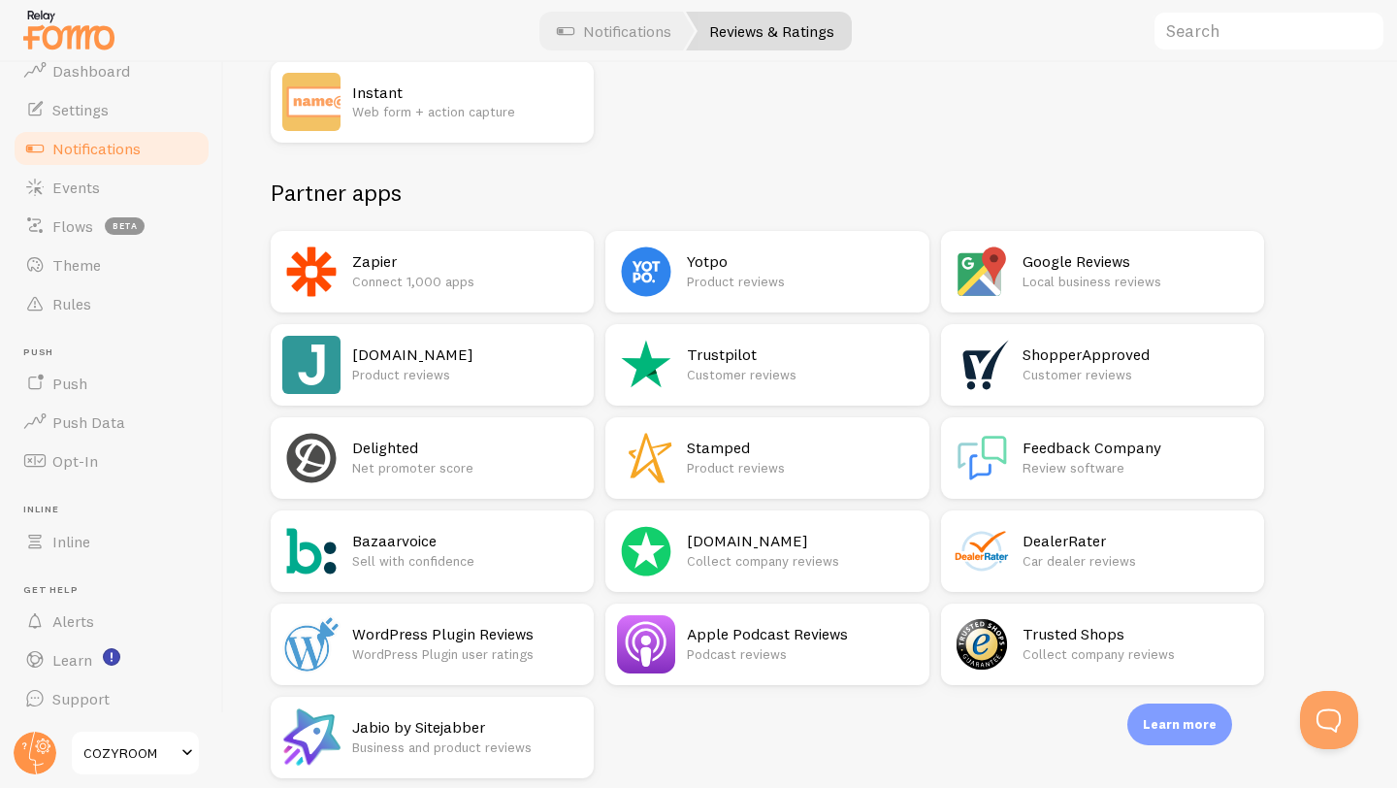
click at [431, 359] on h2 "[DOMAIN_NAME]" at bounding box center [467, 354] width 230 height 20
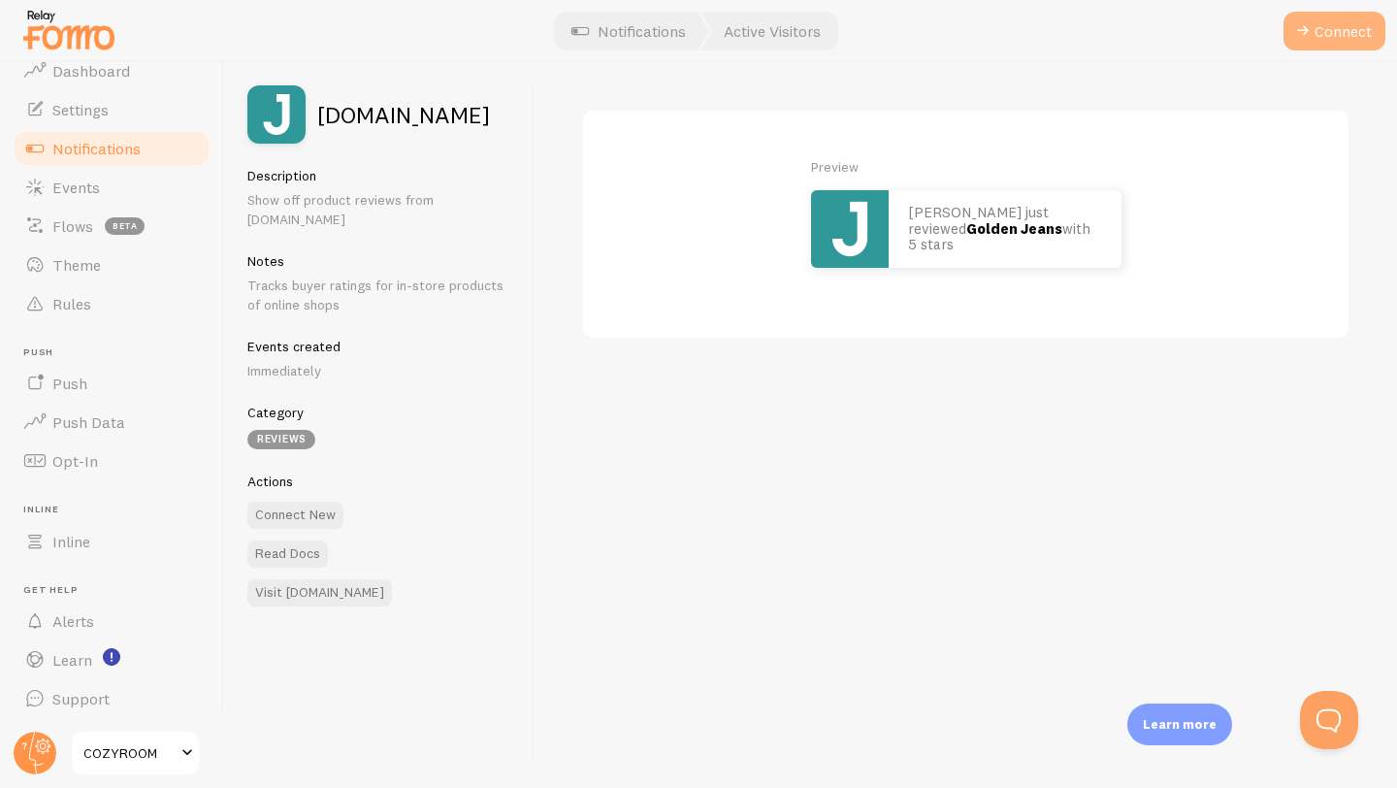
click at [1339, 32] on button "Connect" at bounding box center [1334, 31] width 102 height 39
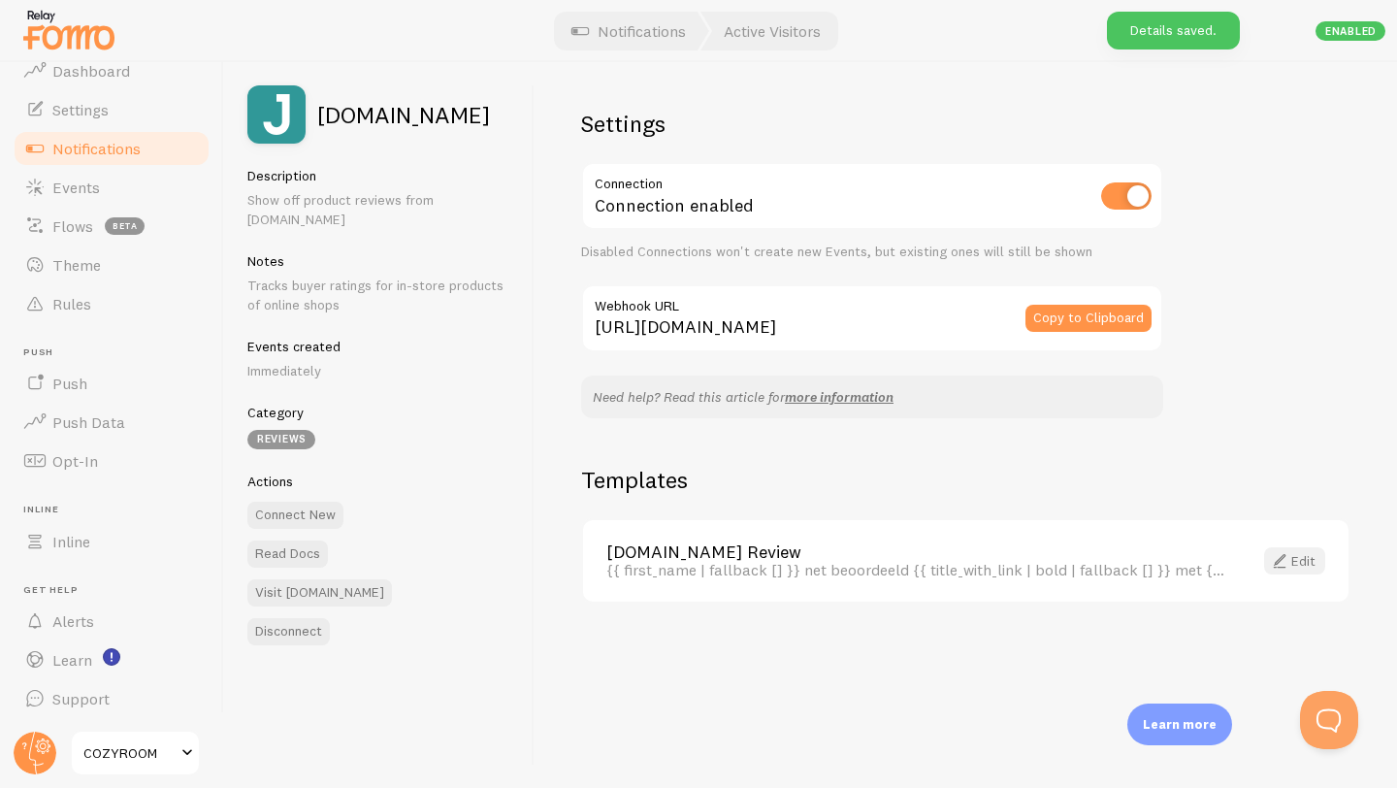
click at [1300, 559] on link "Edit" at bounding box center [1294, 560] width 61 height 27
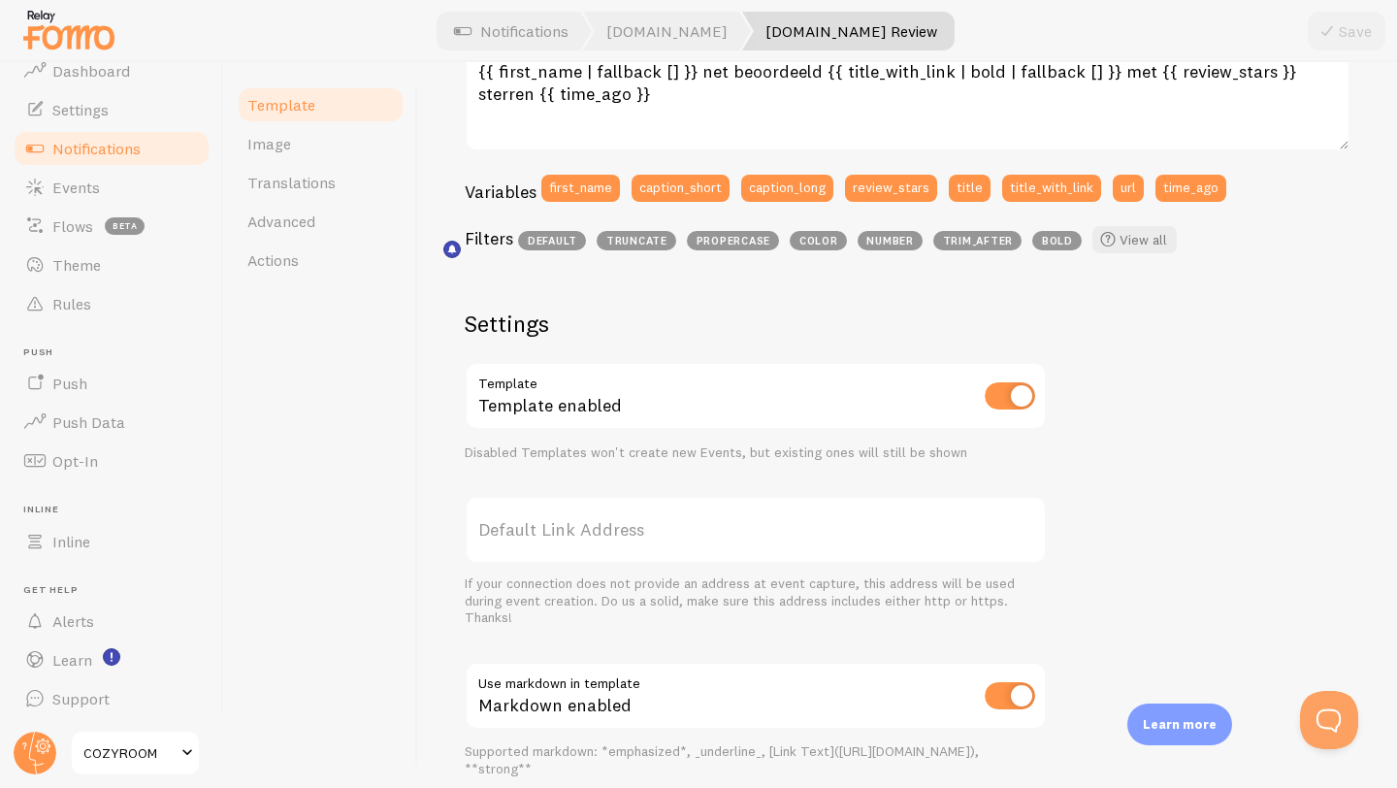
scroll to position [331, 0]
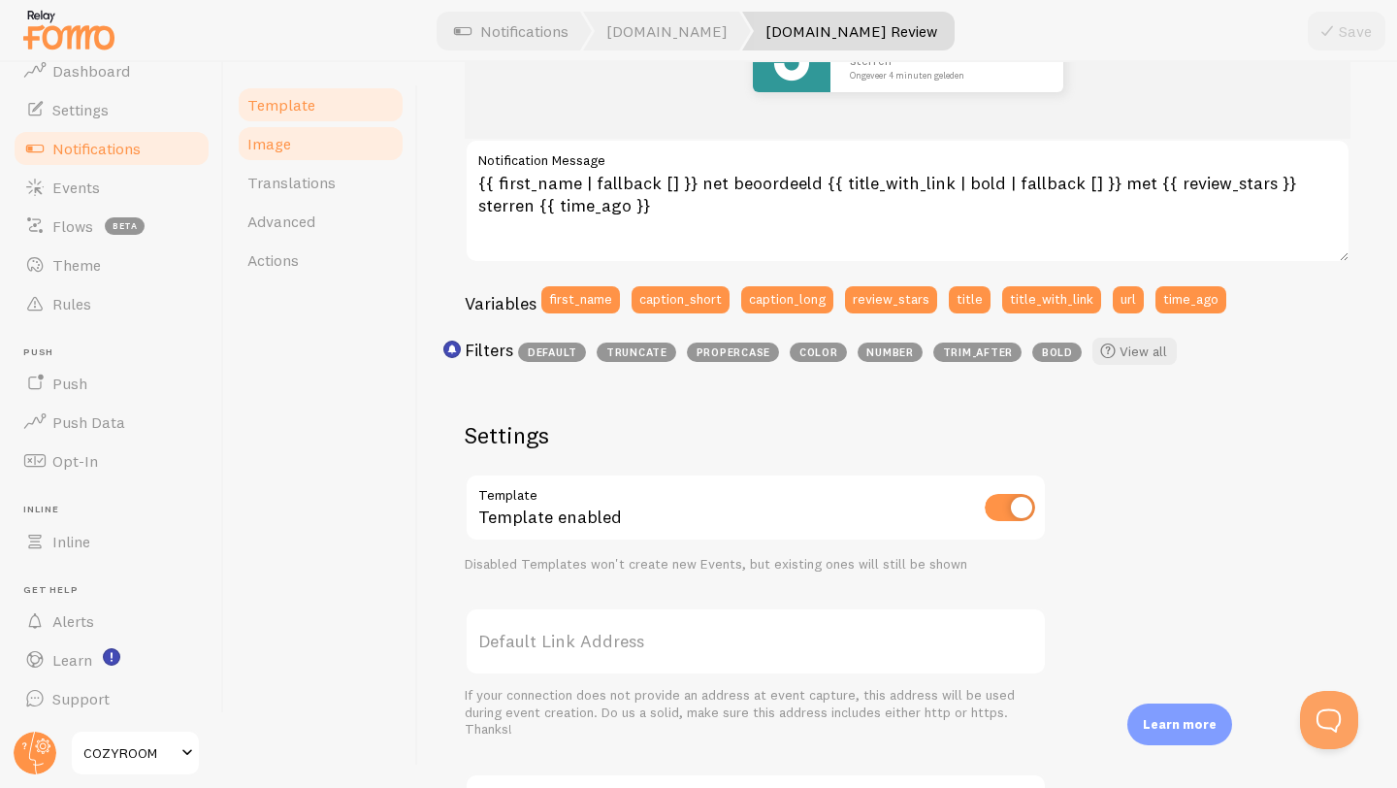
click at [293, 160] on link "Image" at bounding box center [321, 143] width 170 height 39
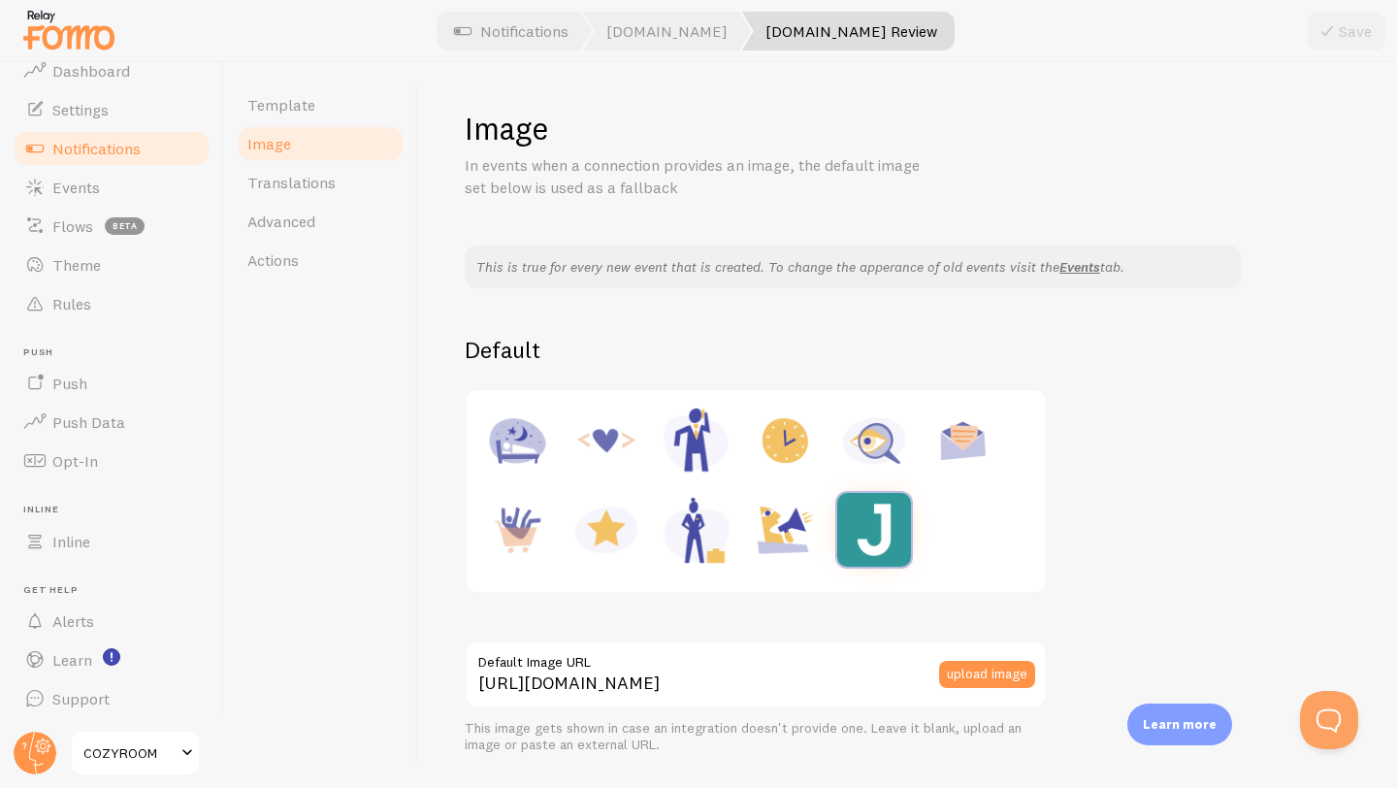
click at [605, 545] on img at bounding box center [606, 530] width 74 height 74
type input "[URL][DOMAIN_NAME]"
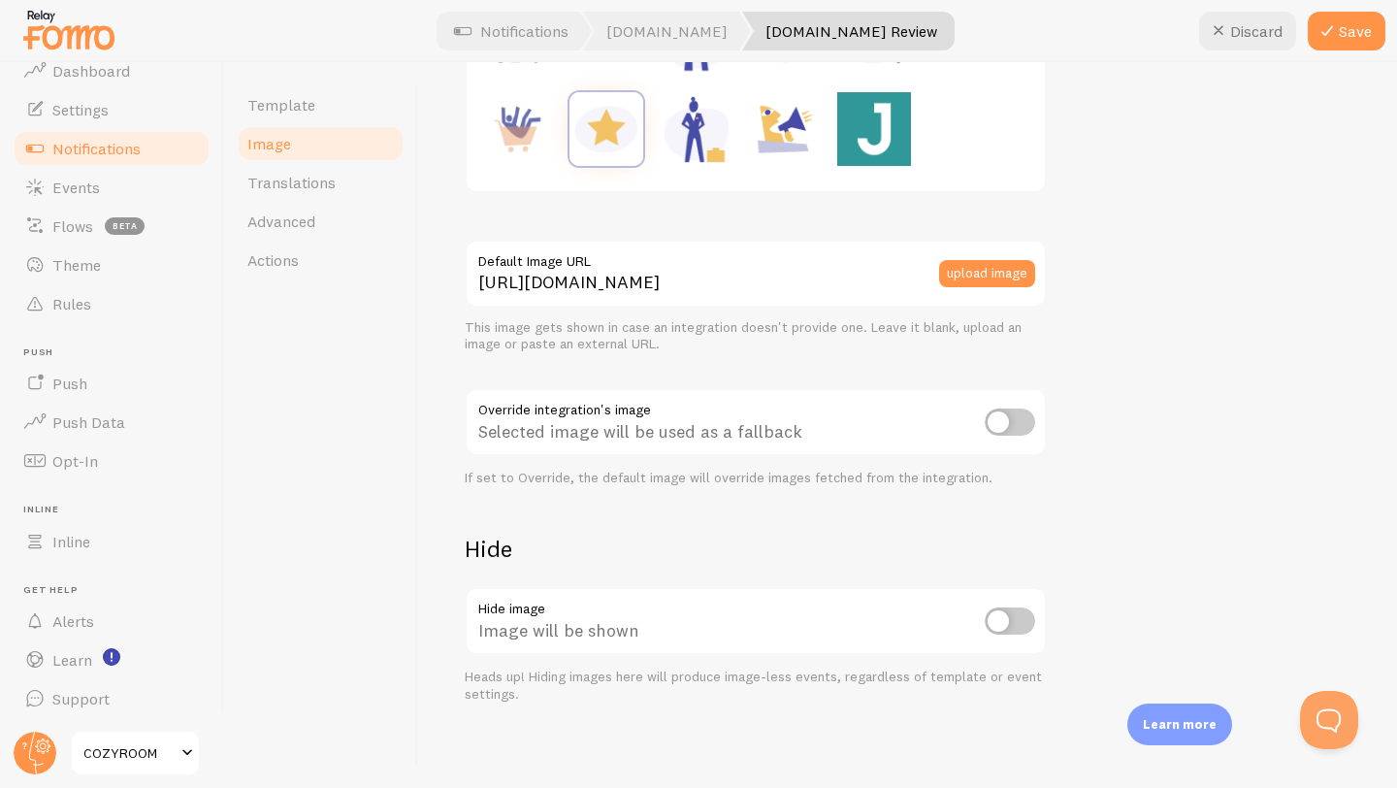
scroll to position [408, 0]
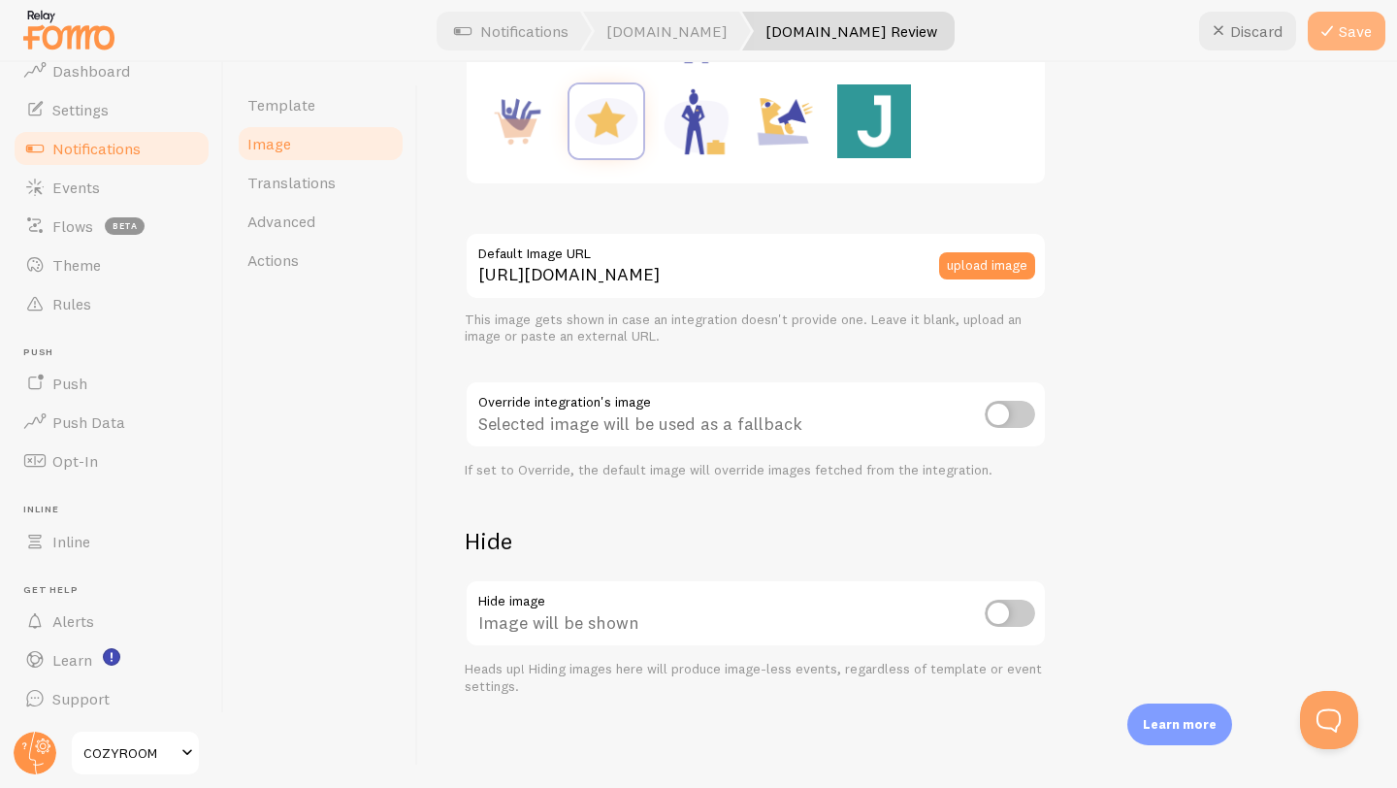
click at [1361, 18] on button "Save" at bounding box center [1346, 31] width 78 height 39
click at [318, 229] on link "Advanced" at bounding box center [321, 221] width 170 height 39
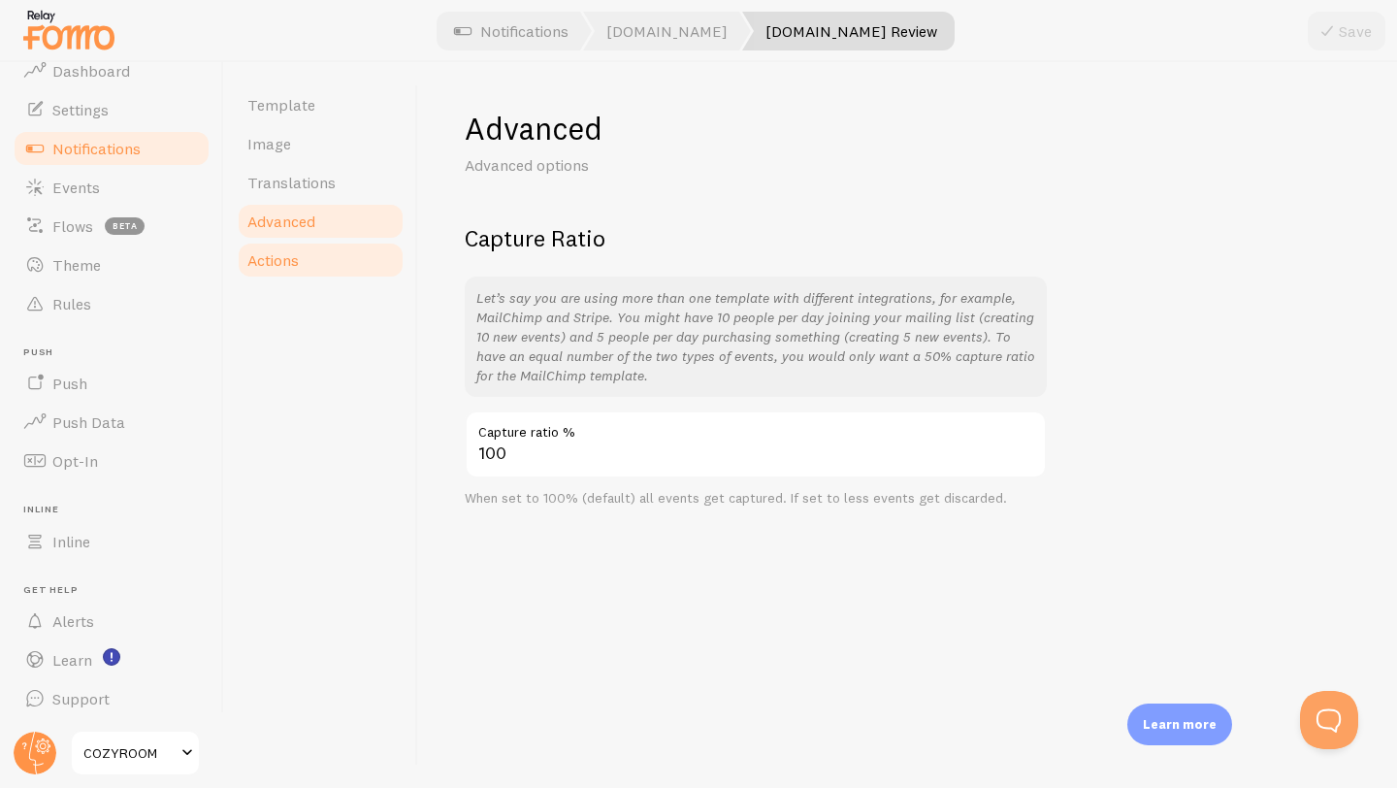
click at [311, 267] on link "Actions" at bounding box center [321, 260] width 170 height 39
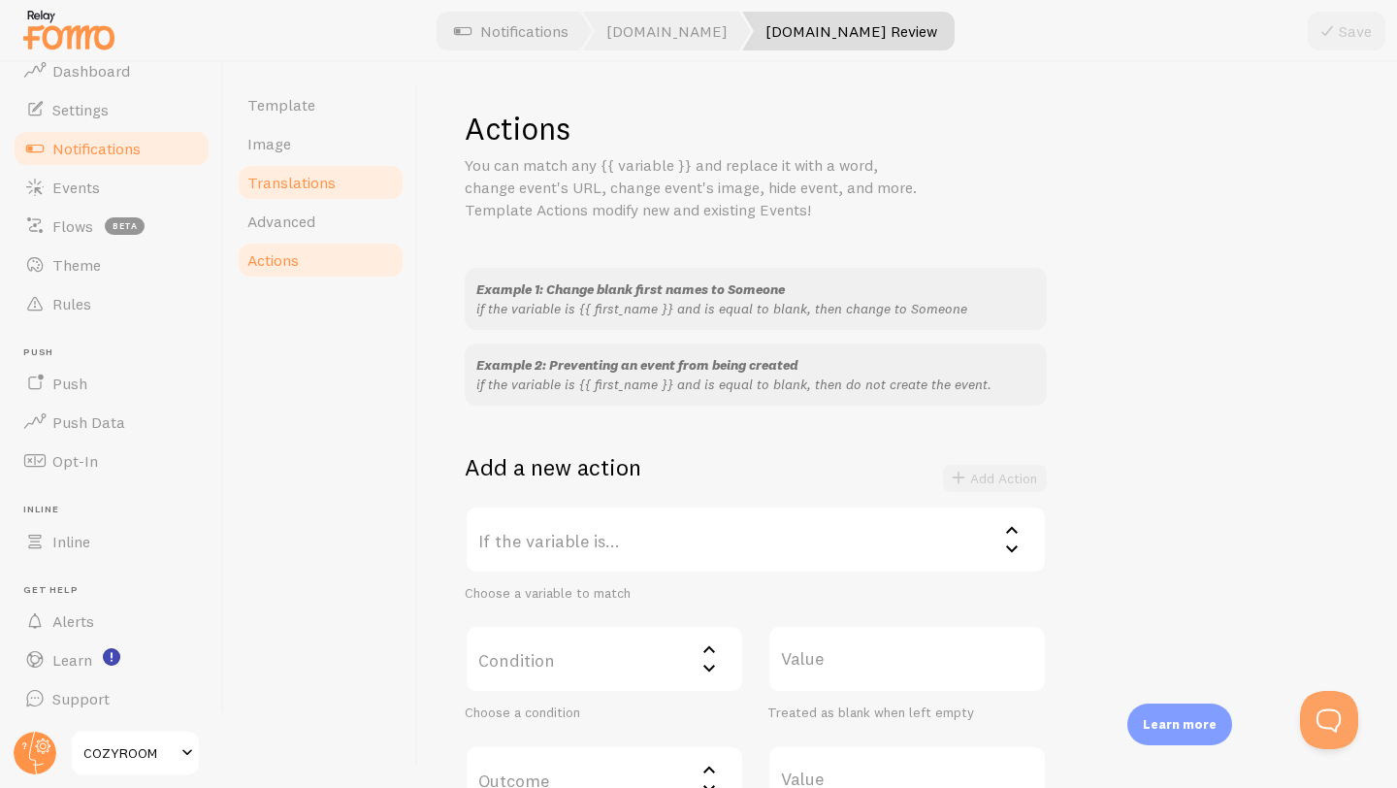
click at [306, 185] on span "Translations" at bounding box center [291, 182] width 88 height 19
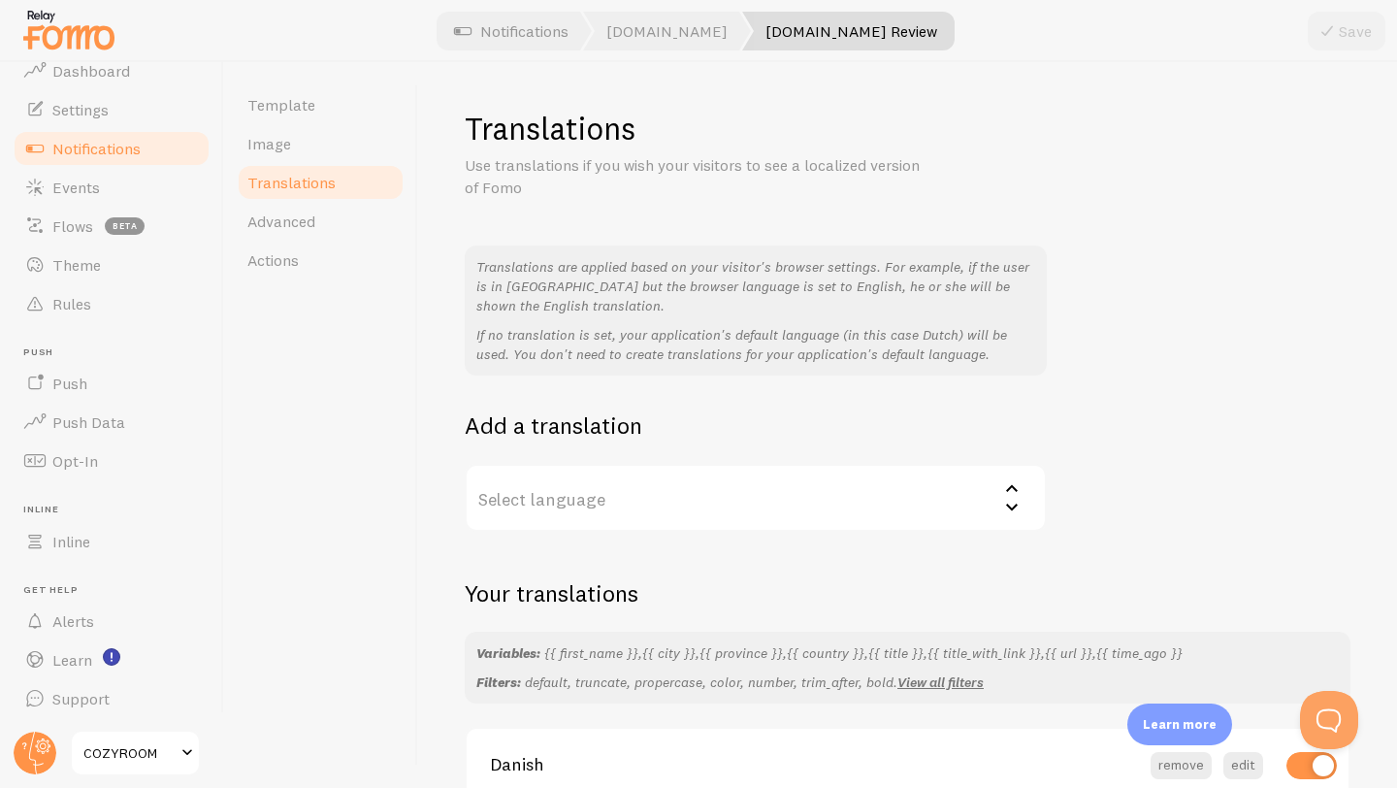
click at [626, 506] on label "Select language" at bounding box center [756, 498] width 582 height 68
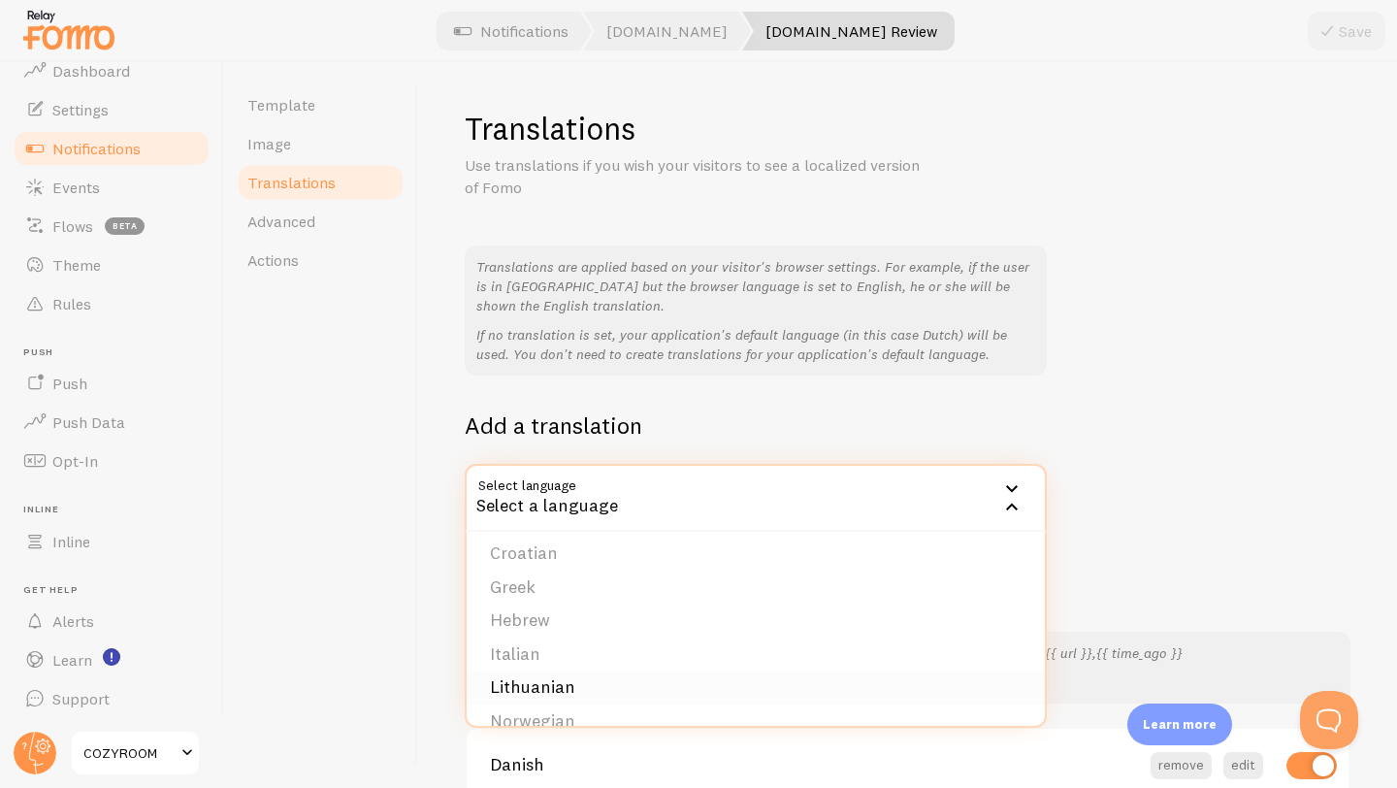
scroll to position [194, 0]
click at [384, 532] on div "Template Image Translations Advanced Actions" at bounding box center [321, 425] width 194 height 726
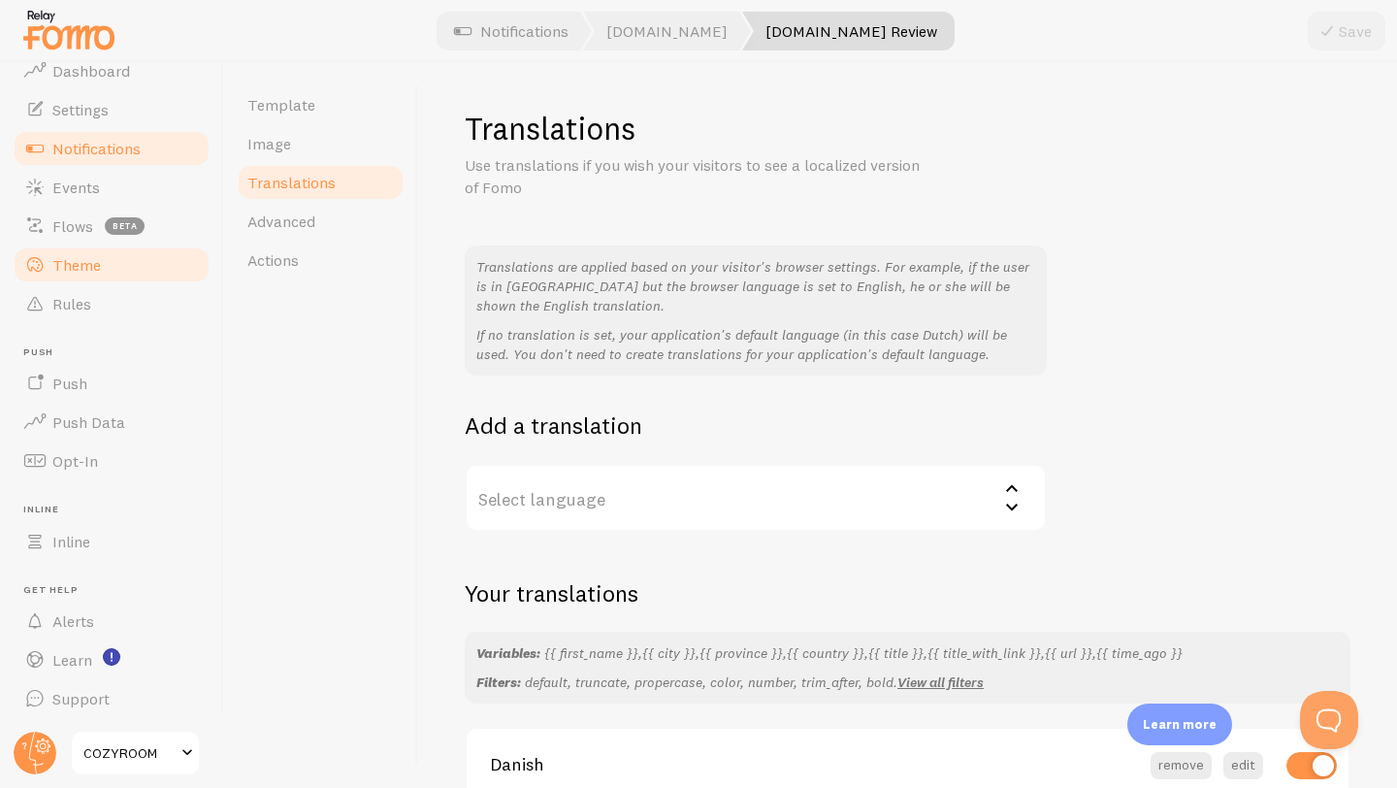
click at [129, 272] on link "Theme" at bounding box center [112, 264] width 200 height 39
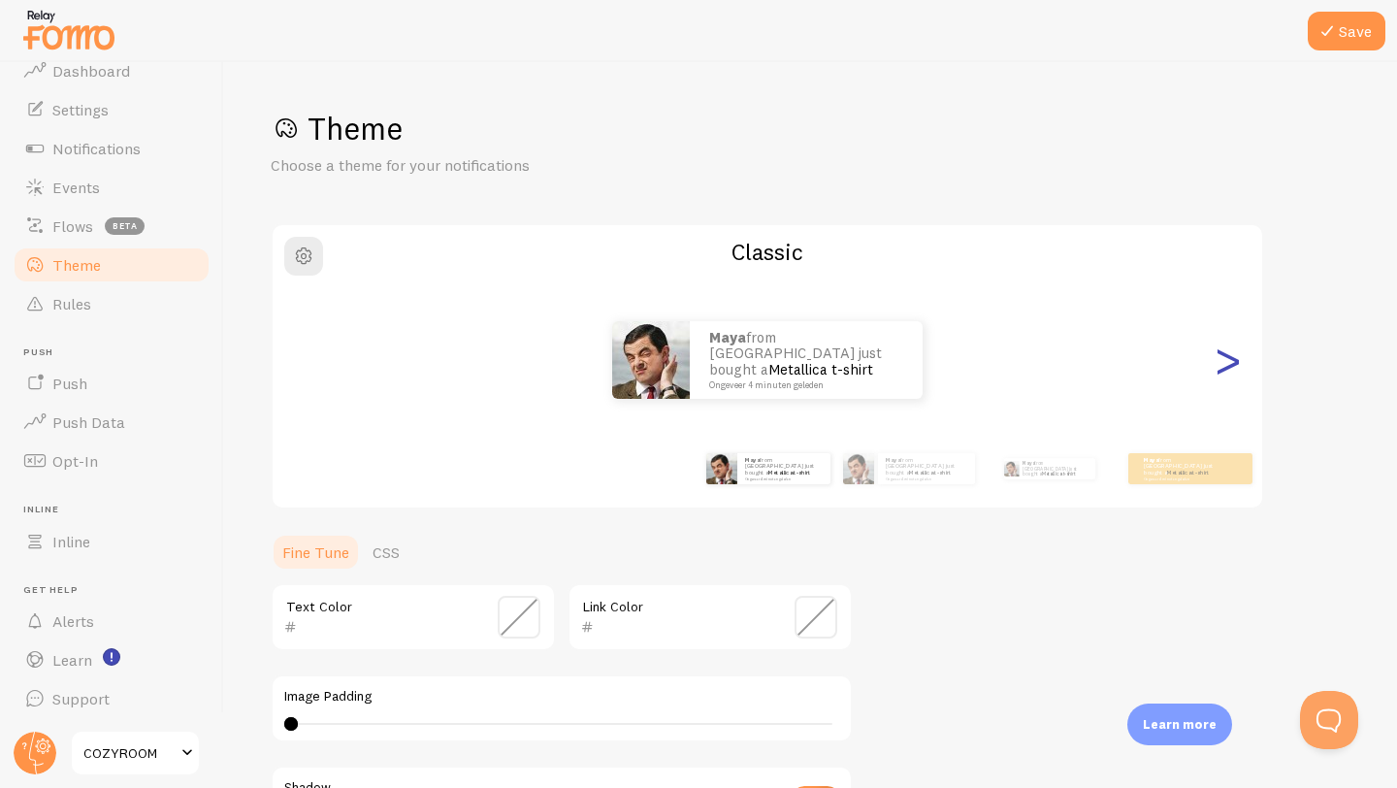
click at [1226, 361] on div ">" at bounding box center [1226, 360] width 23 height 140
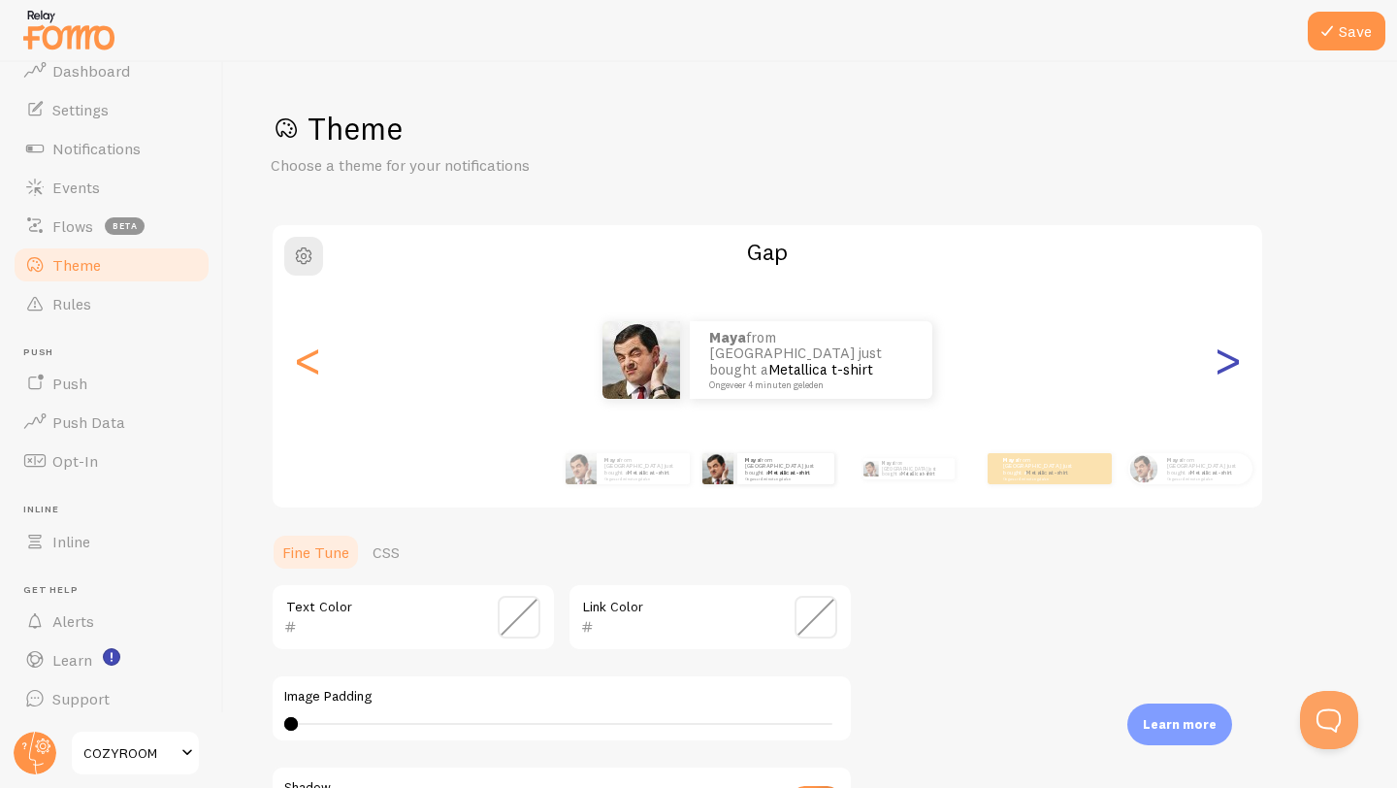
click at [1227, 360] on div ">" at bounding box center [1226, 360] width 23 height 140
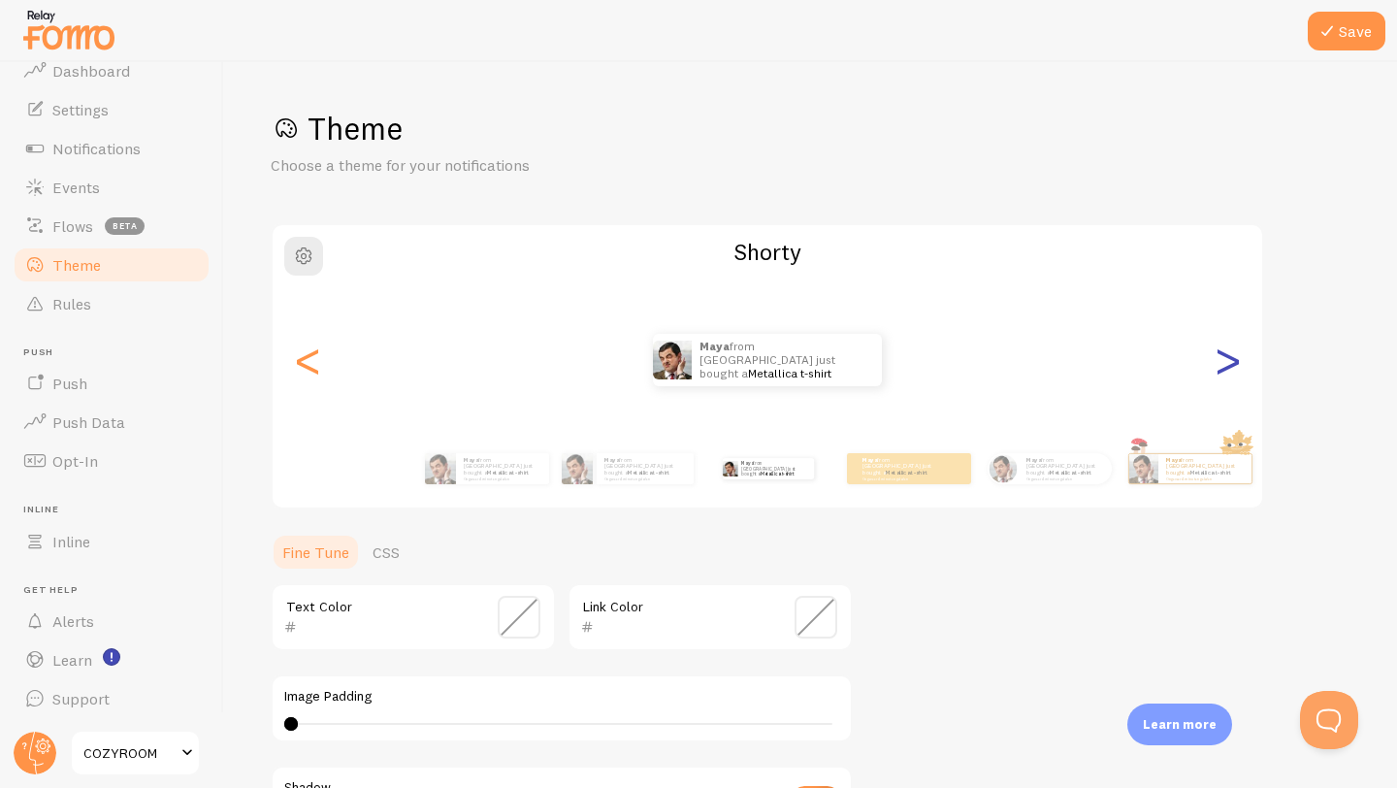
click at [1228, 360] on div ">" at bounding box center [1226, 360] width 23 height 140
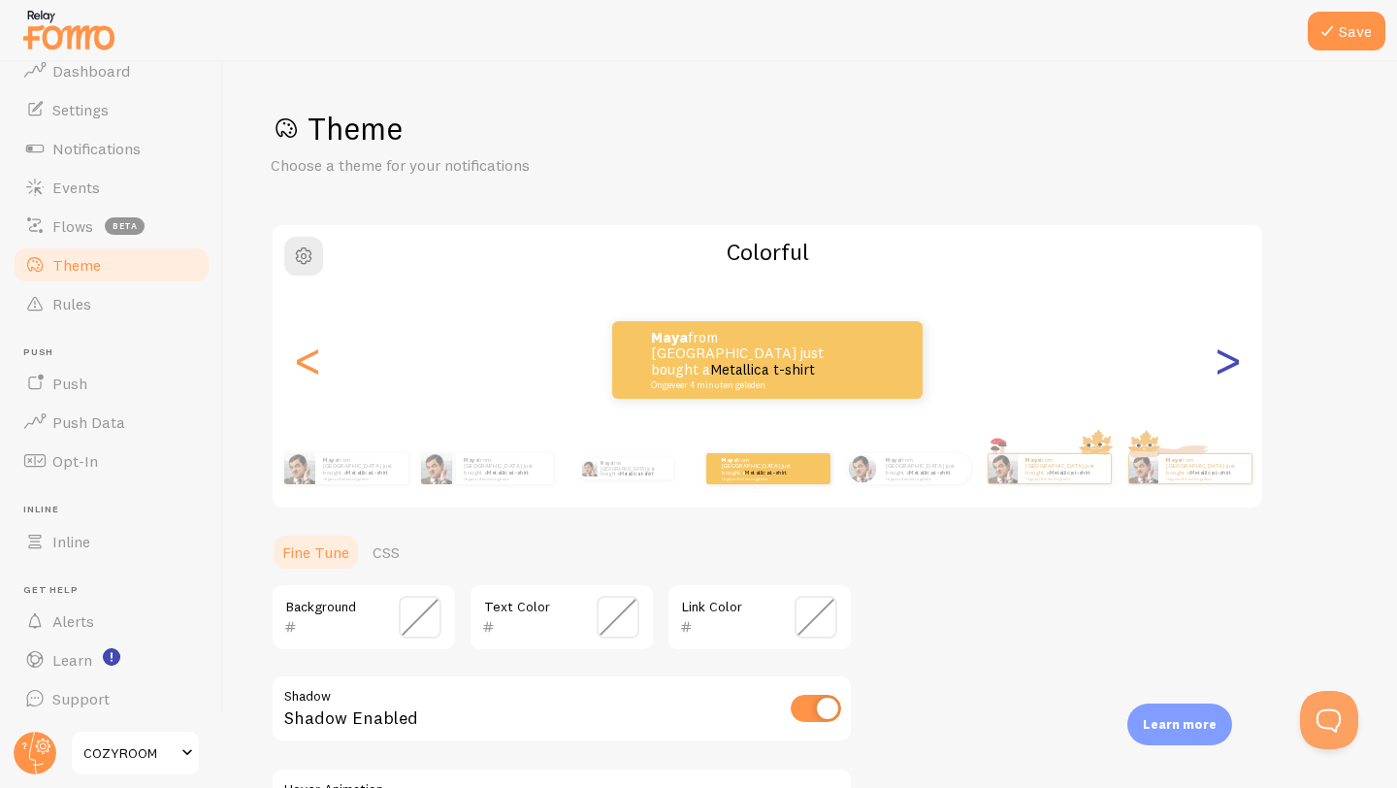
click at [1229, 361] on div ">" at bounding box center [1226, 360] width 23 height 140
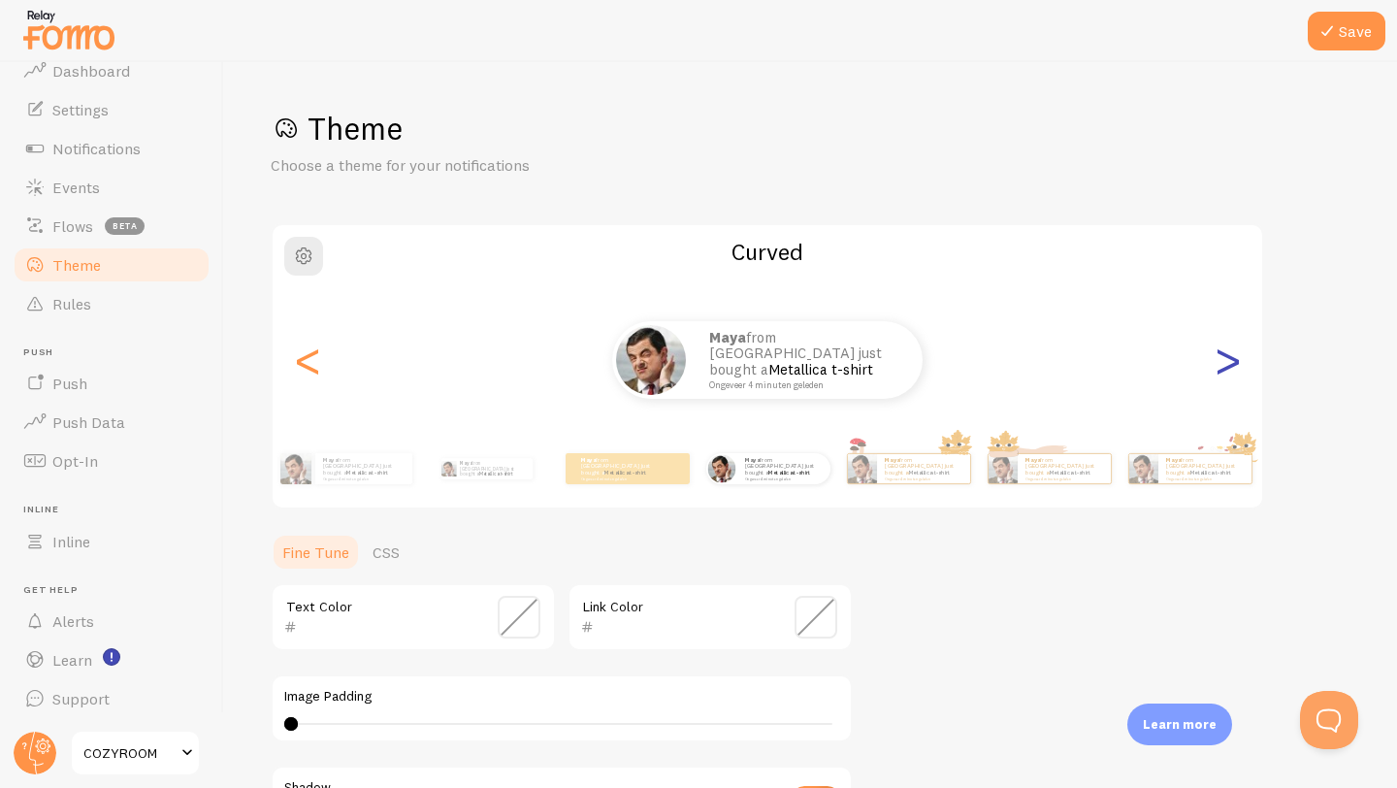
click at [1234, 356] on div ">" at bounding box center [1226, 360] width 23 height 140
type input "0"
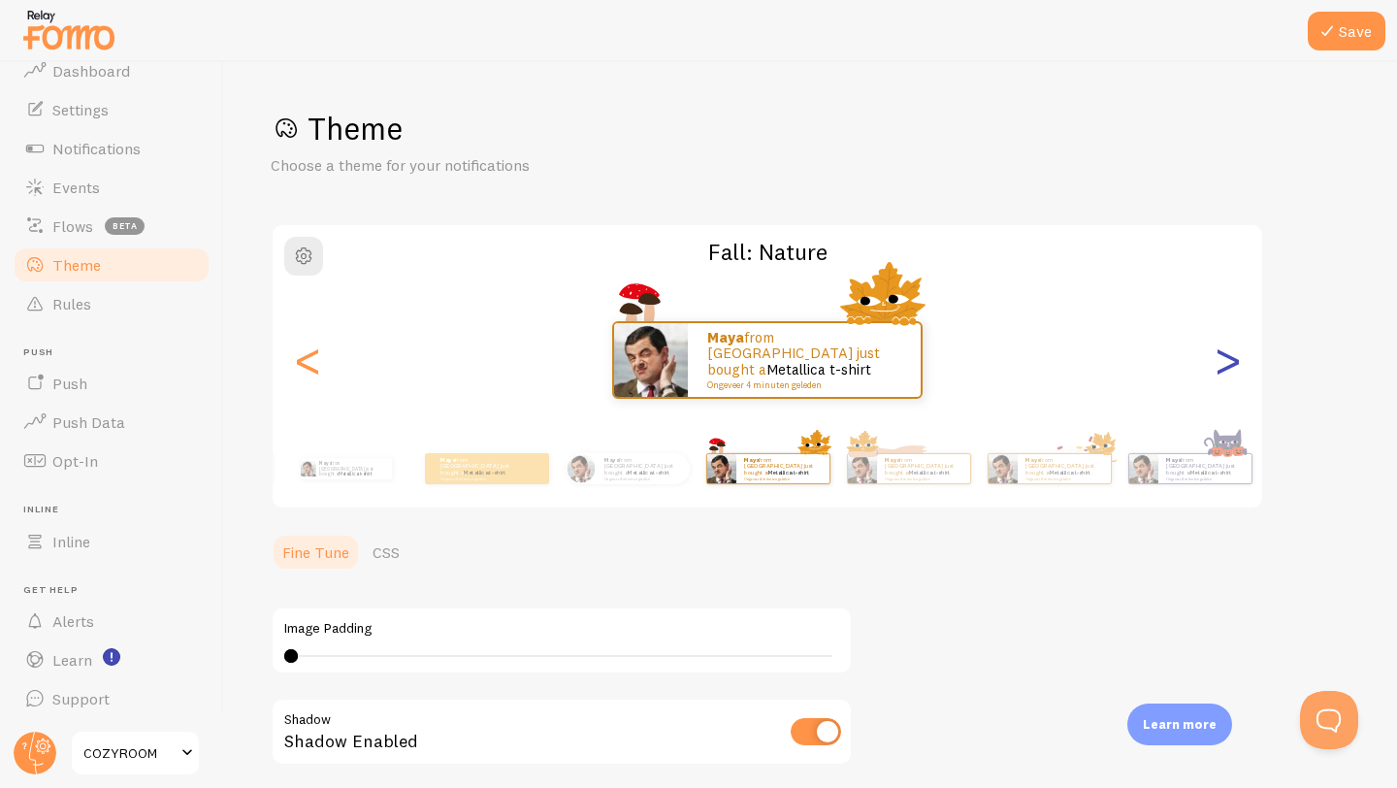
click at [1235, 356] on div ">" at bounding box center [1226, 360] width 23 height 140
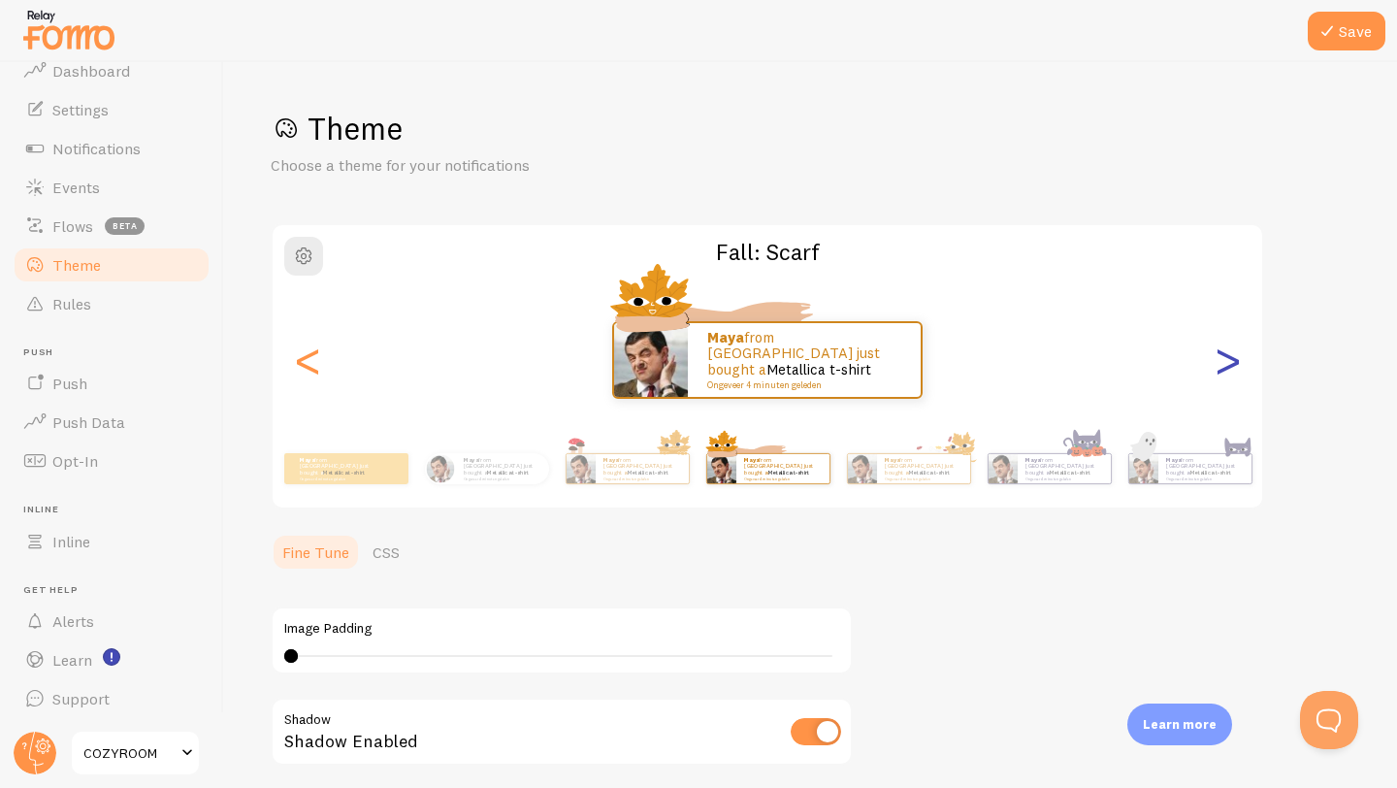
click at [1235, 357] on div ">" at bounding box center [1226, 360] width 23 height 140
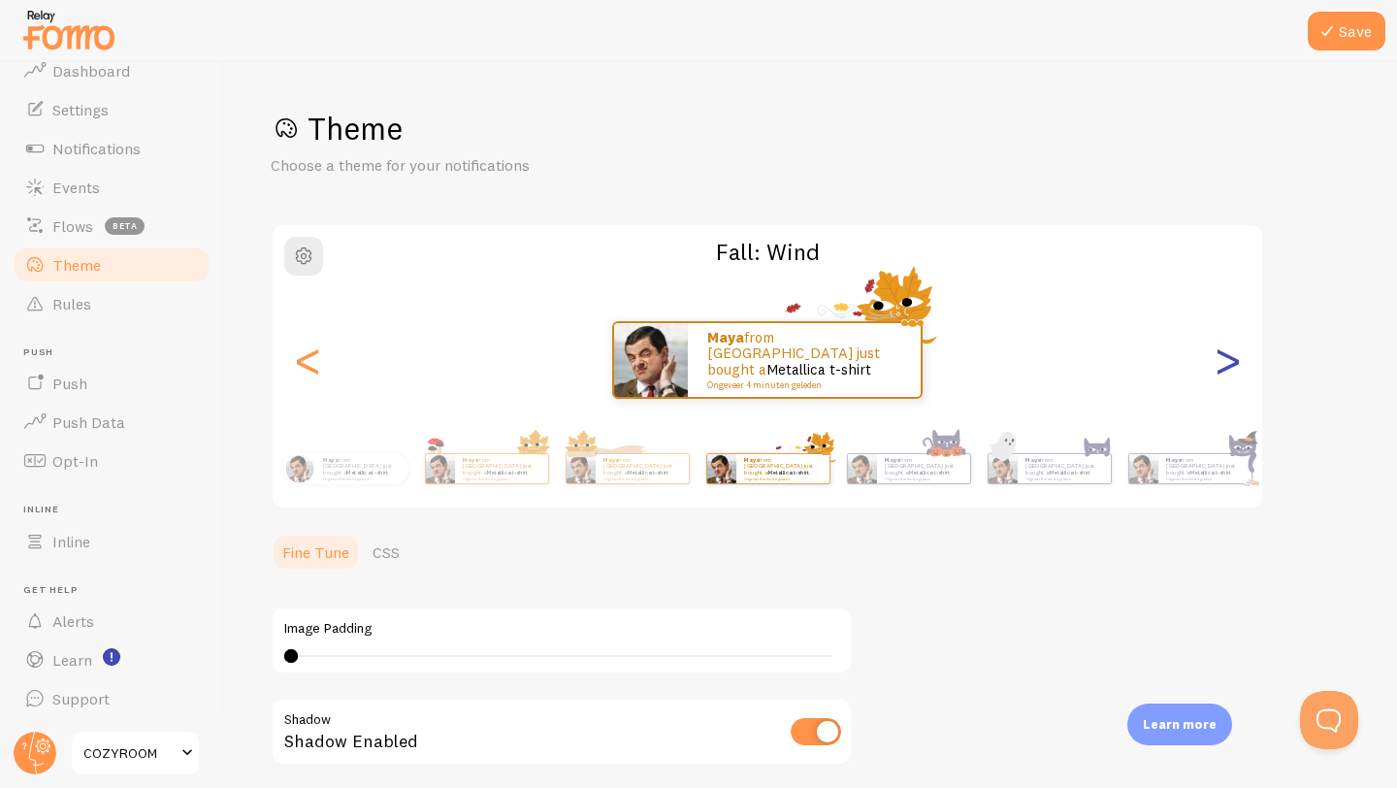
click at [1235, 357] on div ">" at bounding box center [1226, 360] width 23 height 140
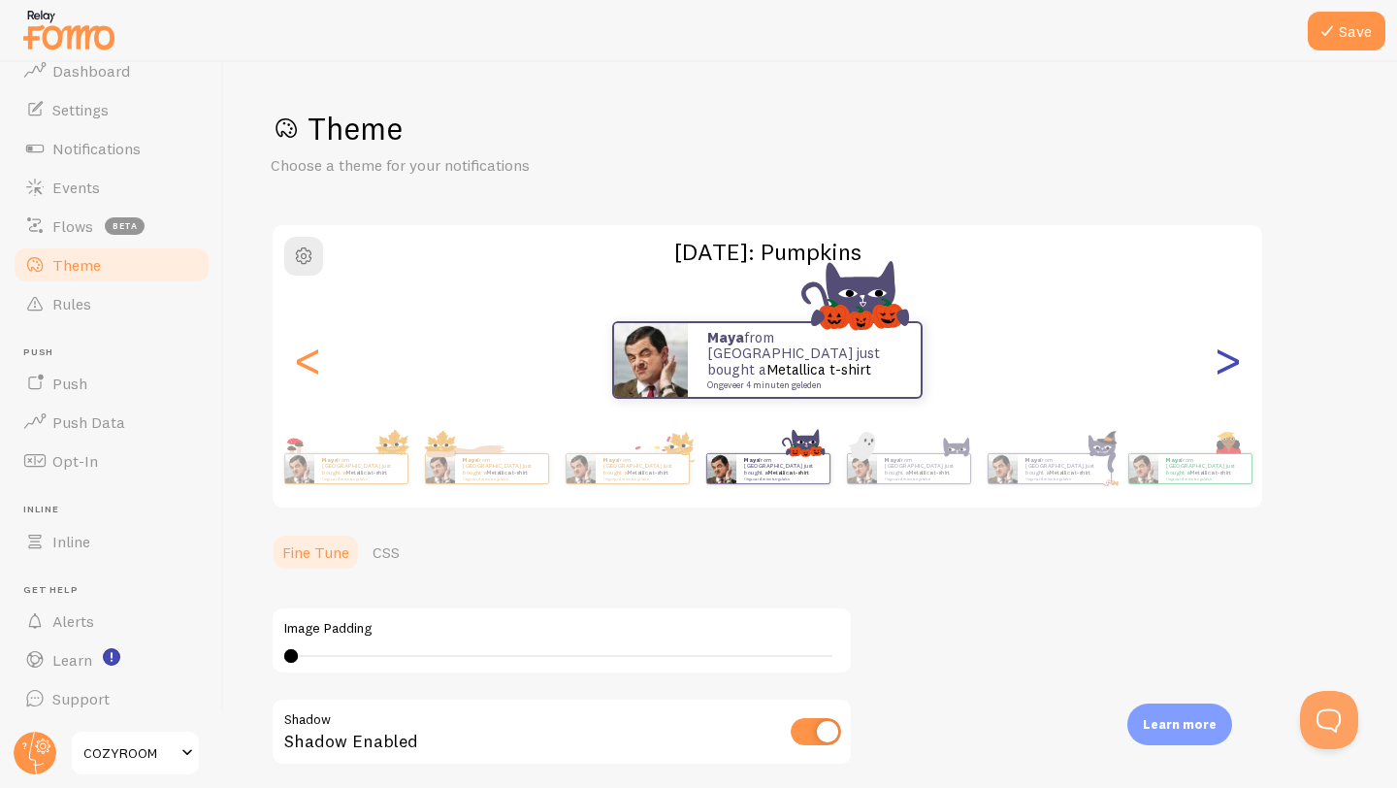
click at [1235, 357] on div ">" at bounding box center [1226, 360] width 23 height 140
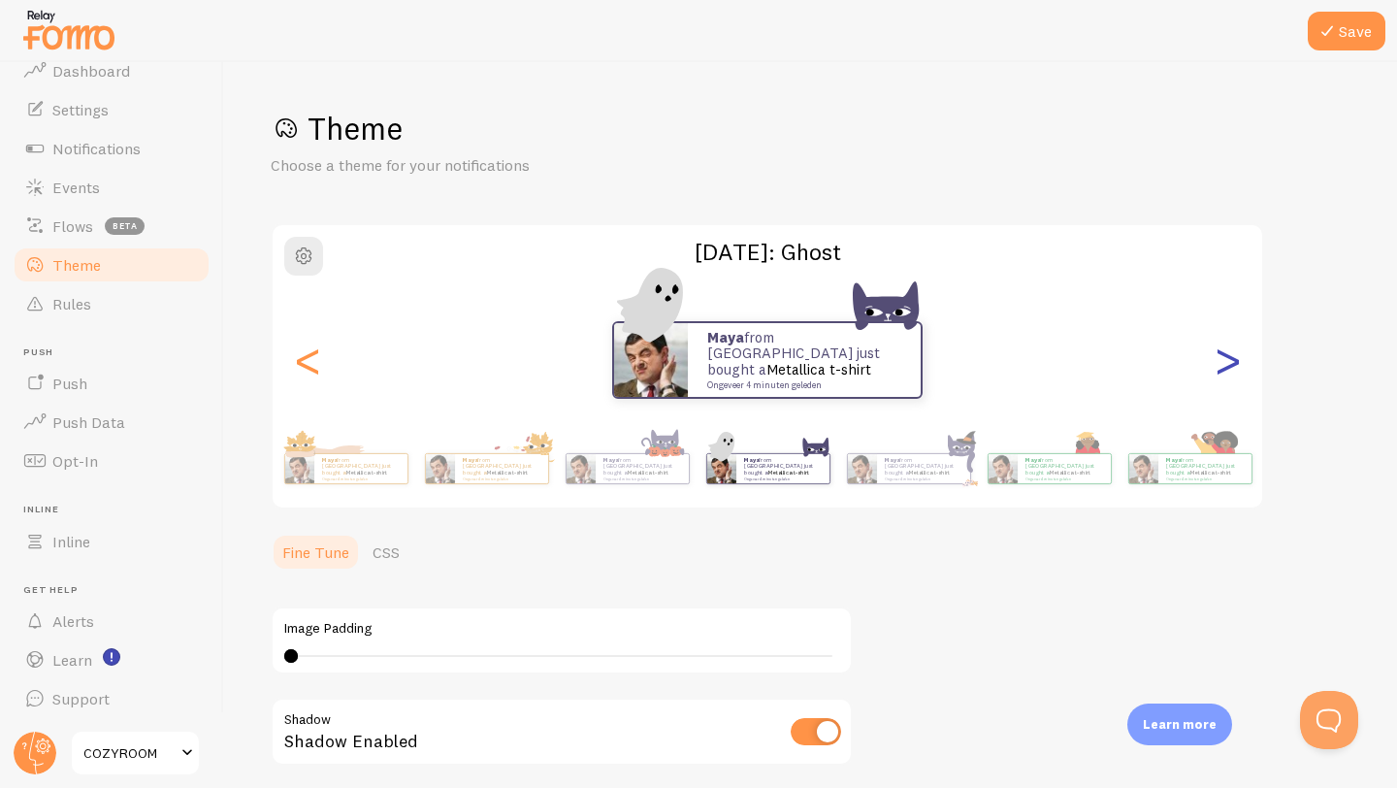
click at [1236, 357] on div ">" at bounding box center [1226, 360] width 23 height 140
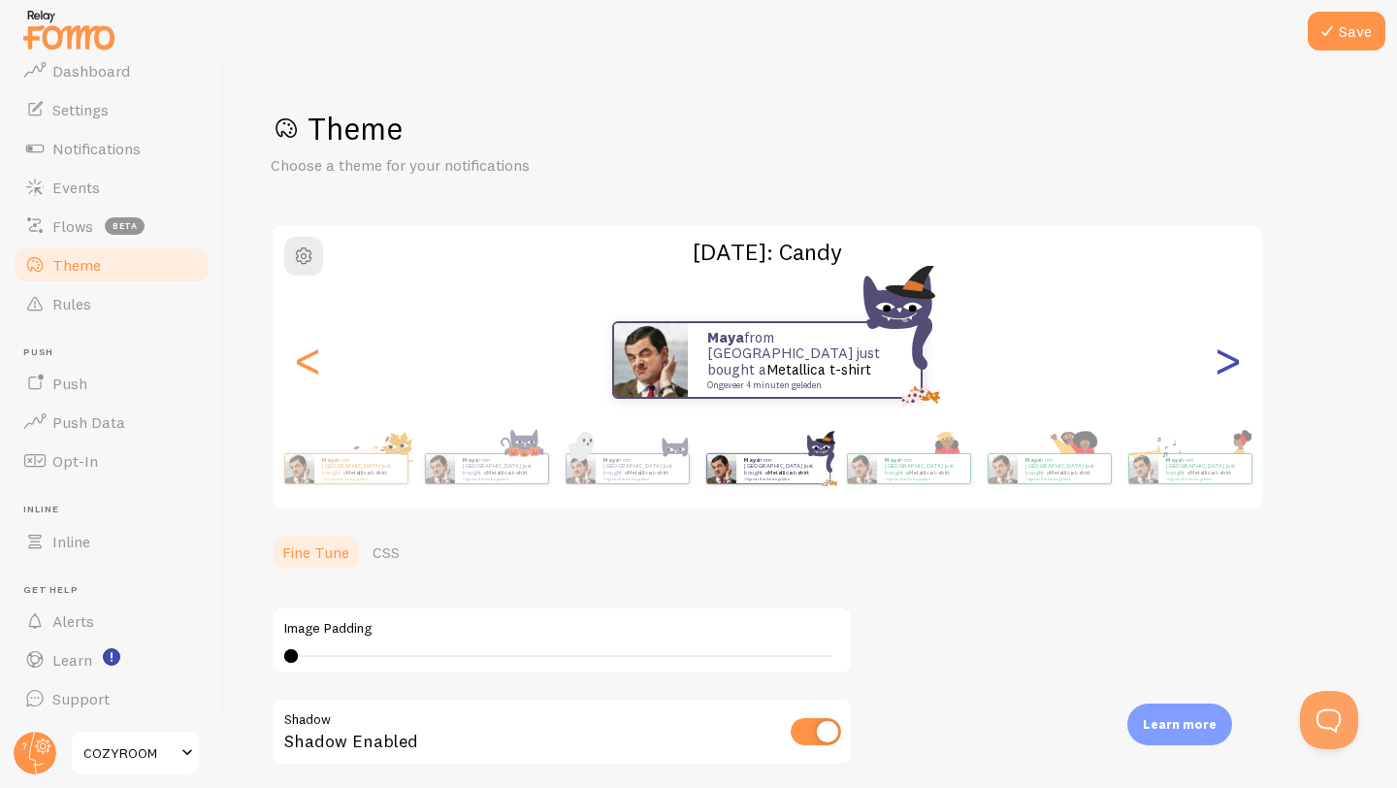
click at [1236, 358] on div ">" at bounding box center [1226, 360] width 23 height 140
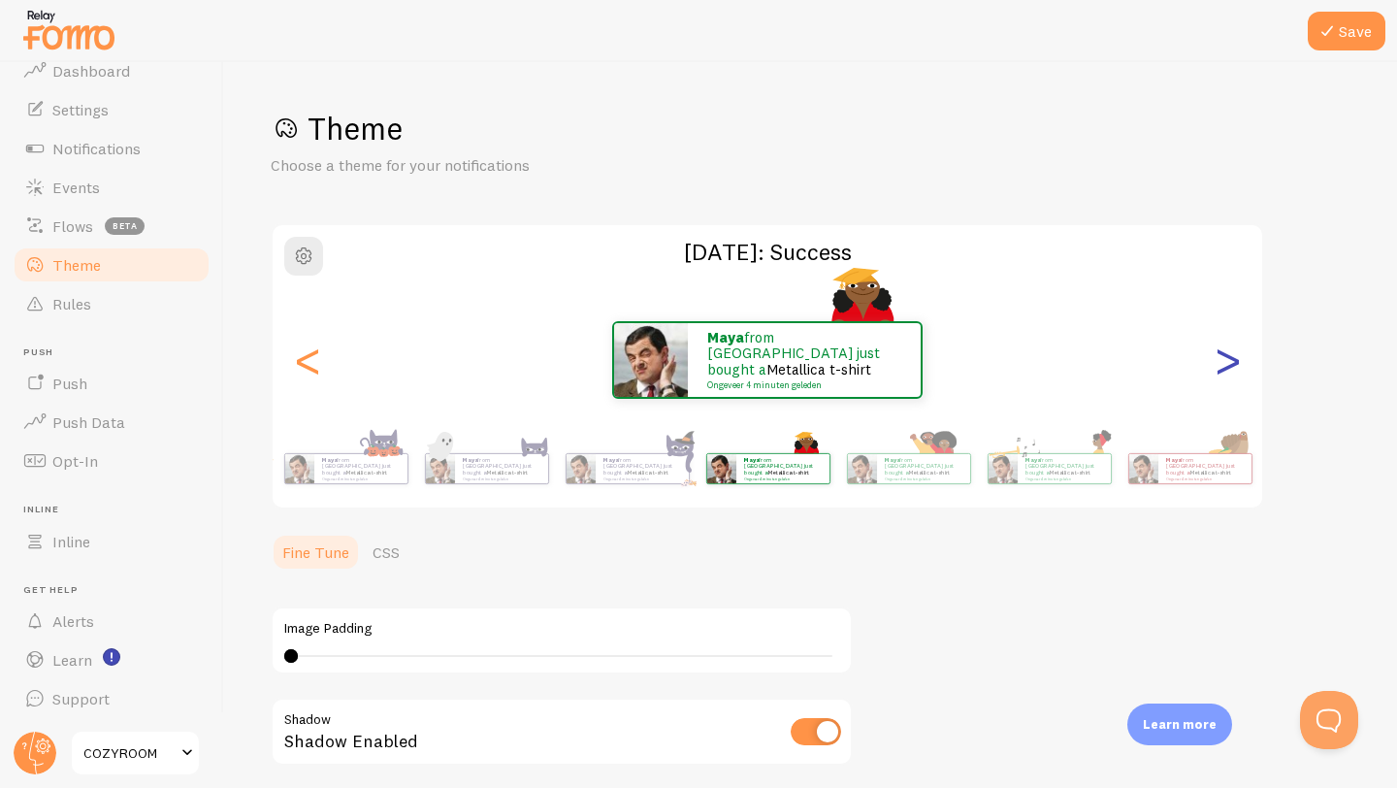
click at [1237, 358] on div ">" at bounding box center [1226, 360] width 23 height 140
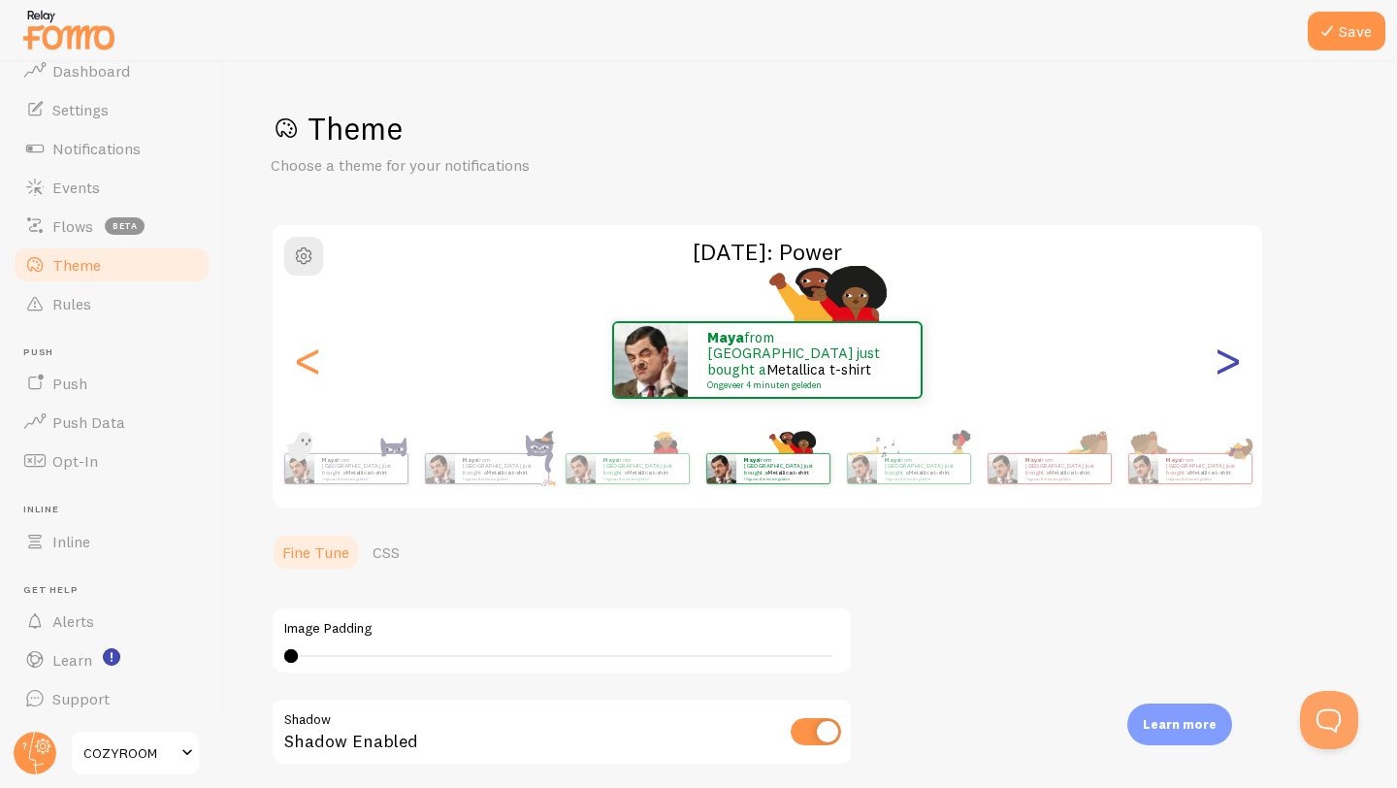
click at [1236, 358] on div ">" at bounding box center [1226, 360] width 23 height 140
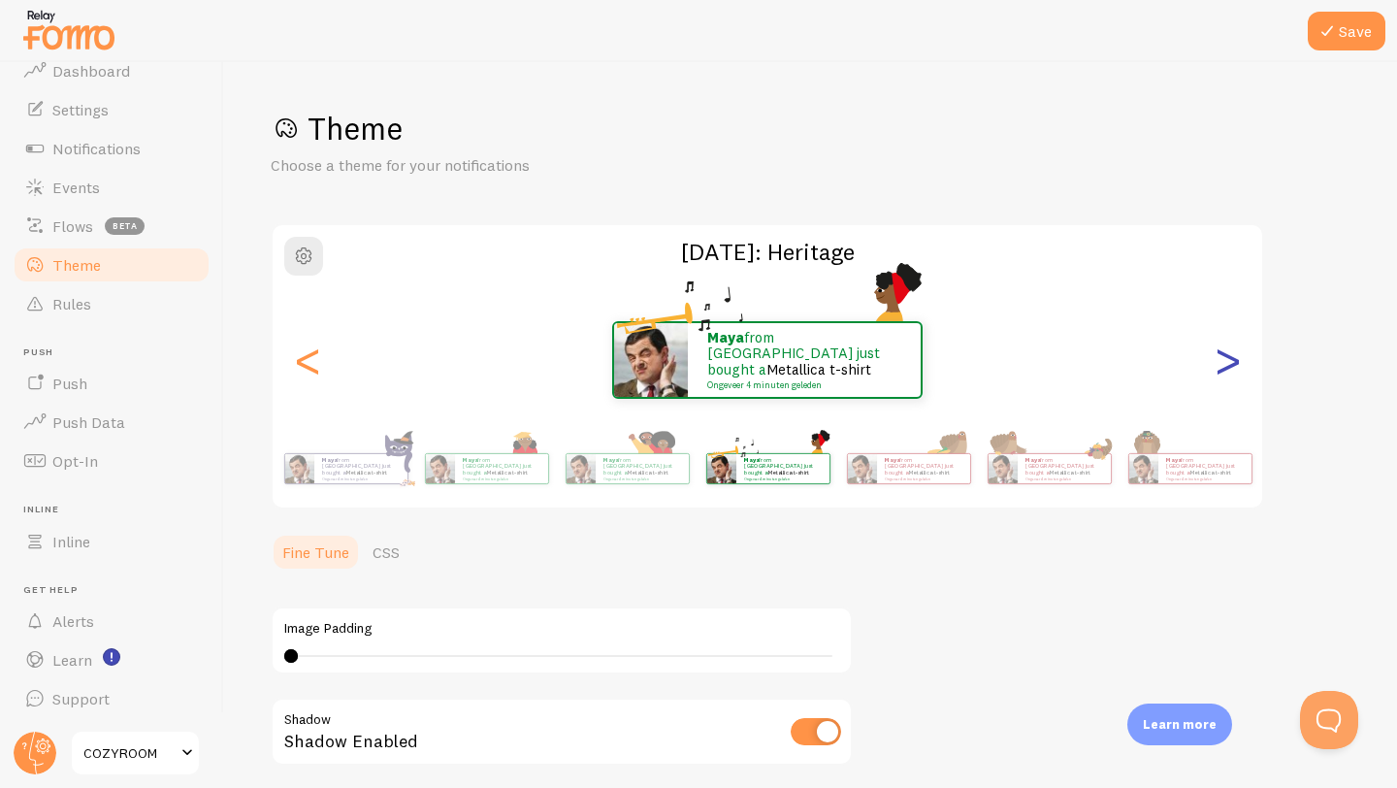
click at [1236, 358] on div ">" at bounding box center [1226, 360] width 23 height 140
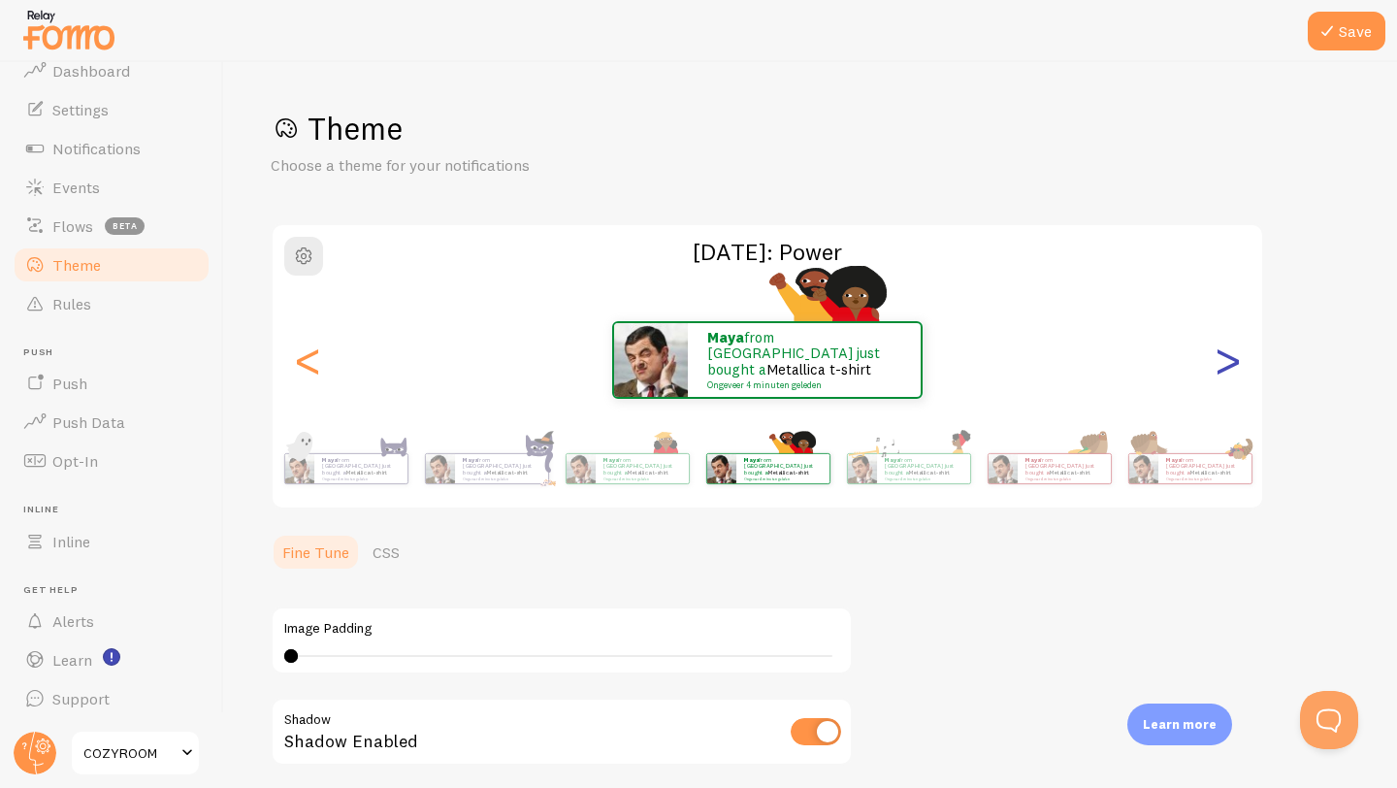
click at [1235, 359] on div ">" at bounding box center [1226, 360] width 23 height 140
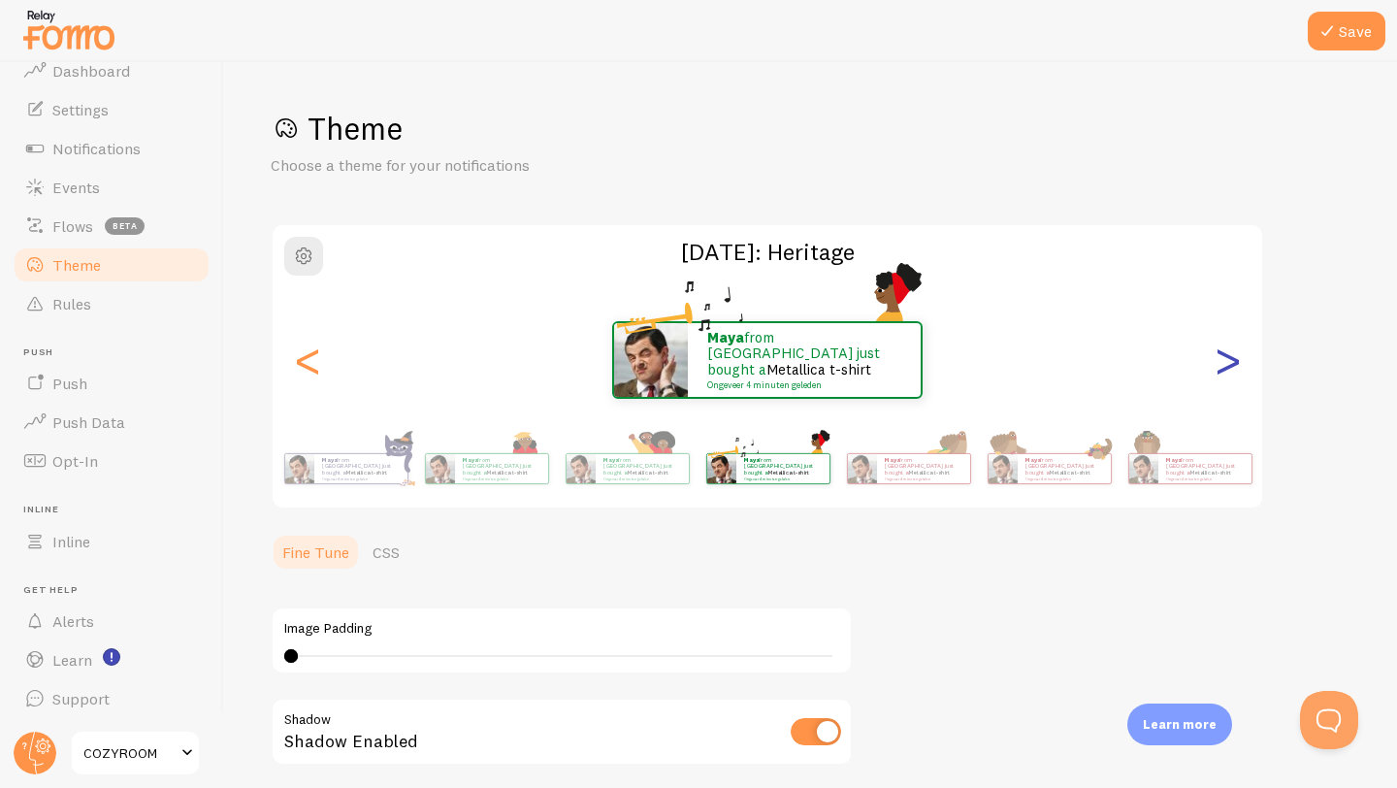
click at [1235, 359] on div ">" at bounding box center [1226, 360] width 23 height 140
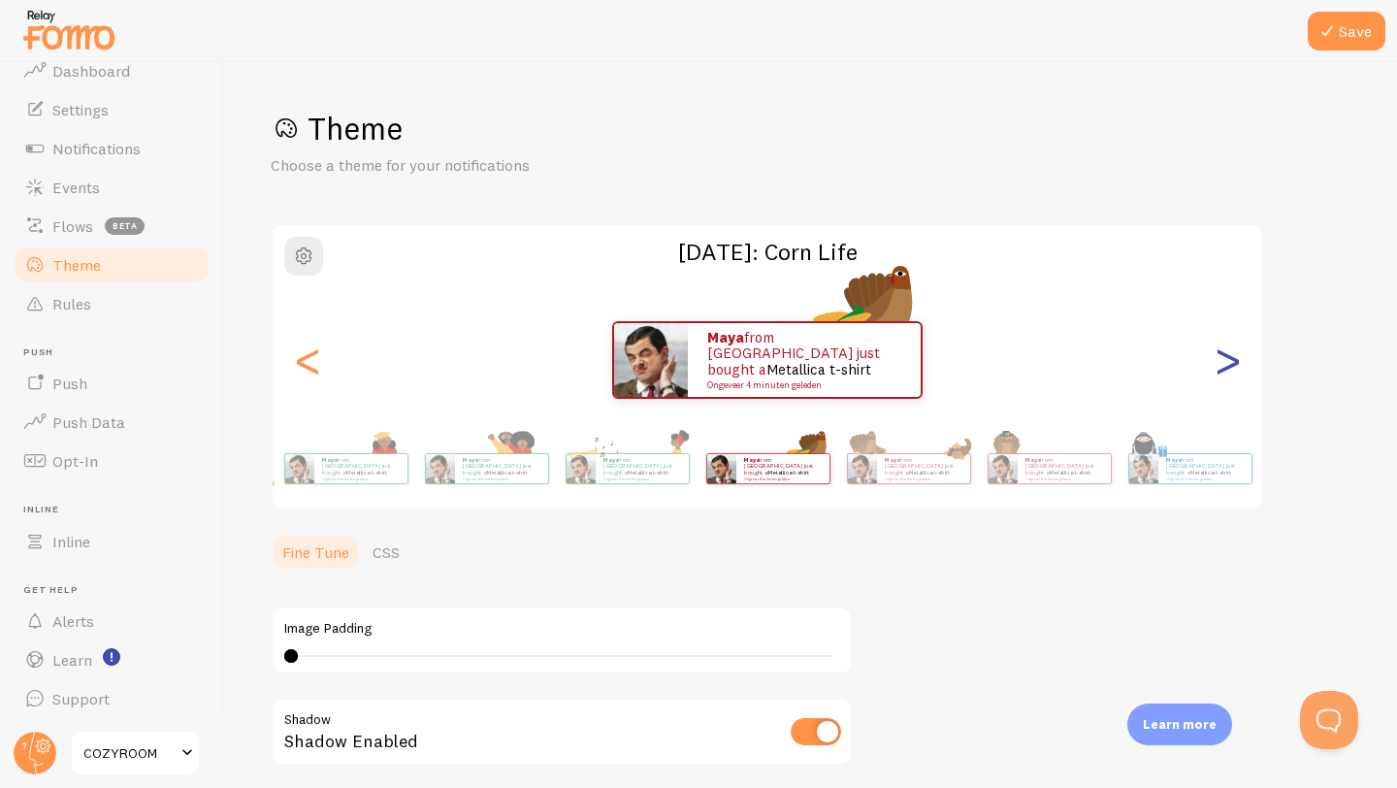
click at [1235, 359] on div ">" at bounding box center [1226, 360] width 23 height 140
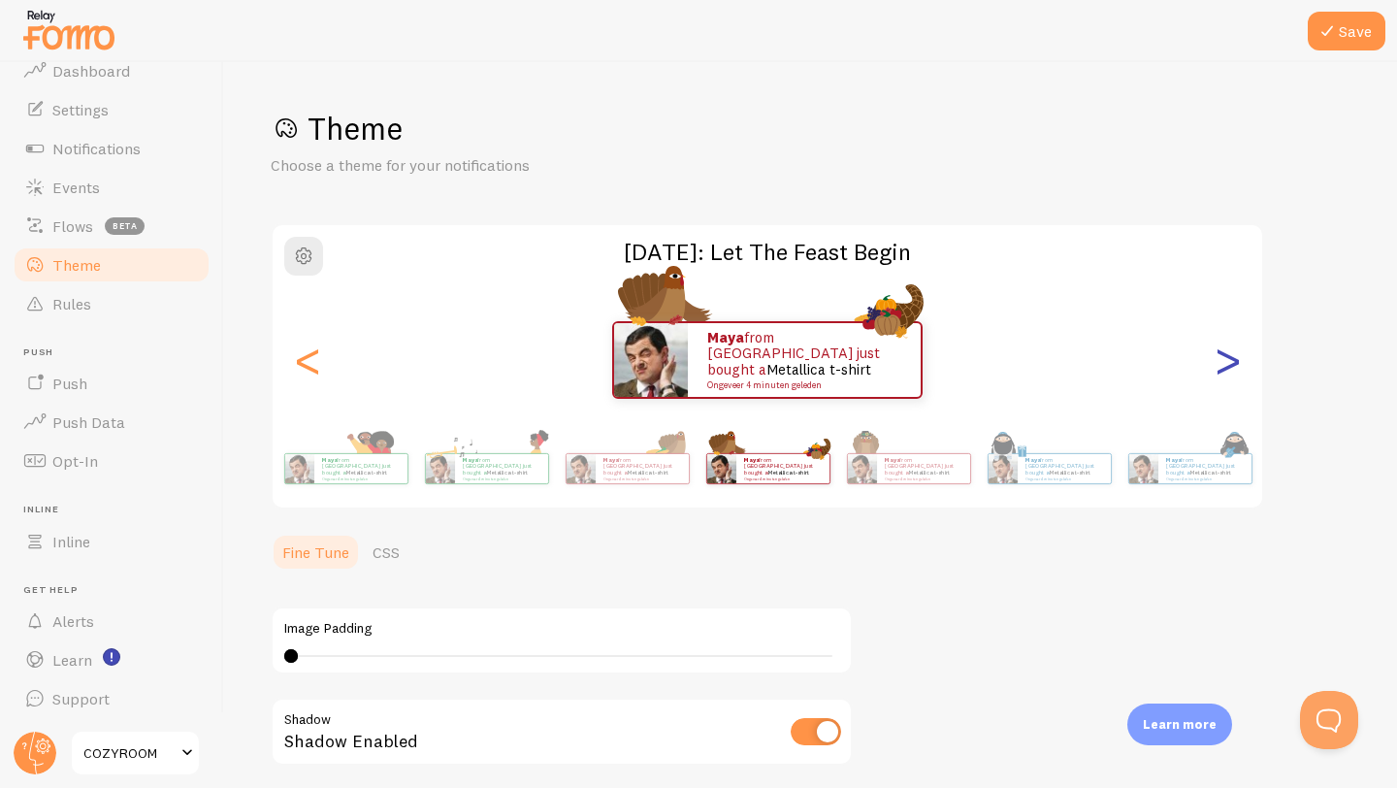
click at [1235, 359] on div ">" at bounding box center [1226, 360] width 23 height 140
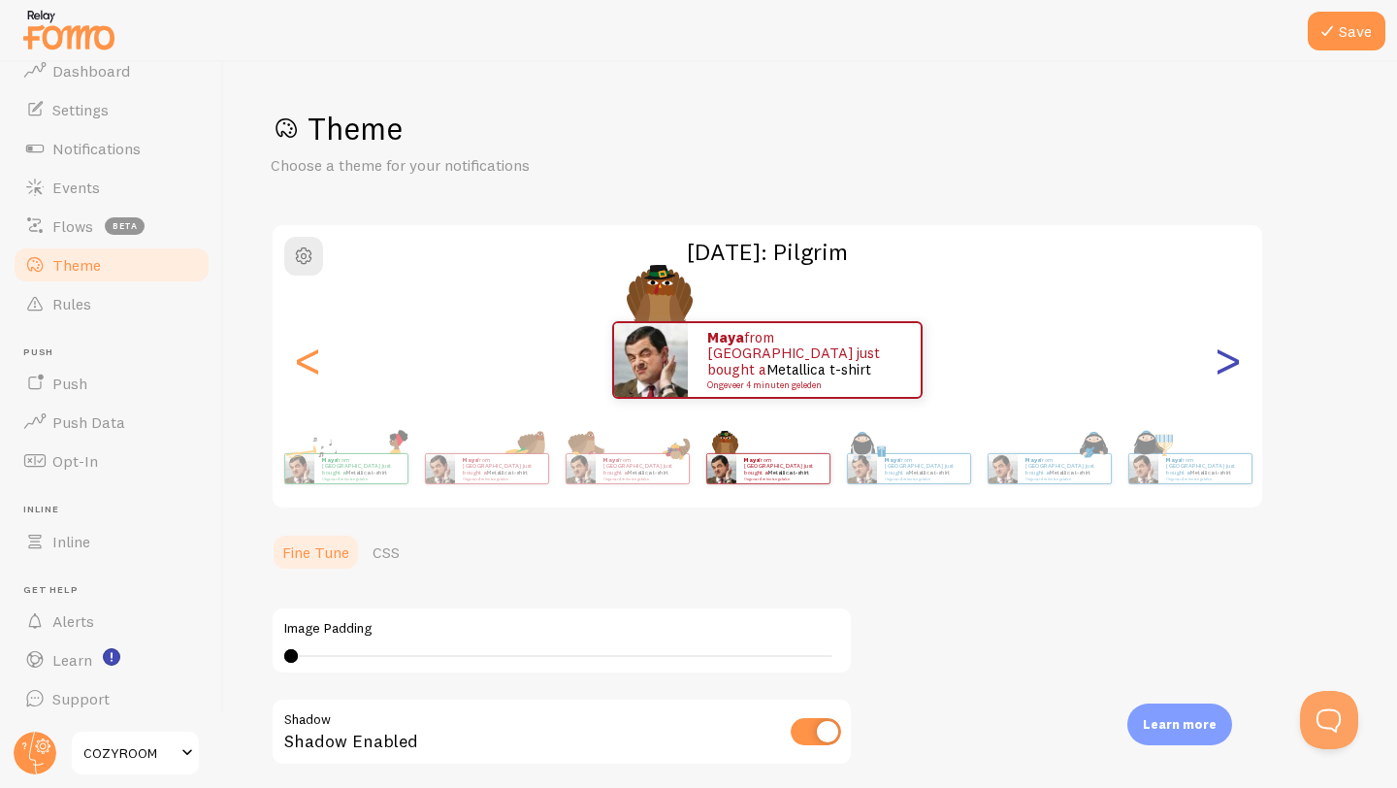
click at [1235, 359] on div ">" at bounding box center [1226, 360] width 23 height 140
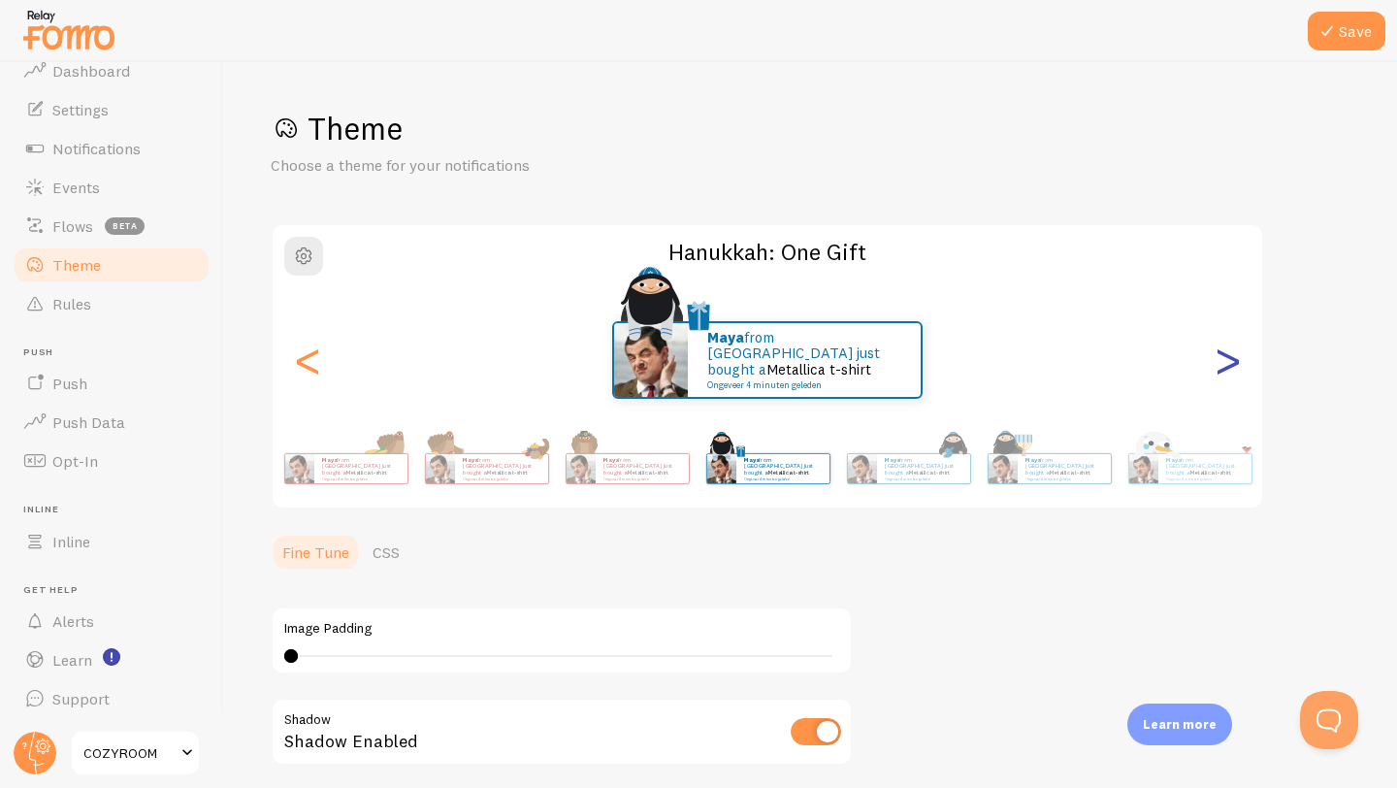
click at [1235, 359] on div ">" at bounding box center [1226, 360] width 23 height 140
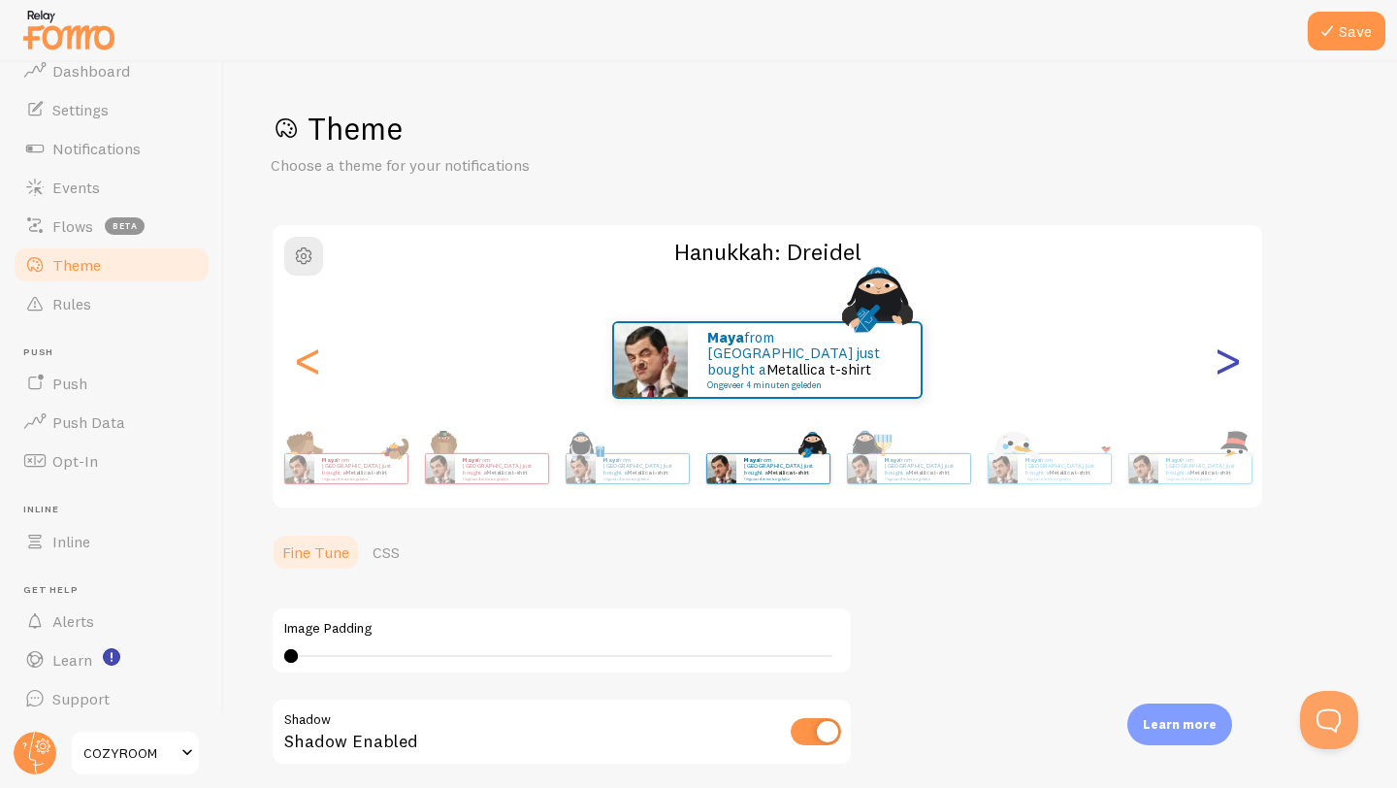
click at [1235, 359] on div ">" at bounding box center [1226, 360] width 23 height 140
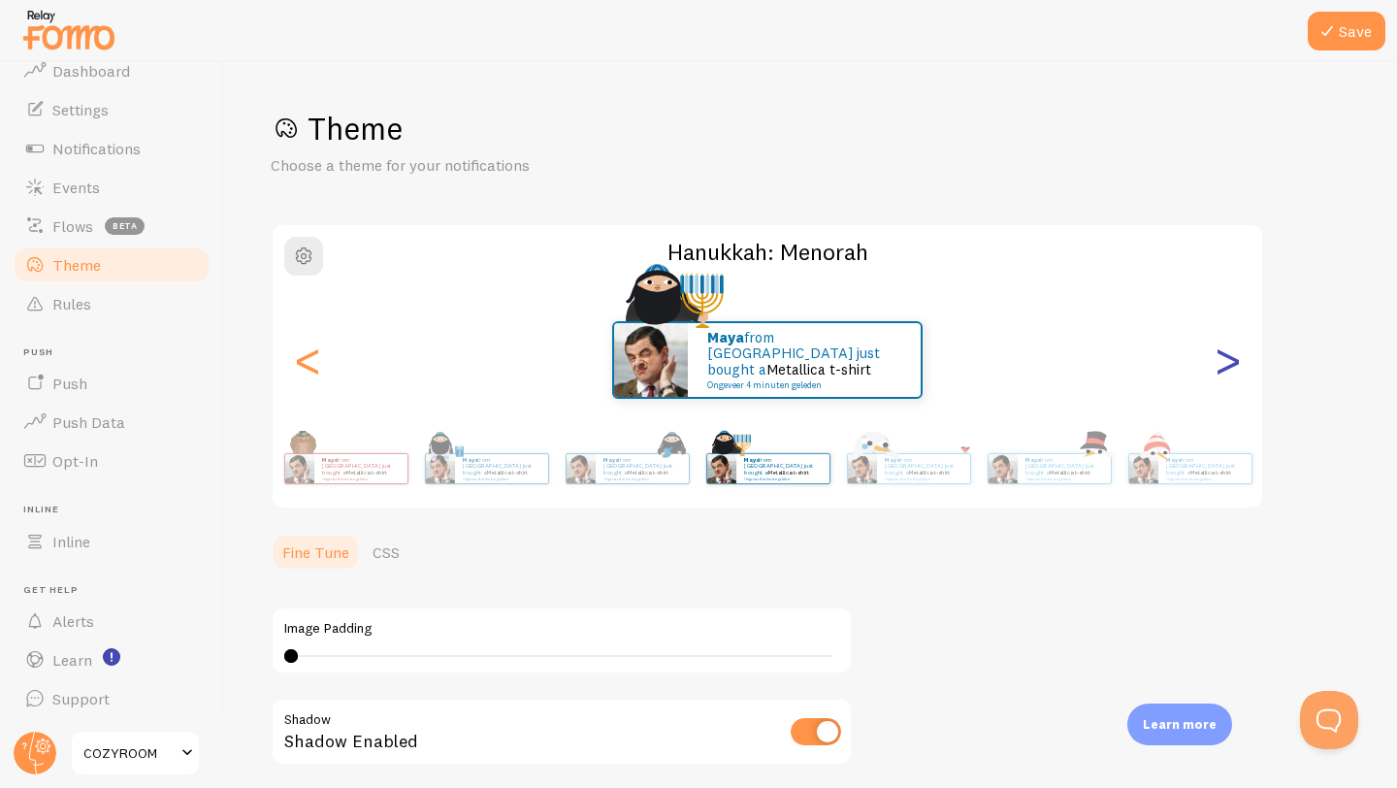
click at [1235, 359] on div ">" at bounding box center [1226, 360] width 23 height 140
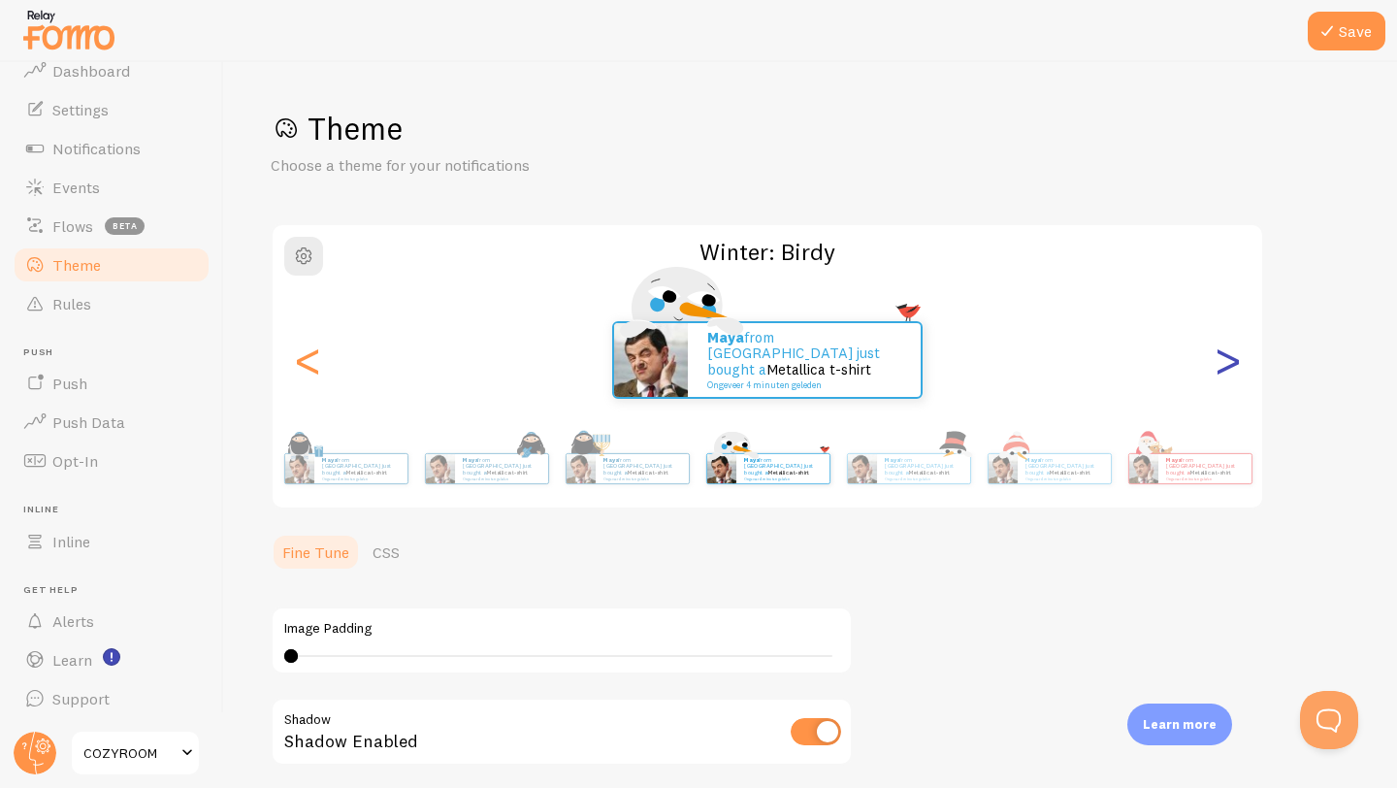
click at [1235, 359] on div ">" at bounding box center [1226, 360] width 23 height 140
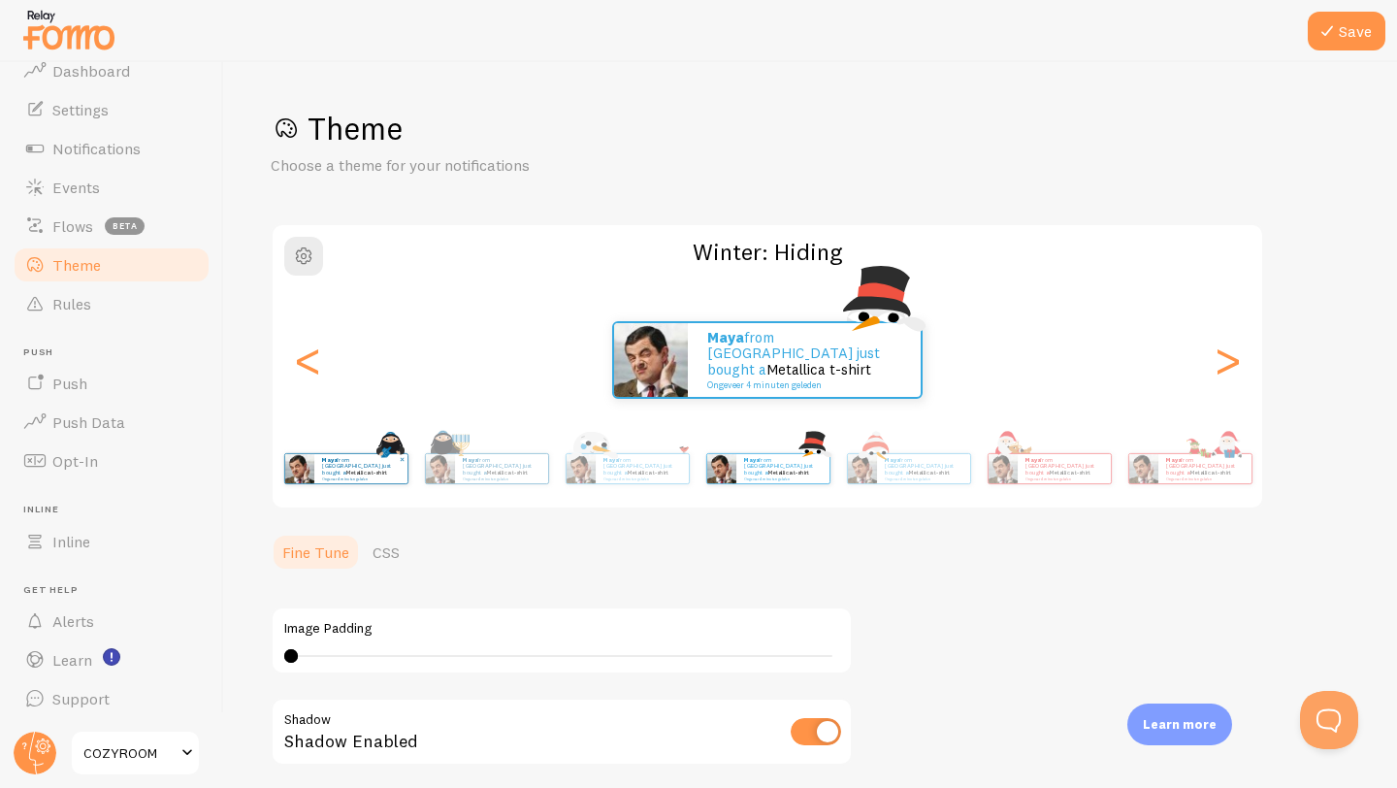
click at [333, 468] on p "Maya from [GEOGRAPHIC_DATA] just bought a Metallica t-shirt Ongeveer 4 minuten …" at bounding box center [361, 468] width 78 height 24
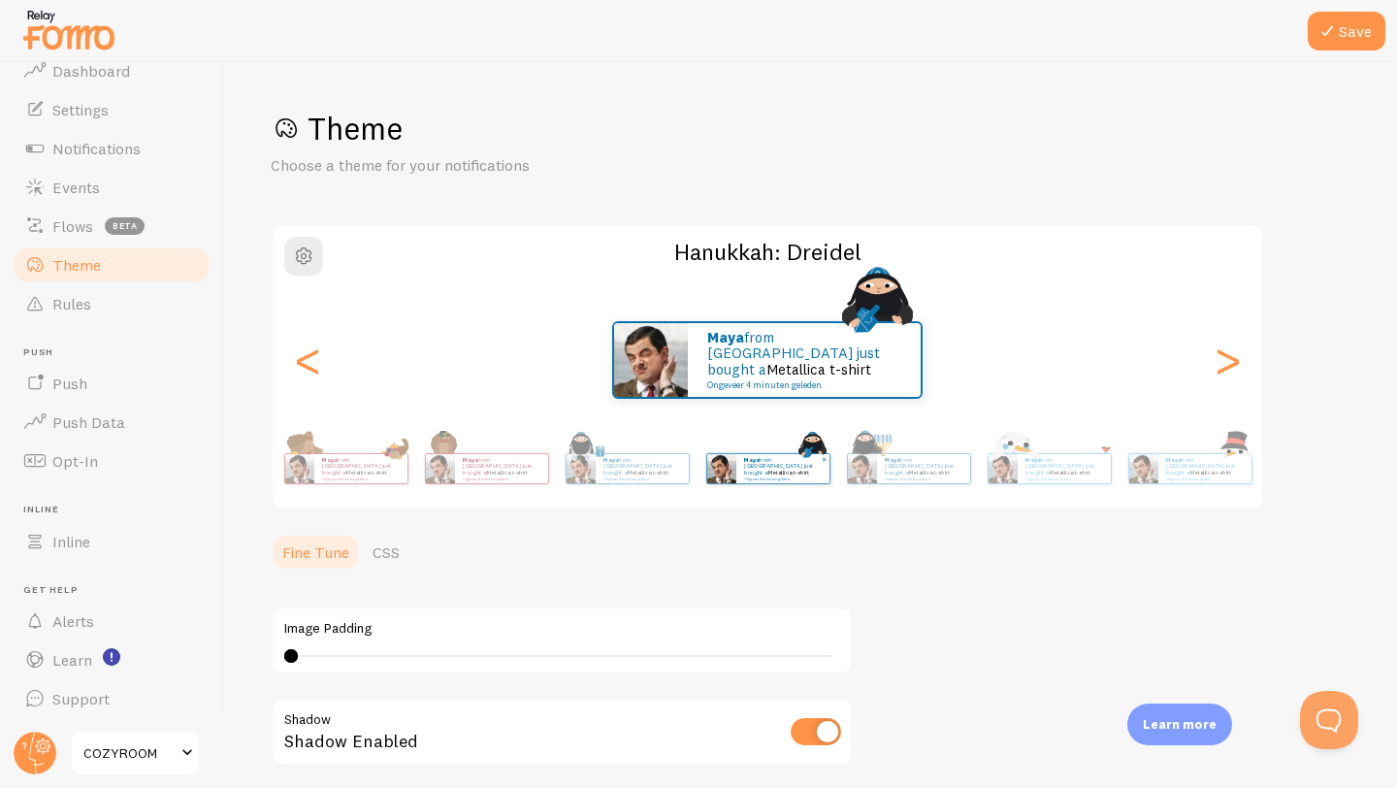
click at [333, 468] on p "Maya from [GEOGRAPHIC_DATA] just bought a Metallica t-shirt Ongeveer 4 minuten …" at bounding box center [361, 468] width 78 height 24
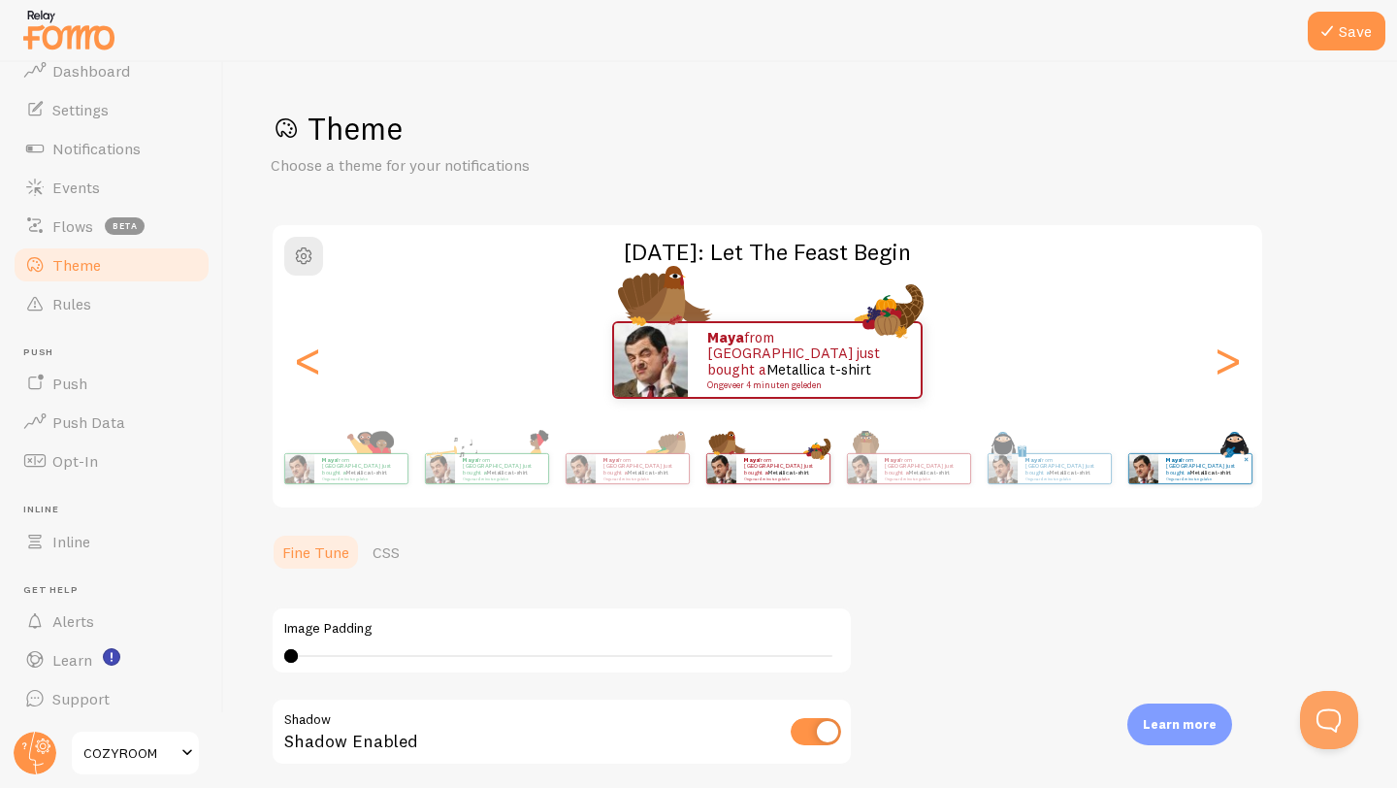
click at [333, 468] on p "Maya from [GEOGRAPHIC_DATA] just bought a Metallica t-shirt Ongeveer 4 minuten …" at bounding box center [361, 468] width 78 height 24
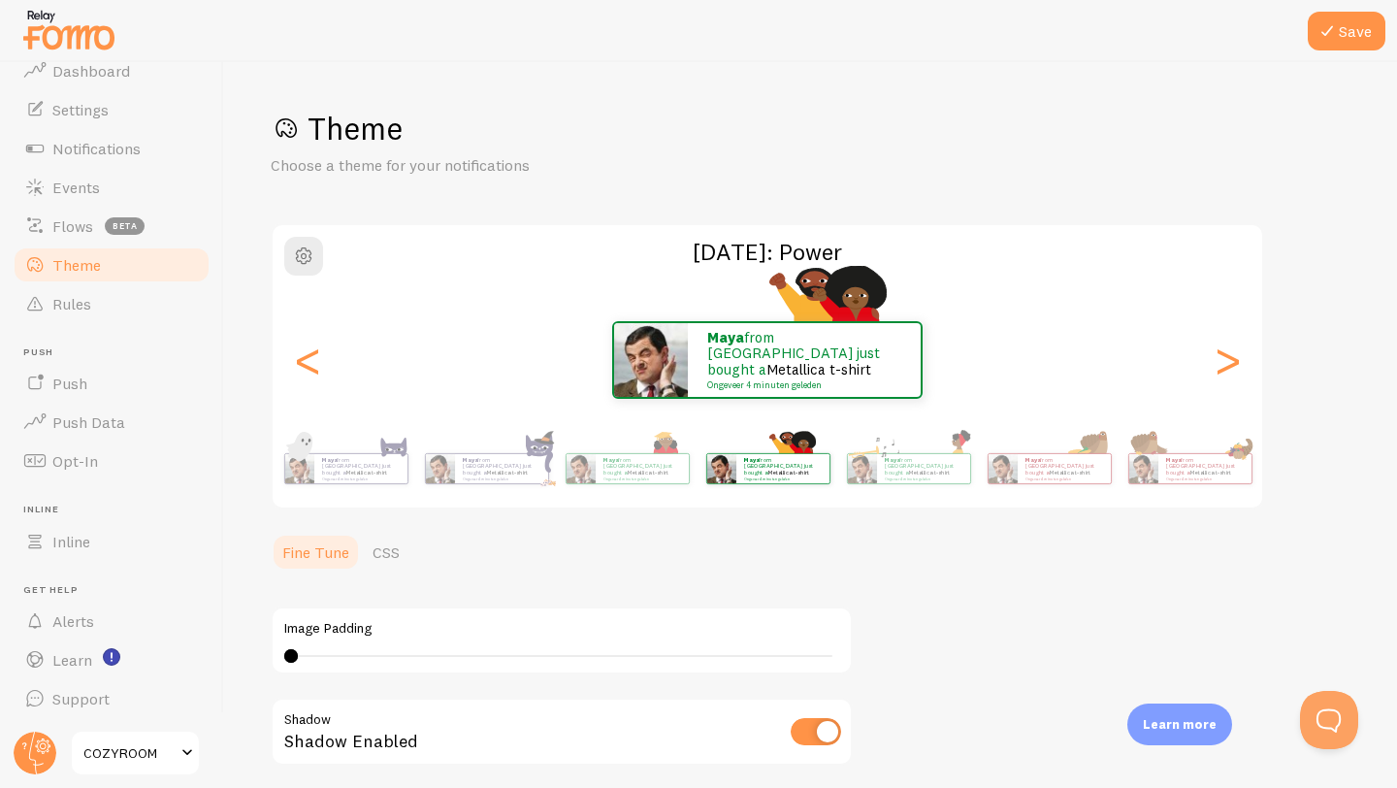
click at [333, 468] on p "Maya from [GEOGRAPHIC_DATA] just bought a Metallica t-shirt Ongeveer 4 minuten …" at bounding box center [361, 468] width 78 height 24
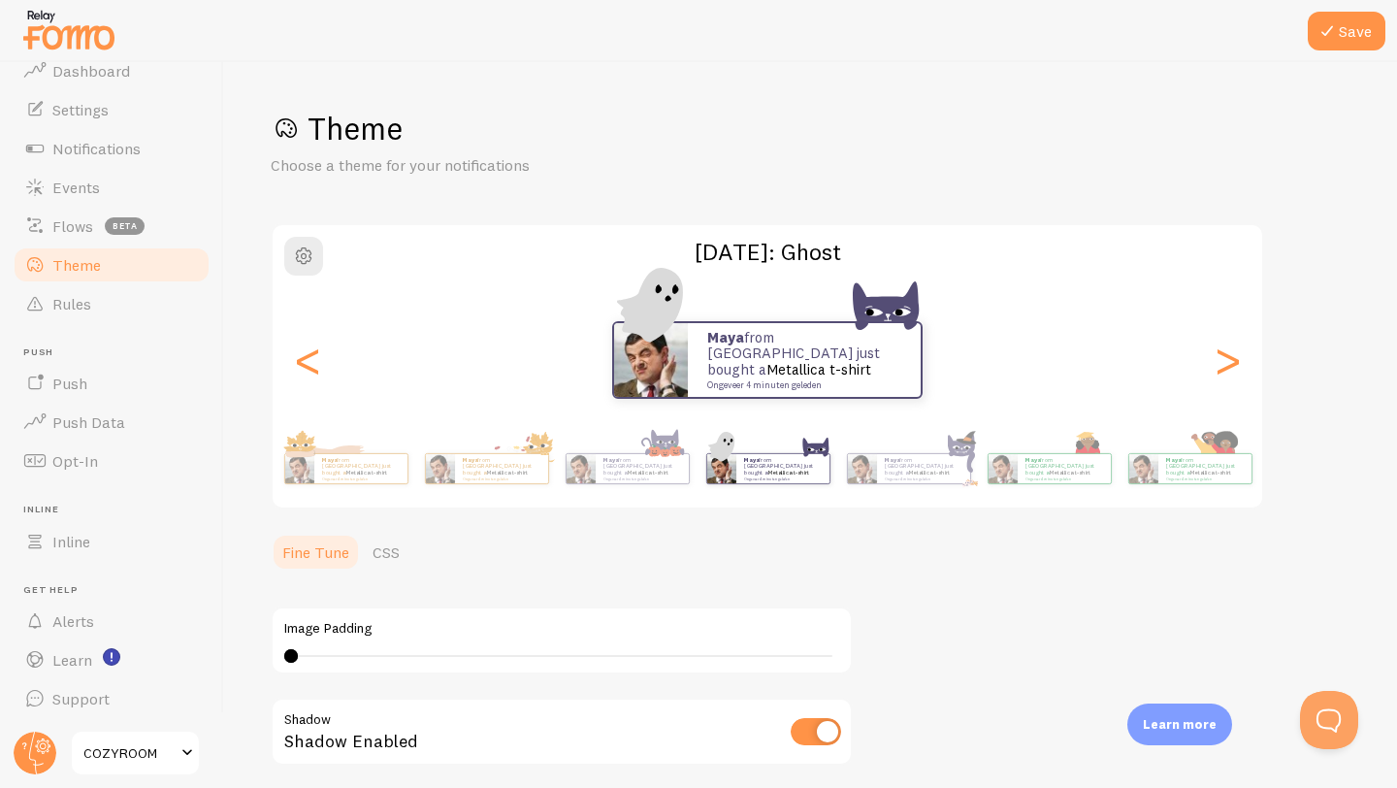
click at [333, 468] on p "Maya from [GEOGRAPHIC_DATA] just bought a Metallica t-shirt Ongeveer 4 minuten …" at bounding box center [361, 468] width 78 height 24
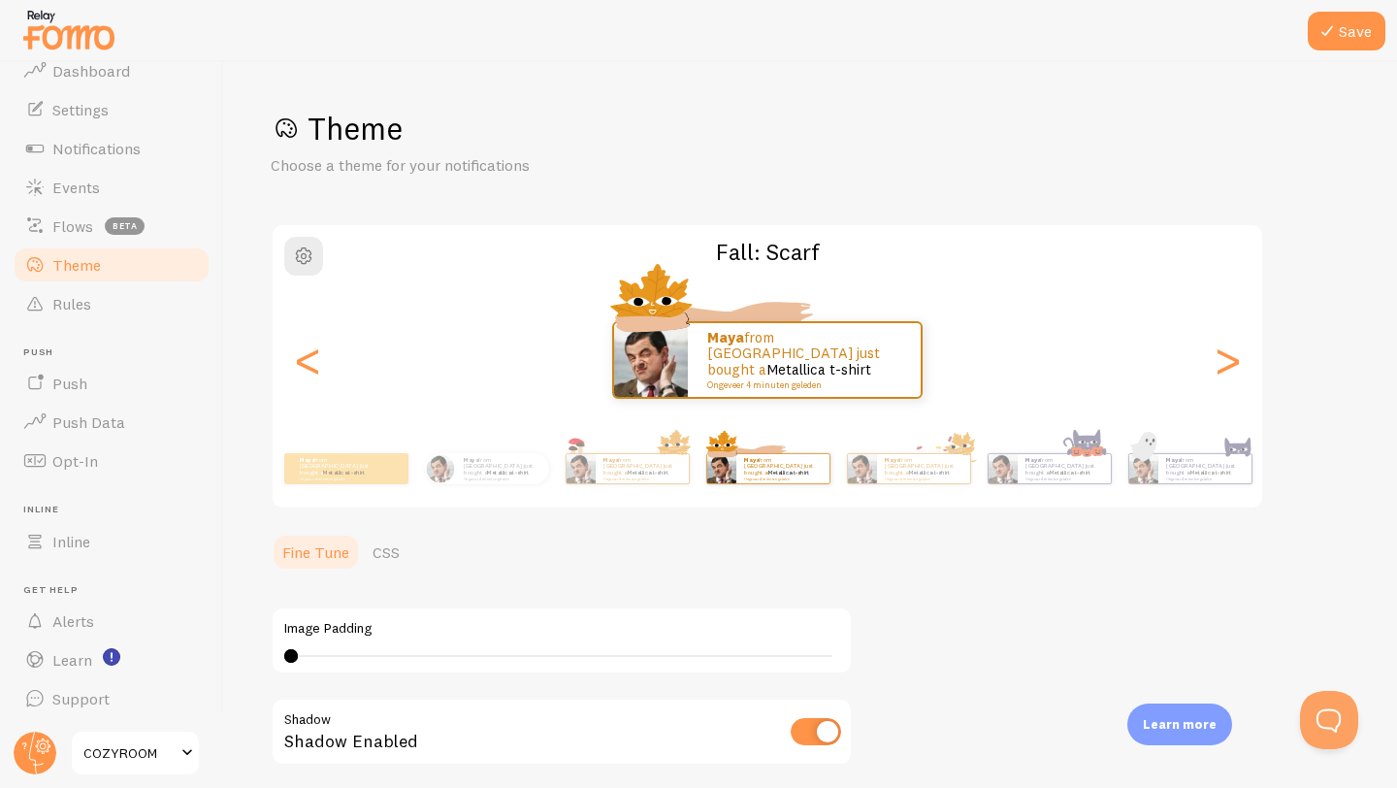
click at [333, 468] on link "Metallica t-shirt" at bounding box center [344, 472] width 42 height 8
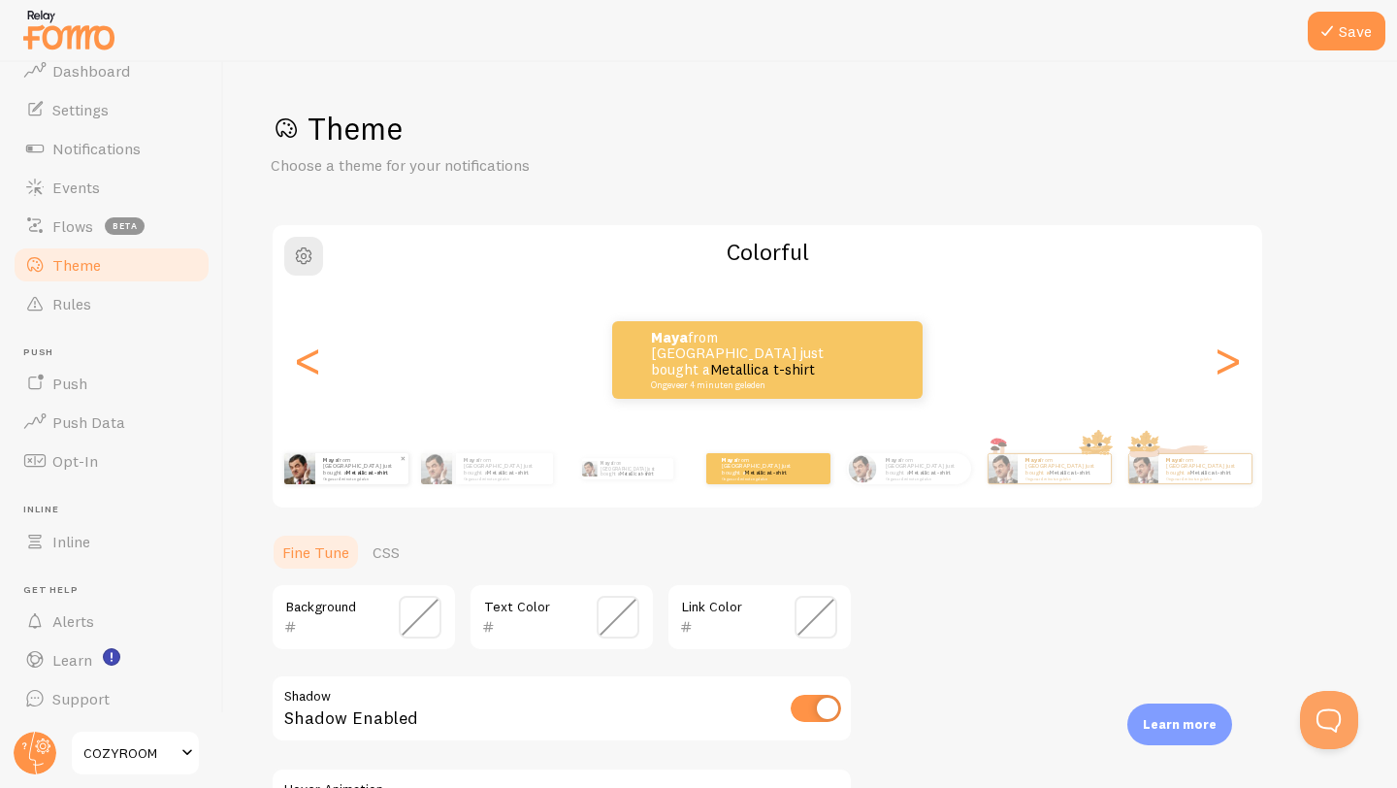
click at [338, 471] on p "Maya from [GEOGRAPHIC_DATA] just bought a Metallica t-shirt Ongeveer 4 minuten …" at bounding box center [362, 468] width 78 height 24
click at [368, 481] on div "Maya from [GEOGRAPHIC_DATA] just bought a Metallica t-shirt Ongeveer 4 minuten …" at bounding box center [361, 468] width 93 height 31
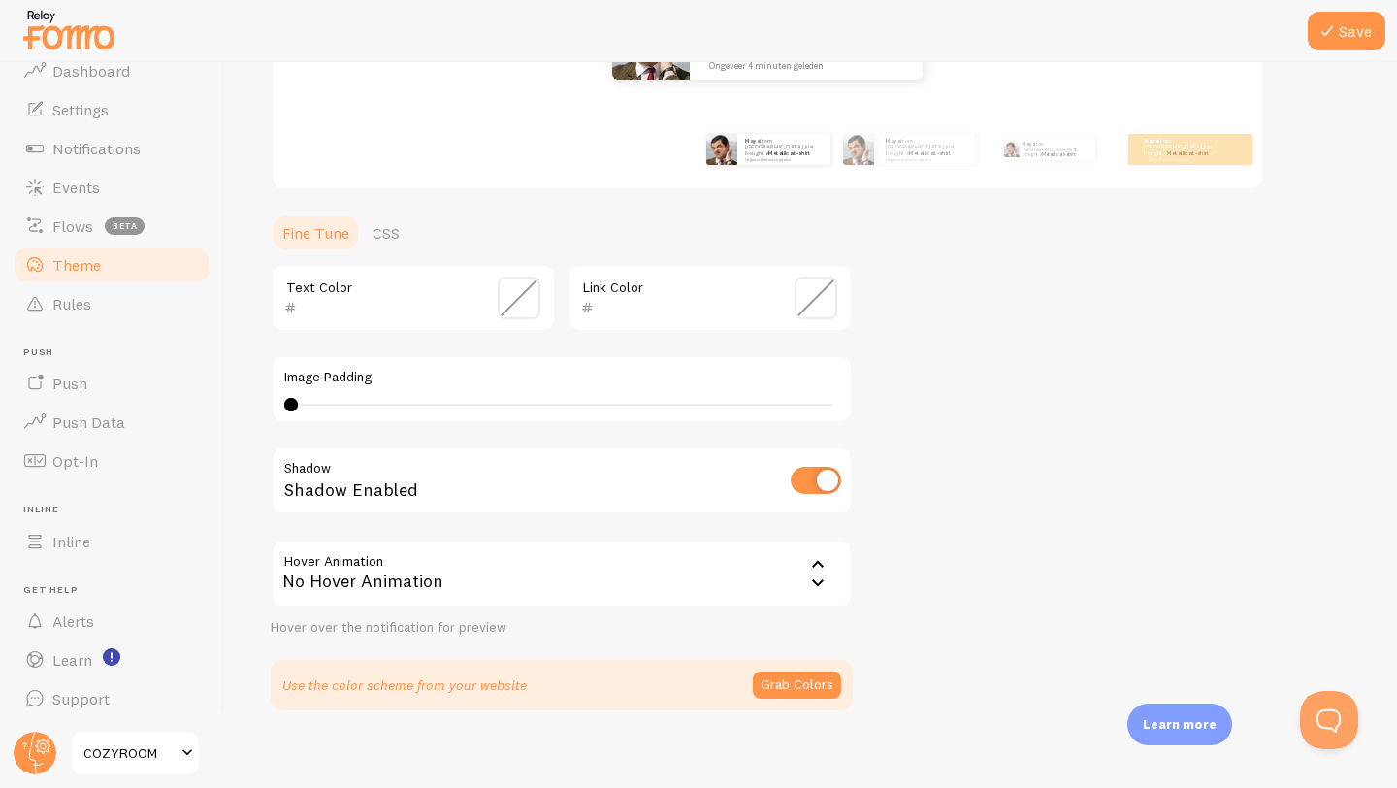
scroll to position [335, 0]
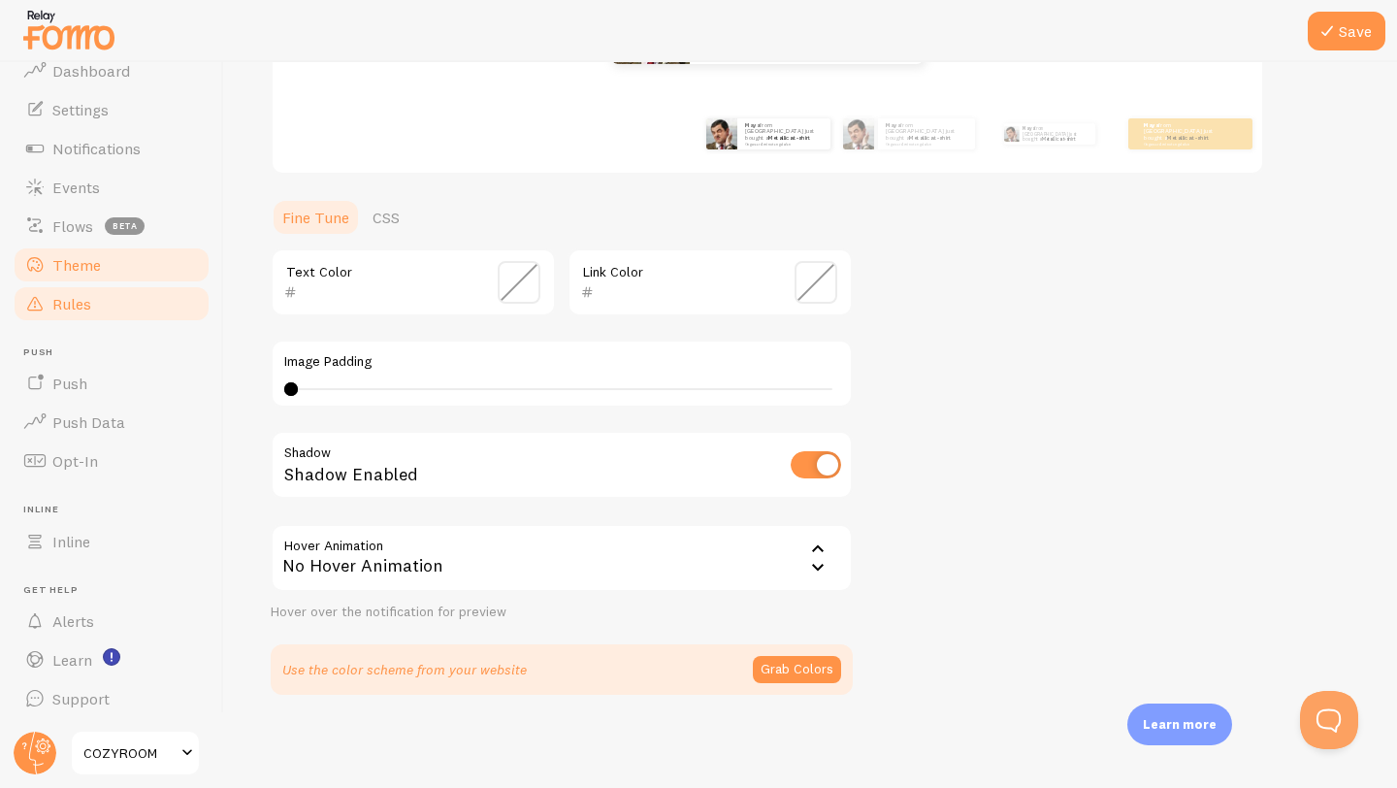
click at [124, 302] on link "Rules" at bounding box center [112, 303] width 200 height 39
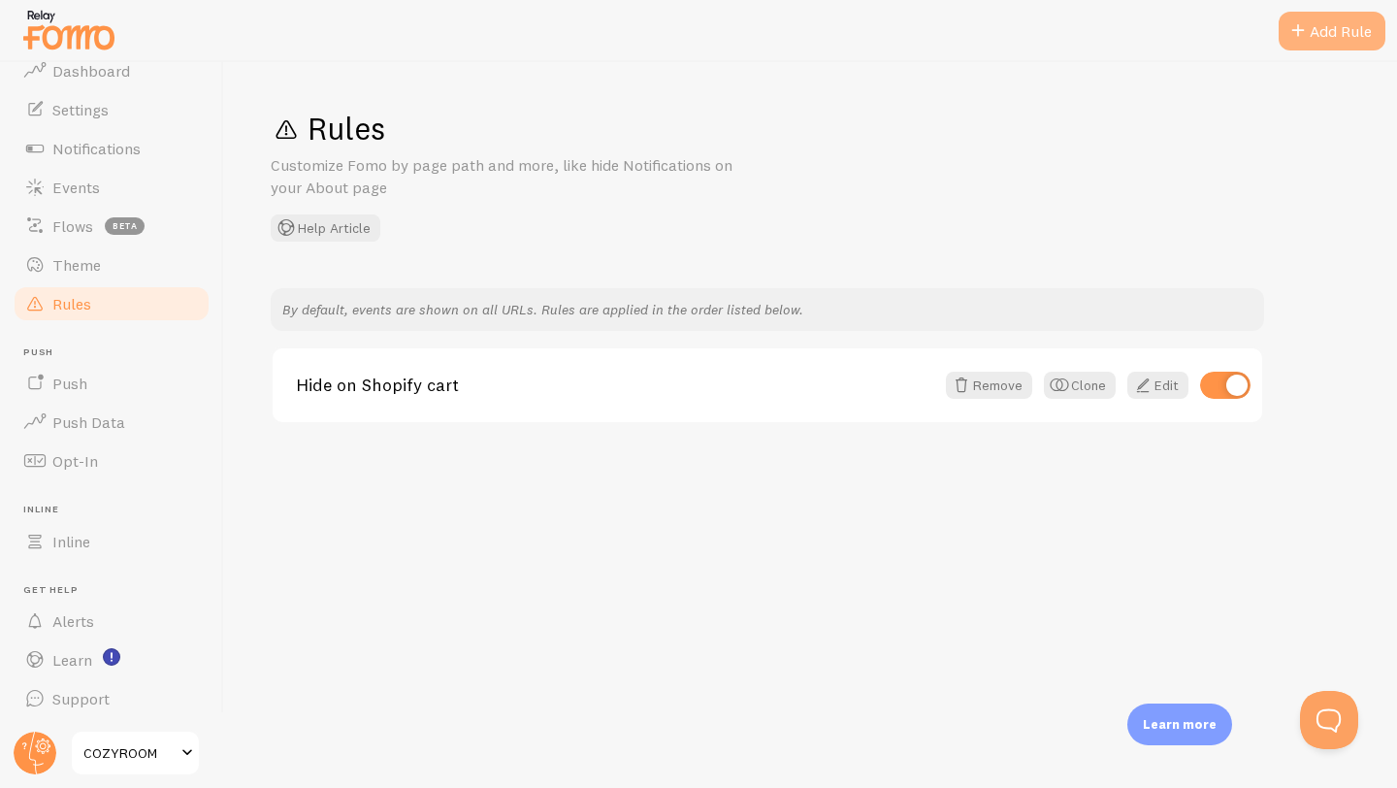
click at [1338, 24] on div "Add Rule" at bounding box center [1331, 31] width 107 height 39
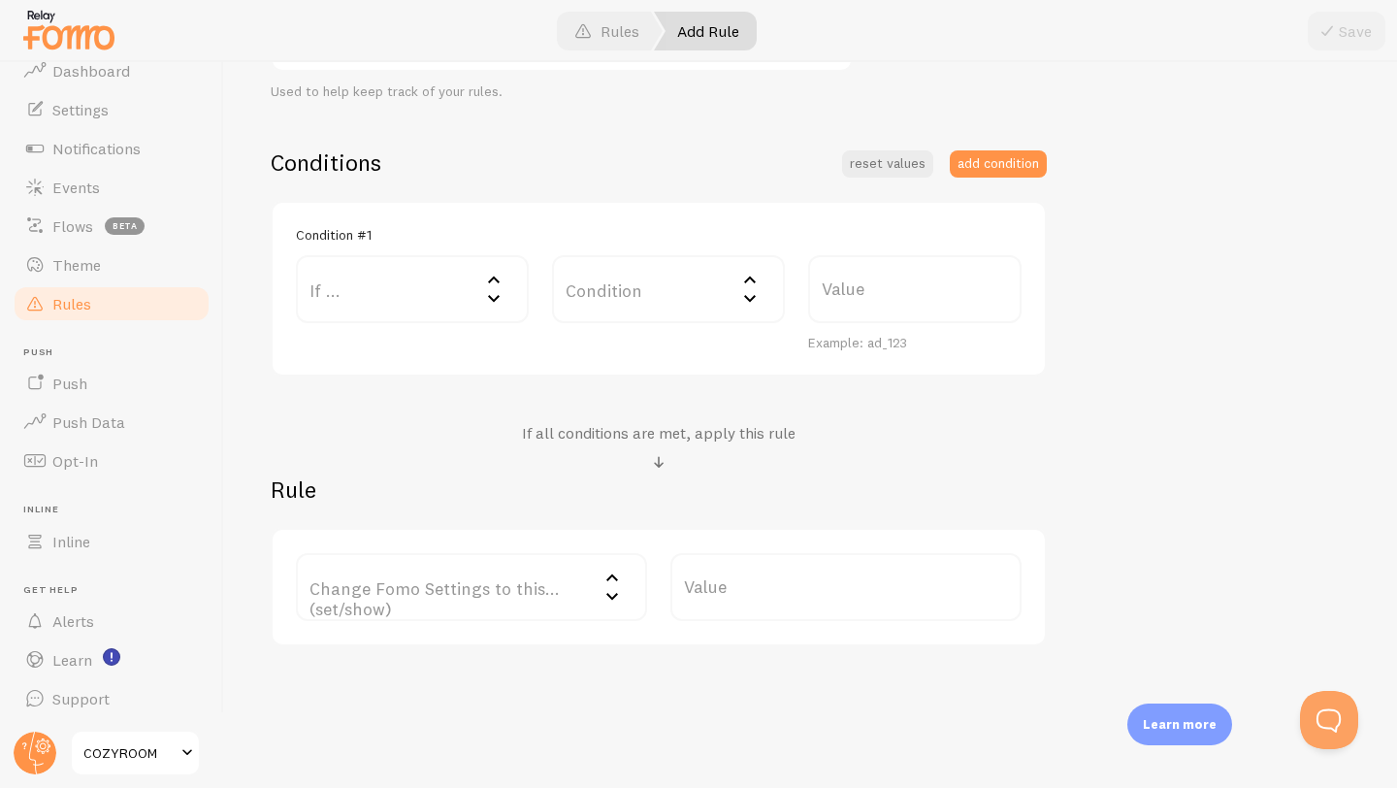
scroll to position [432, 0]
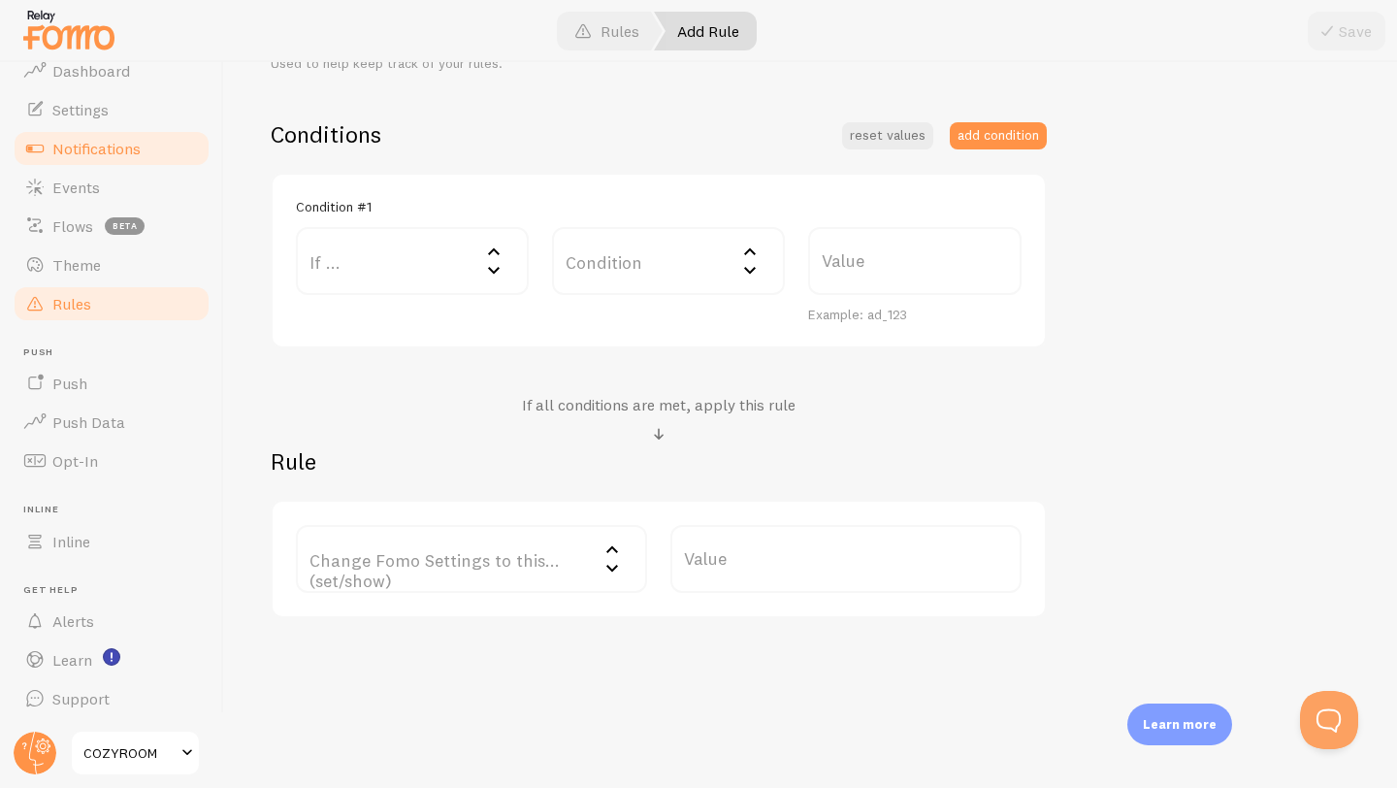
click at [101, 145] on span "Notifications" at bounding box center [96, 148] width 88 height 19
